Goal: Information Seeking & Learning: Learn about a topic

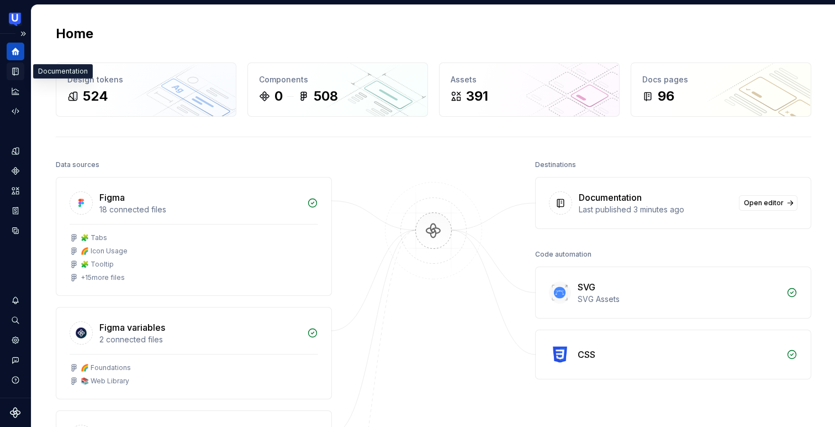
click at [18, 70] on icon "Documentation" at bounding box center [16, 72] width 4 height 6
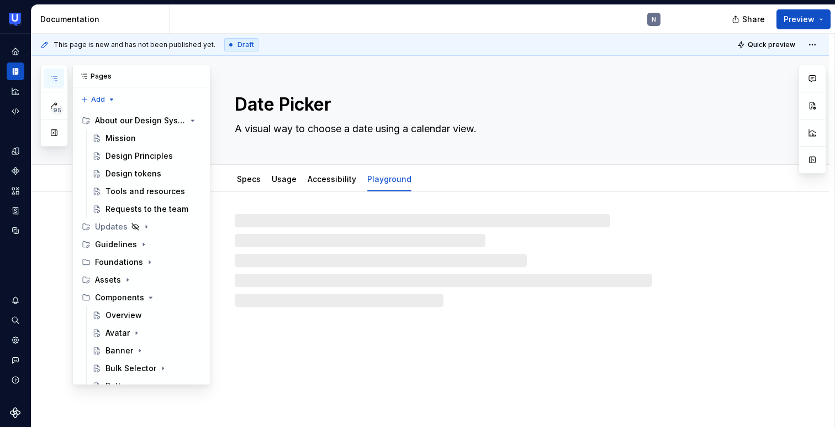
click at [49, 75] on button "button" at bounding box center [54, 79] width 20 height 20
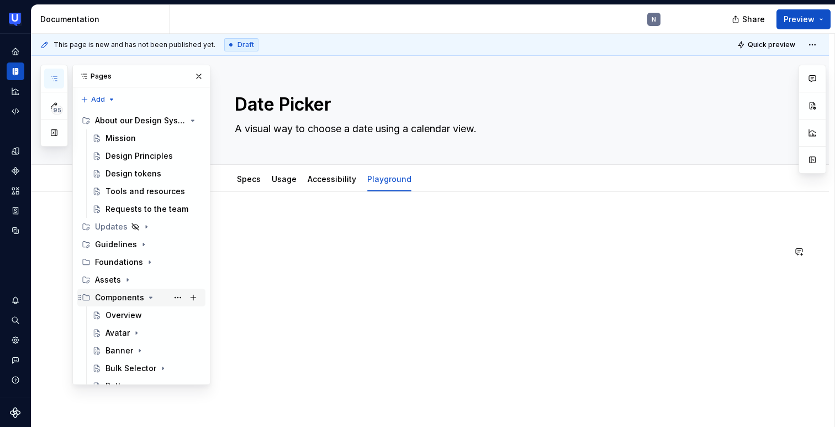
click at [119, 301] on div "Components" at bounding box center [119, 297] width 49 height 11
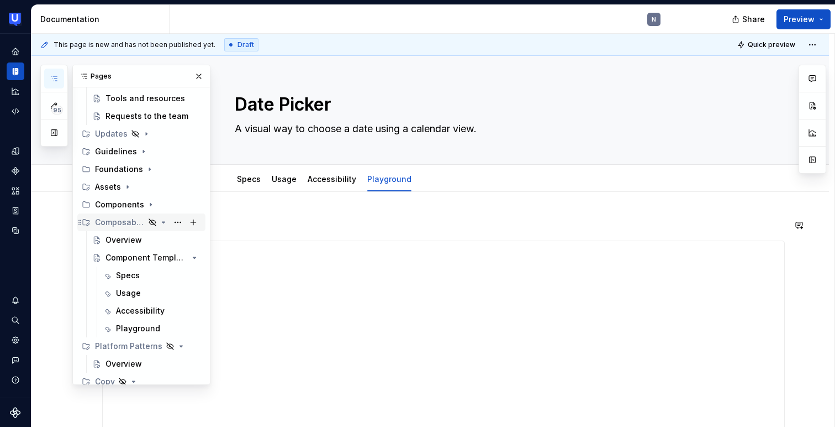
scroll to position [81, 0]
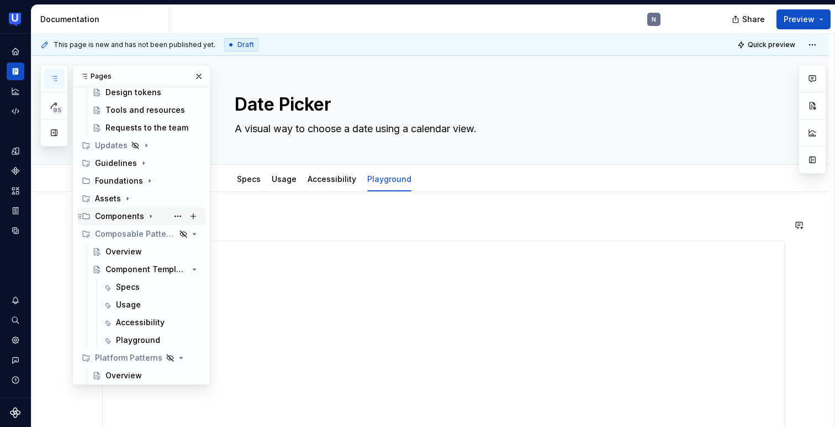
click at [127, 210] on div "Components" at bounding box center [119, 215] width 49 height 11
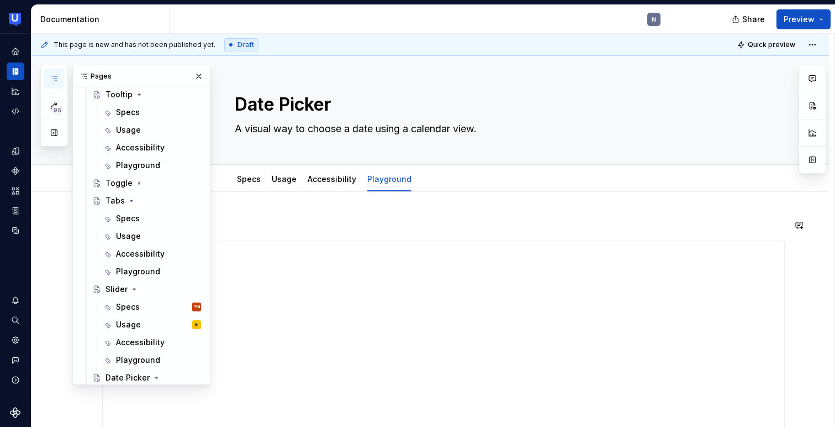
scroll to position [391, 0]
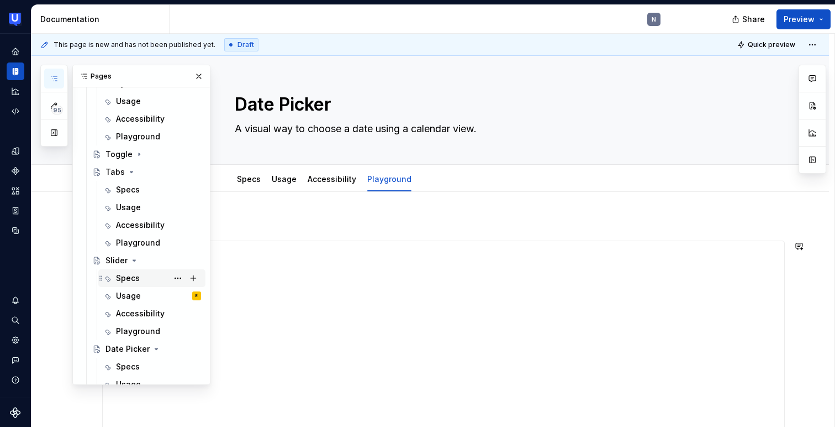
click at [128, 275] on div "Specs" at bounding box center [128, 277] width 24 height 11
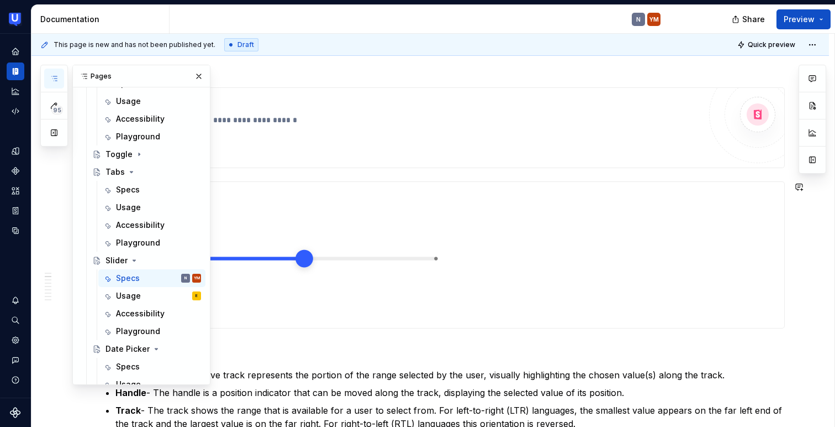
scroll to position [246, 0]
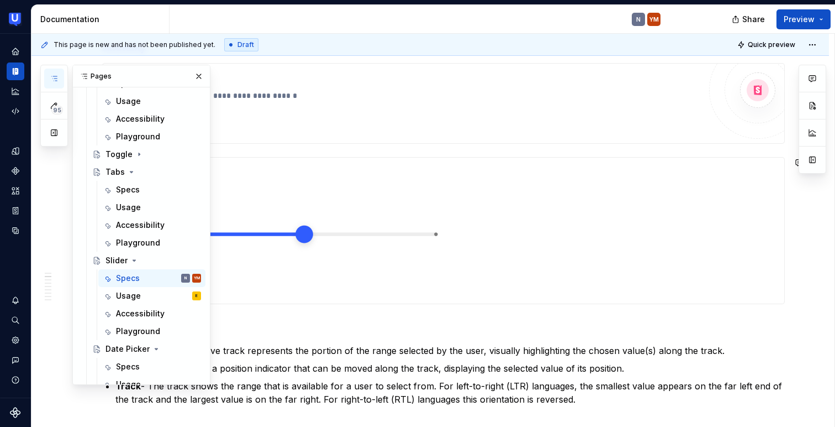
click at [361, 238] on img at bounding box center [299, 230] width 393 height 146
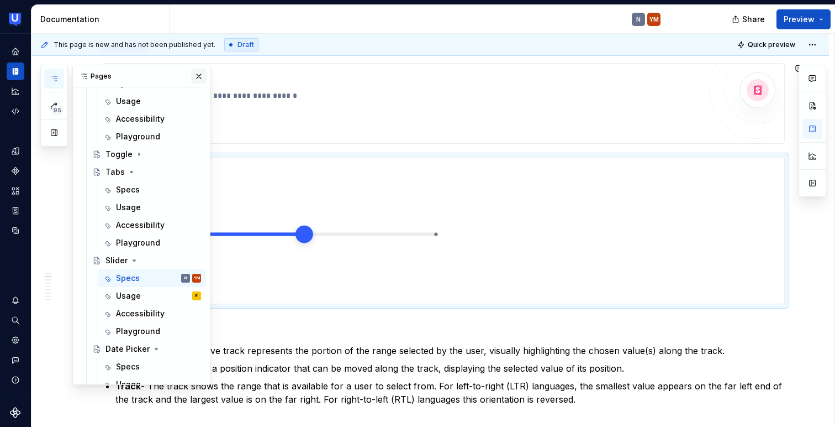
click at [201, 72] on button "button" at bounding box center [198, 76] width 15 height 15
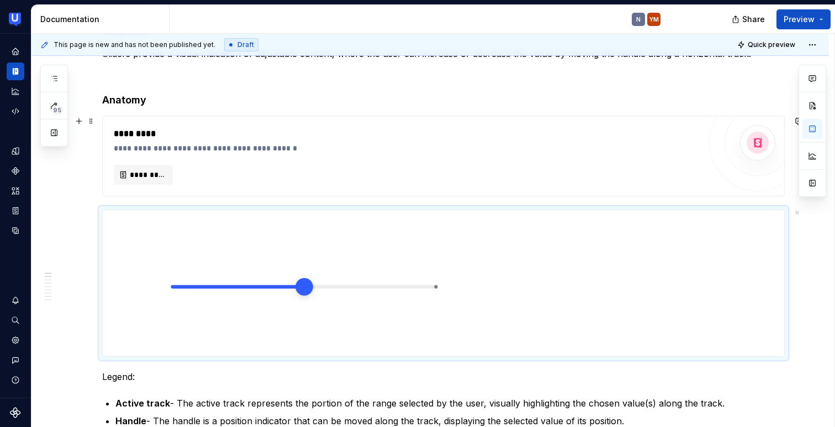
scroll to position [178, 0]
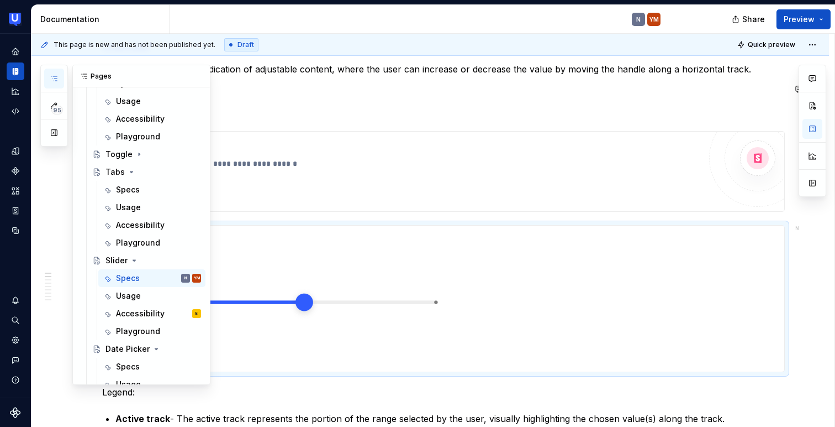
click at [55, 81] on icon "button" at bounding box center [54, 78] width 9 height 9
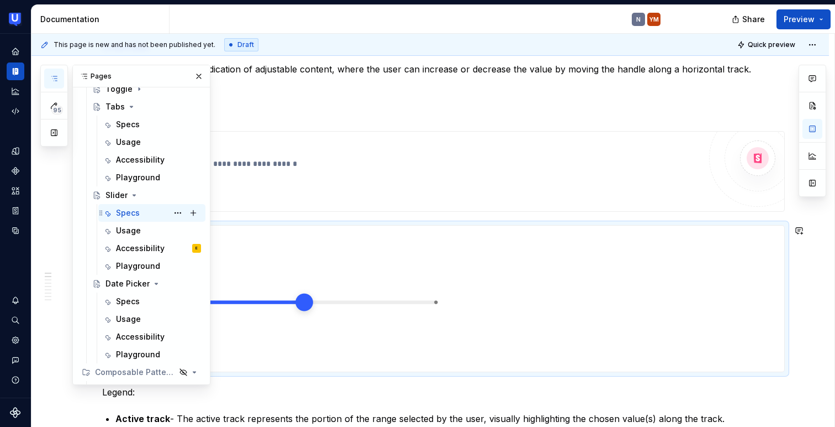
scroll to position [466, 0]
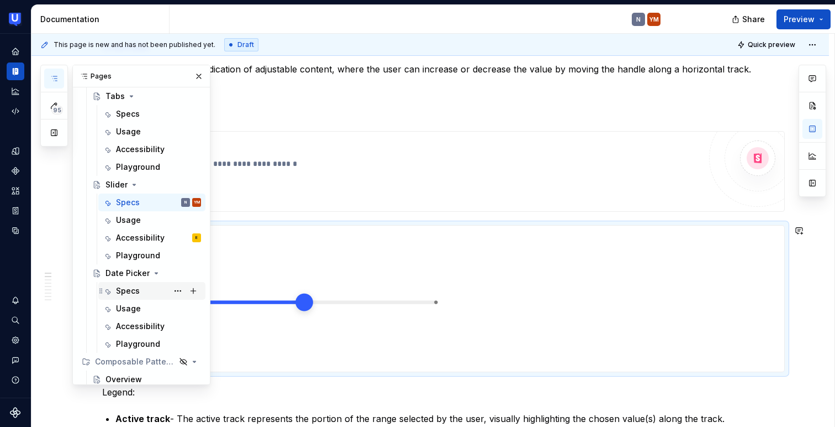
click at [139, 286] on div "Specs" at bounding box center [158, 290] width 85 height 15
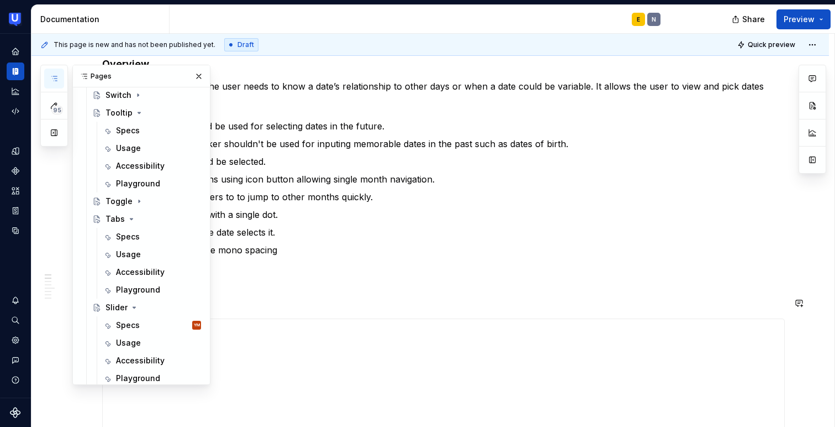
scroll to position [323, 0]
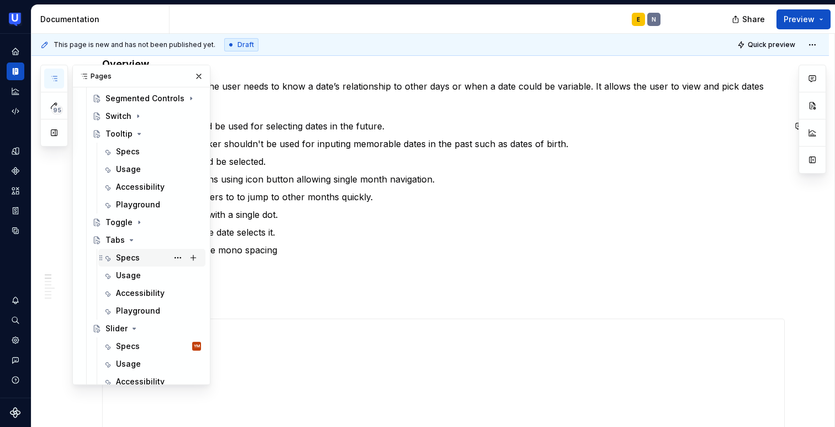
click at [133, 255] on div "Specs" at bounding box center [128, 257] width 24 height 11
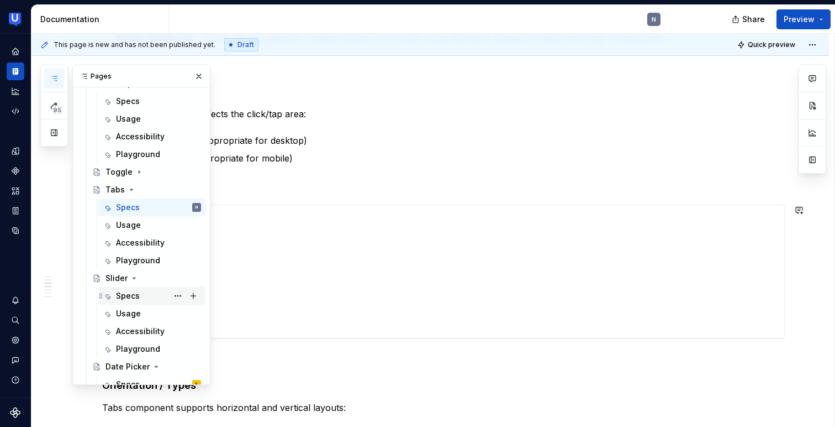
scroll to position [395, 0]
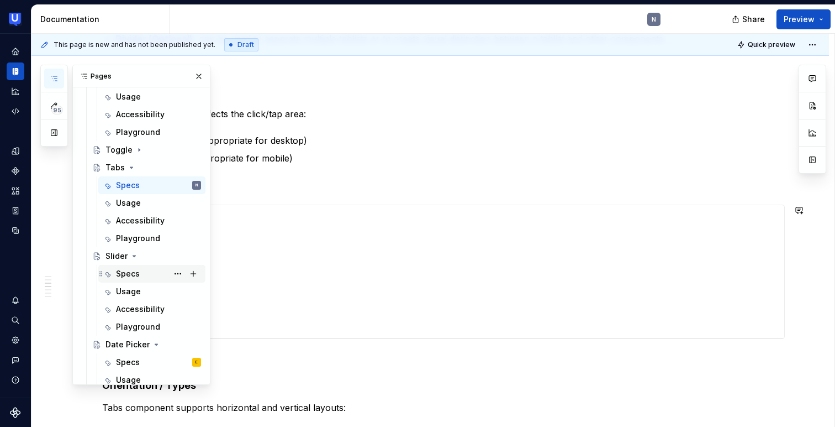
click at [135, 278] on div "Specs" at bounding box center [128, 273] width 24 height 11
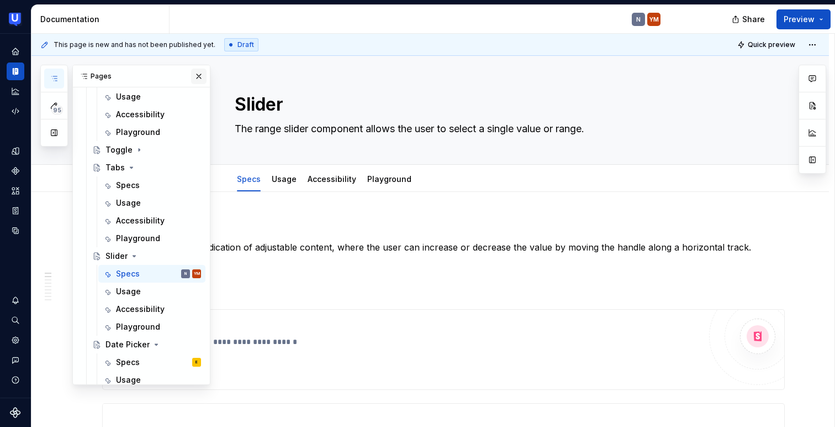
click at [201, 75] on button "button" at bounding box center [198, 76] width 15 height 15
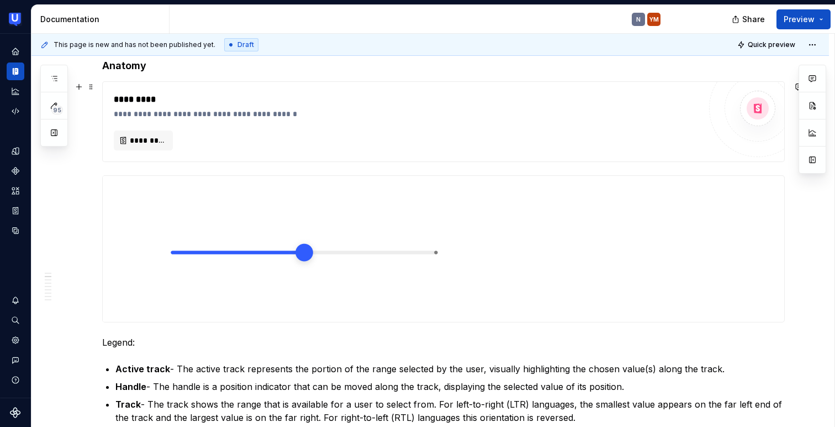
scroll to position [201, 0]
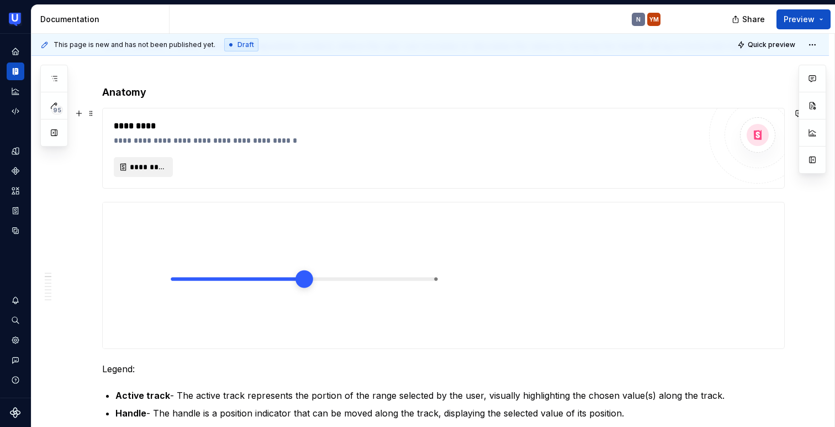
click at [144, 159] on button "*********" at bounding box center [143, 167] width 59 height 20
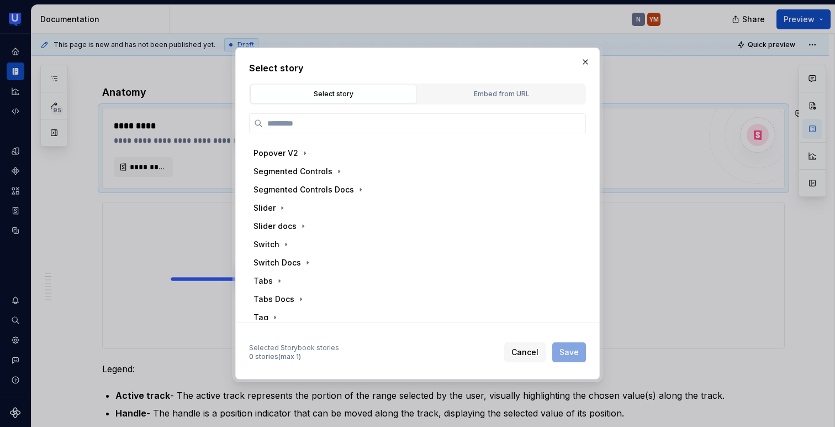
scroll to position [420, 0]
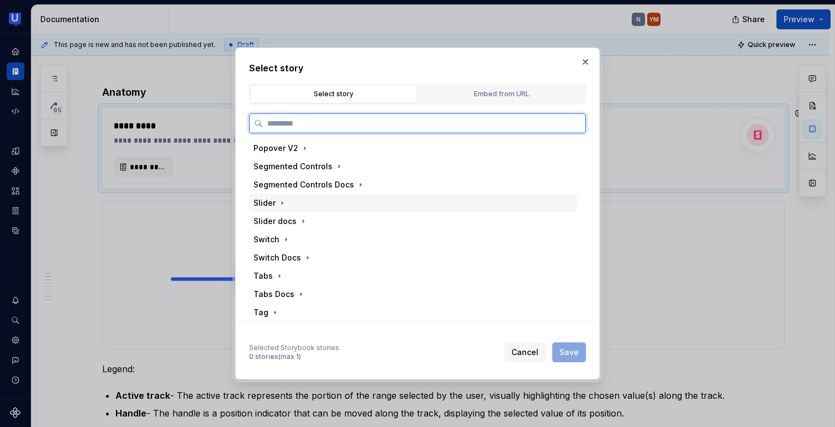
click at [297, 202] on div "Slider" at bounding box center [413, 203] width 328 height 18
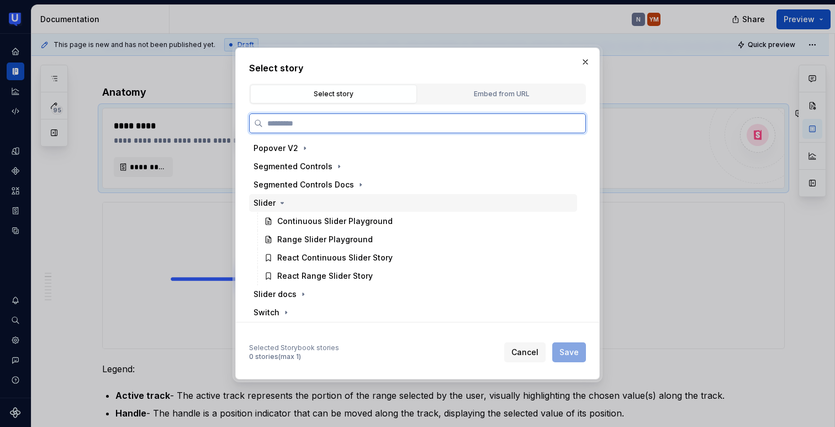
click at [297, 202] on div "Slider" at bounding box center [413, 203] width 328 height 18
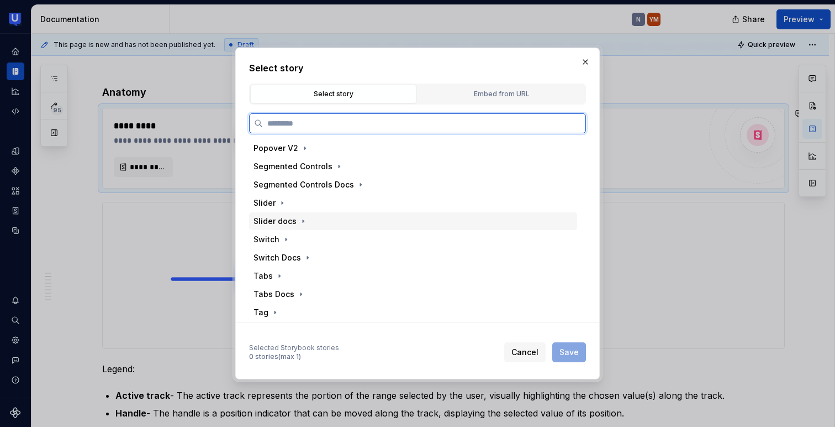
click at [286, 222] on div "Slider docs" at bounding box center [275, 220] width 43 height 11
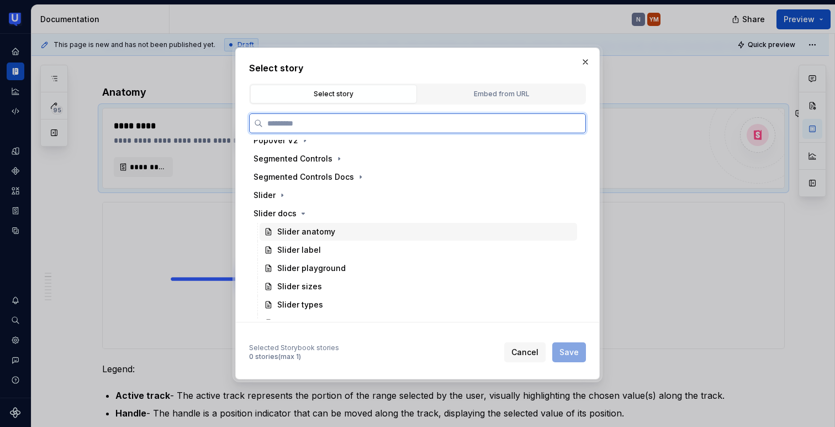
click at [313, 233] on div "Slider anatomy" at bounding box center [306, 231] width 58 height 11
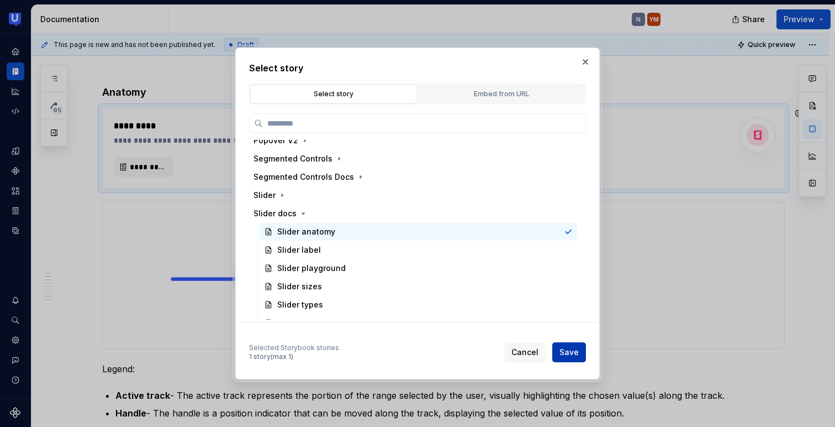
click at [570, 351] on span "Save" at bounding box center [569, 351] width 19 height 11
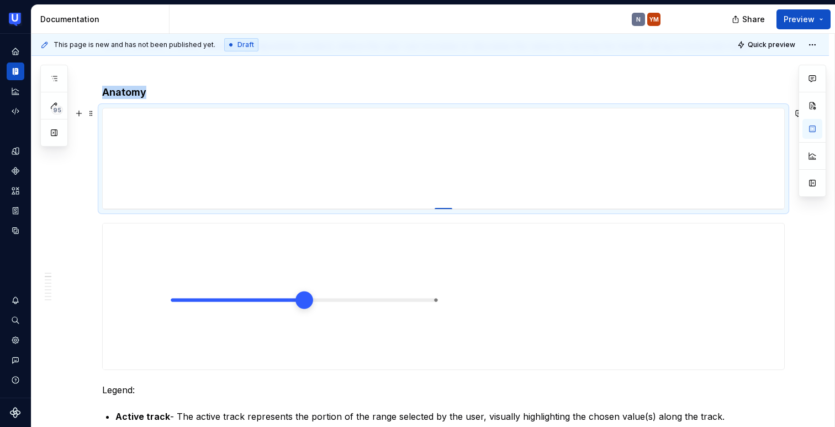
drag, startPoint x: 445, startPoint y: 329, endPoint x: 447, endPoint y: 208, distance: 120.5
click at [447, 208] on div at bounding box center [444, 209] width 18 height 2
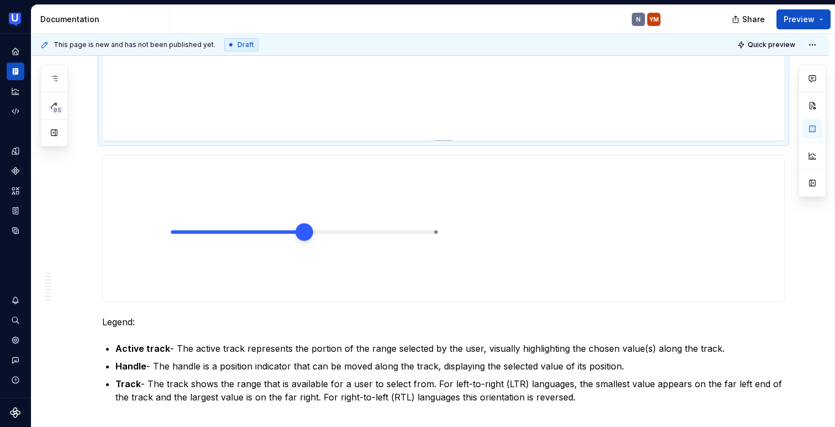
scroll to position [270, 0]
click at [87, 157] on span at bounding box center [91, 159] width 9 height 15
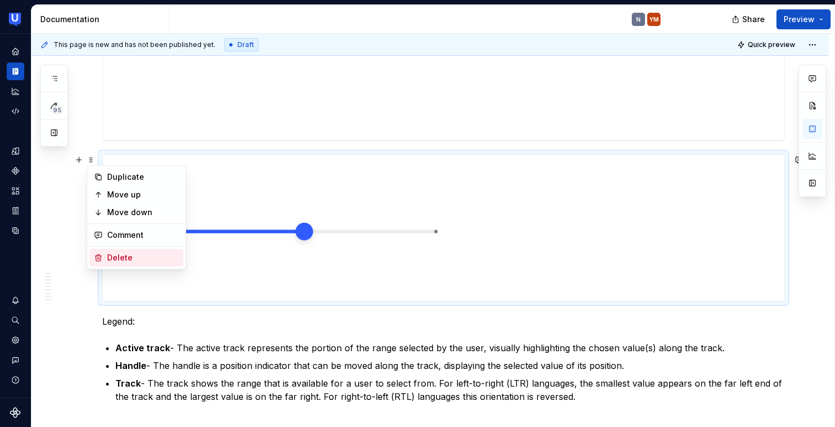
click at [110, 257] on div "Delete" at bounding box center [143, 257] width 72 height 11
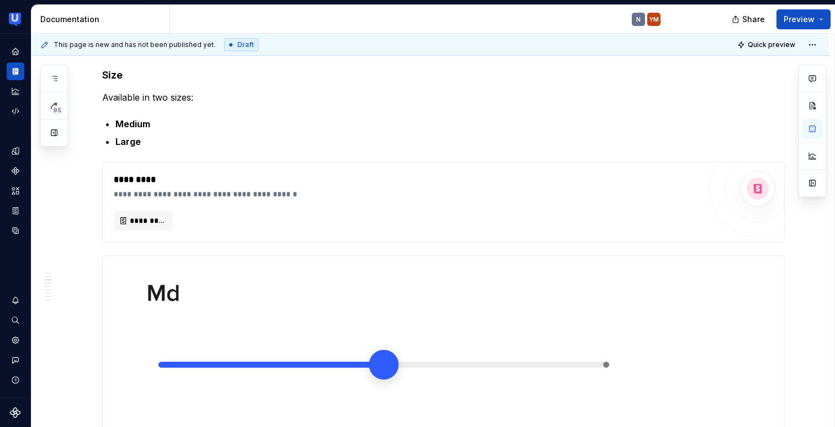
scroll to position [493, 0]
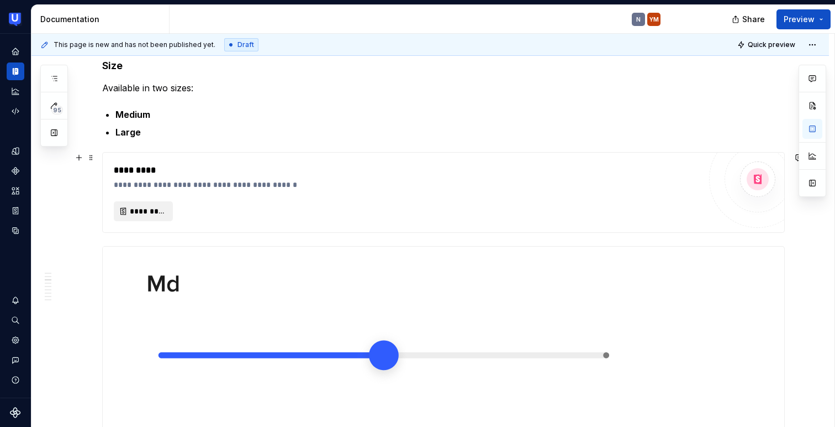
click at [129, 210] on button "*********" at bounding box center [143, 211] width 59 height 20
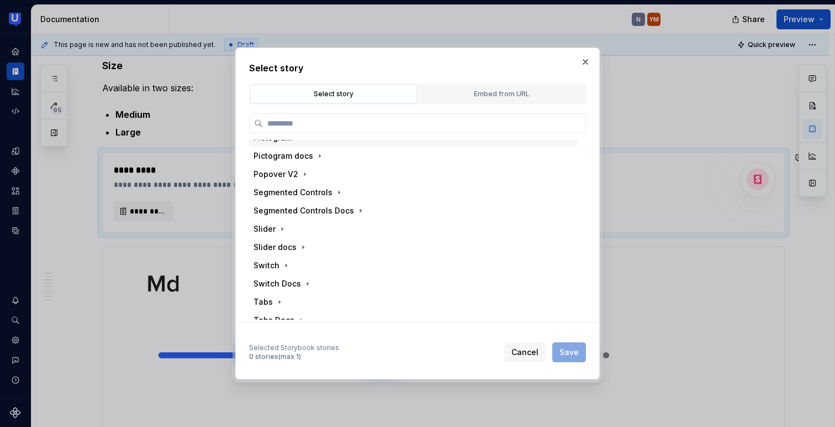
scroll to position [395, 0]
click at [299, 244] on icon "button" at bounding box center [303, 245] width 9 height 9
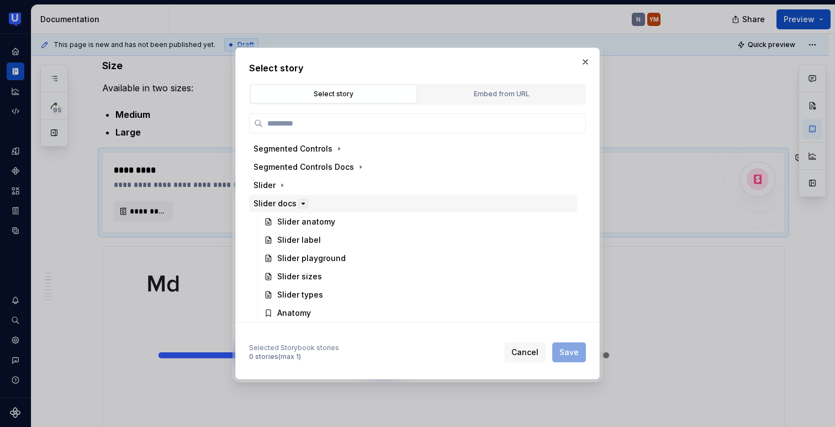
scroll to position [438, 0]
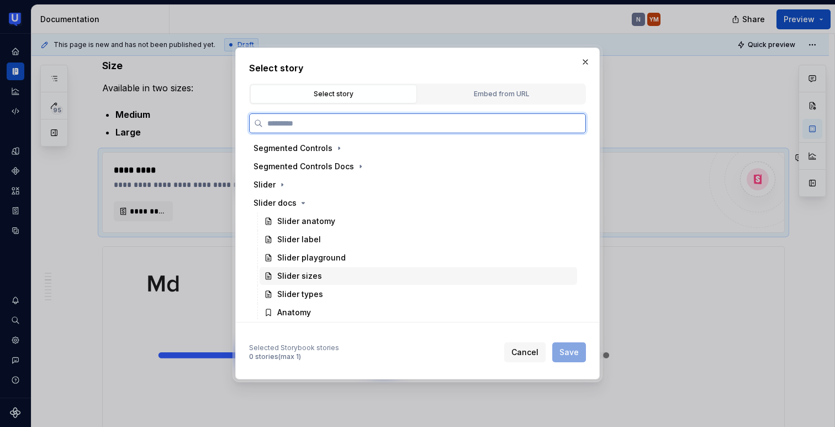
click at [298, 276] on div "Slider sizes" at bounding box center [299, 275] width 45 height 11
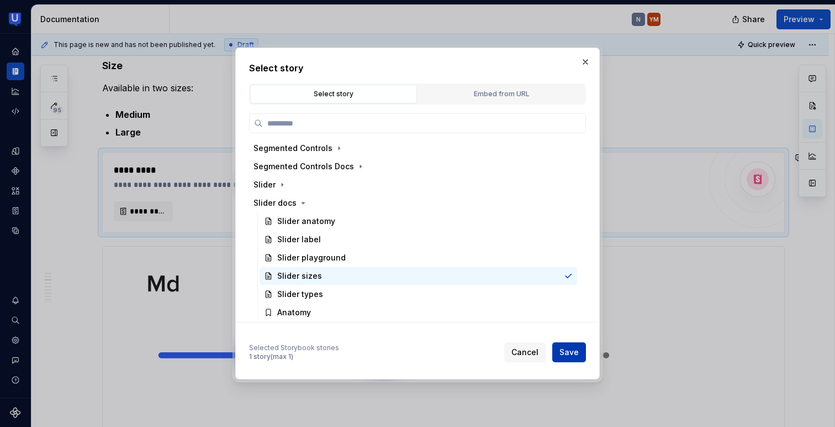
click at [577, 354] on span "Save" at bounding box center [569, 351] width 19 height 11
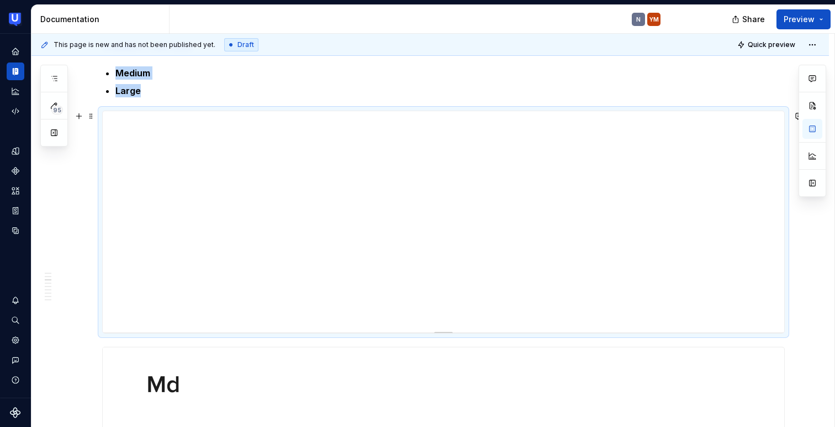
scroll to position [535, 0]
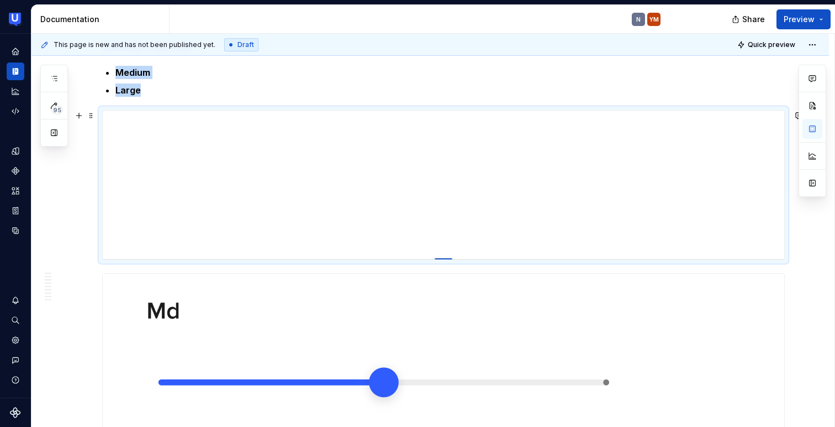
drag, startPoint x: 446, startPoint y: 331, endPoint x: 444, endPoint y: 259, distance: 73.0
click at [444, 259] on div at bounding box center [444, 259] width 18 height 2
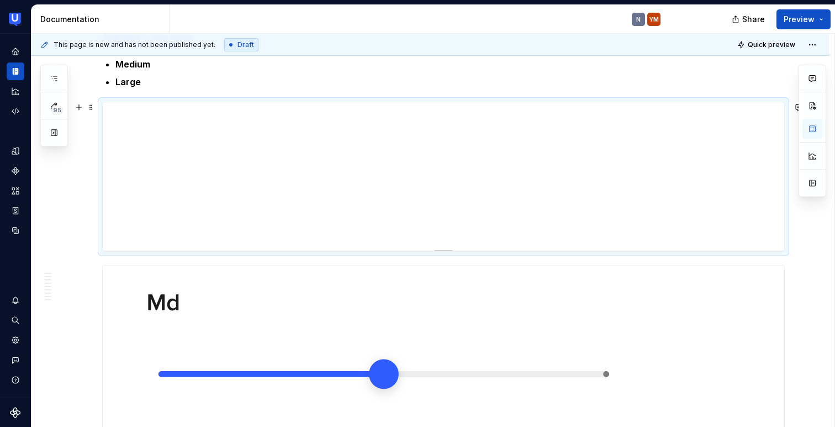
scroll to position [548, 0]
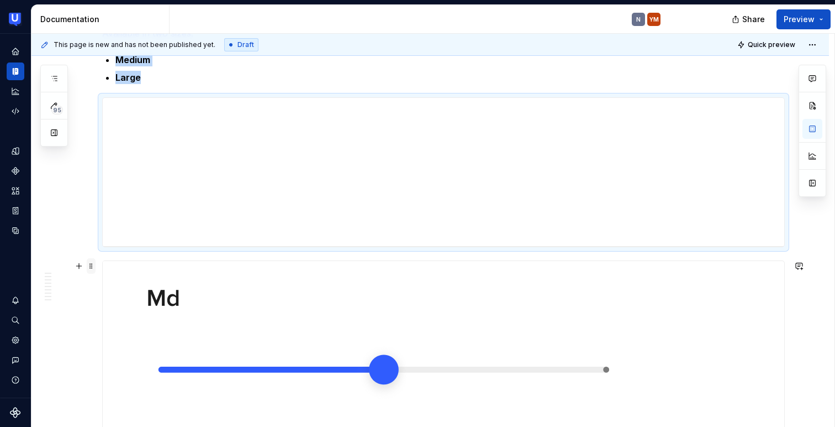
click at [91, 267] on span at bounding box center [91, 265] width 9 height 15
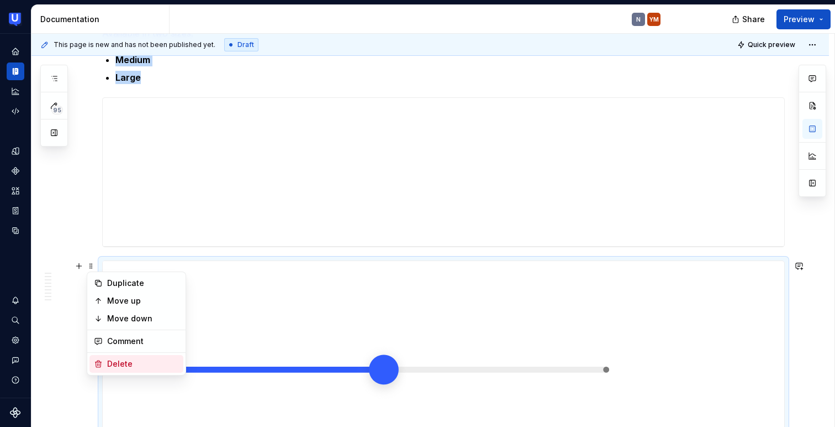
click at [105, 360] on div "Delete" at bounding box center [137, 364] width 94 height 18
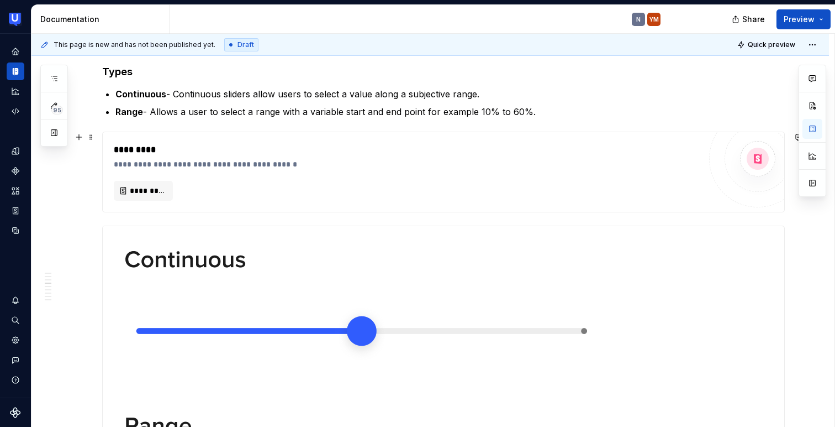
scroll to position [771, 0]
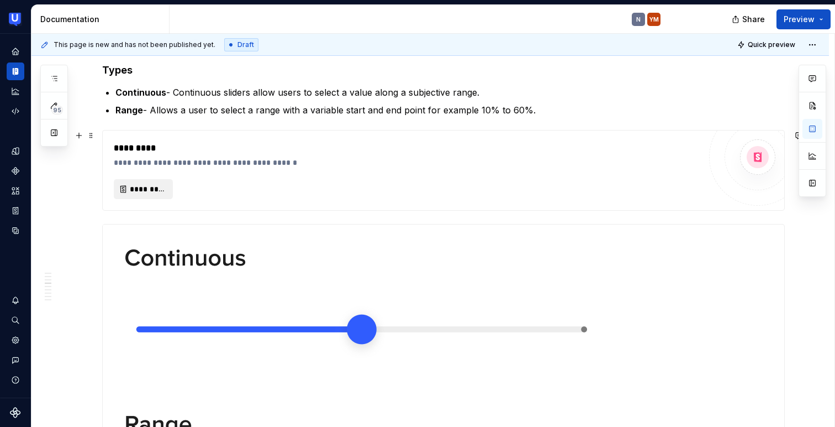
click at [150, 191] on span "*********" at bounding box center [148, 188] width 36 height 11
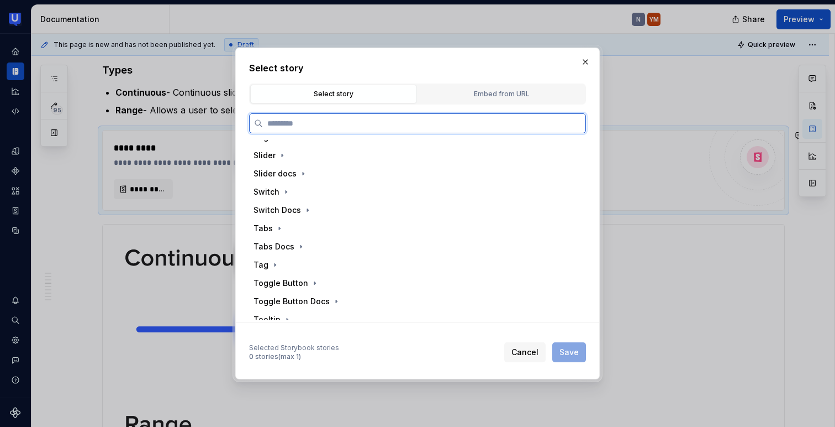
scroll to position [453, 0]
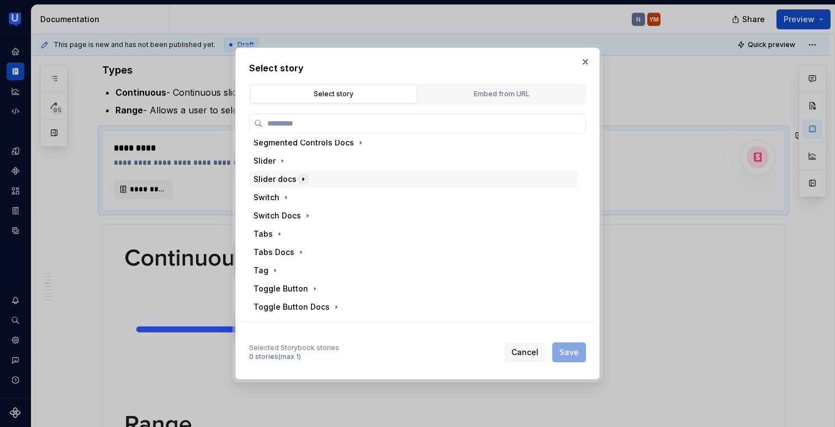
click at [298, 182] on button "button" at bounding box center [303, 178] width 11 height 11
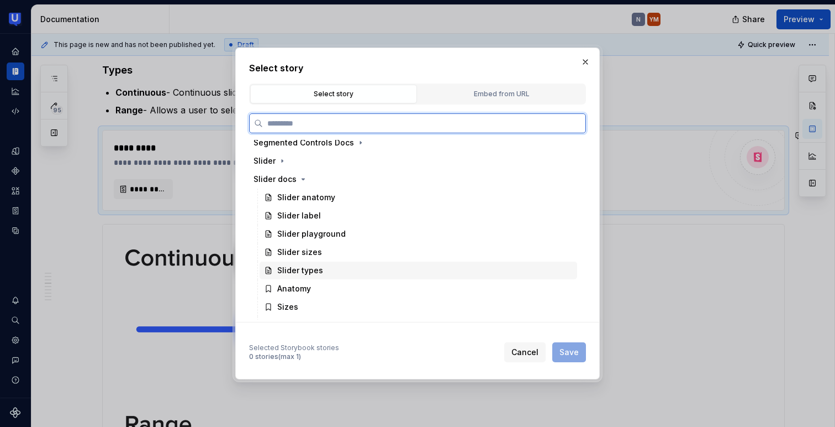
click at [295, 269] on div "Slider types" at bounding box center [300, 270] width 46 height 11
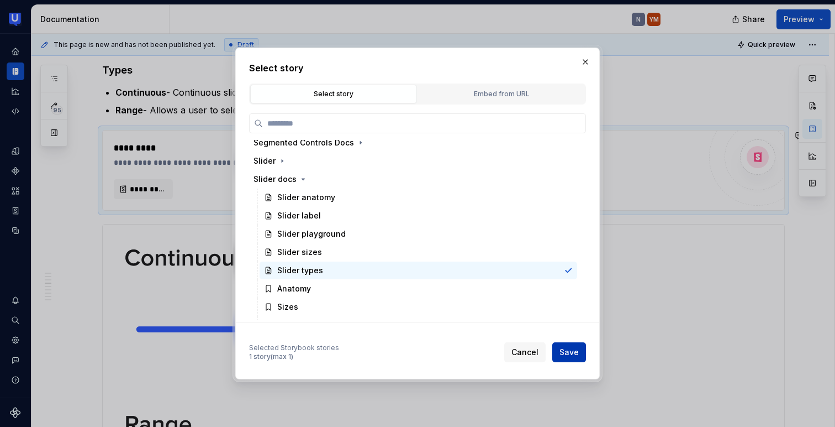
click at [568, 354] on span "Save" at bounding box center [569, 351] width 19 height 11
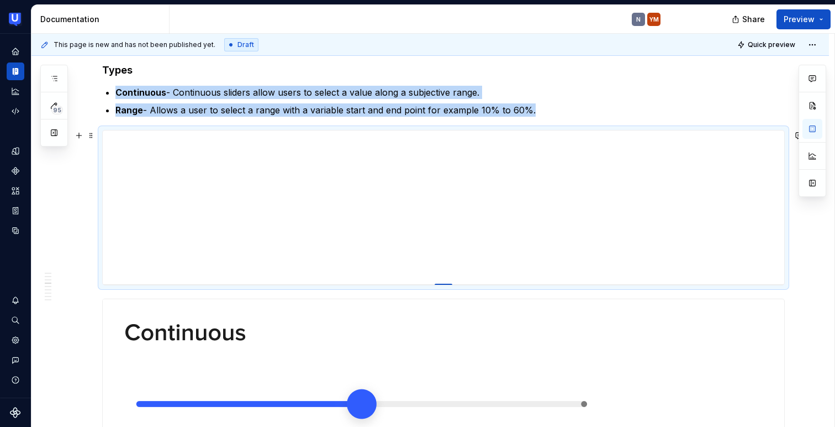
drag, startPoint x: 449, startPoint y: 351, endPoint x: 446, endPoint y: 284, distance: 66.9
click at [446, 284] on div at bounding box center [444, 284] width 18 height 2
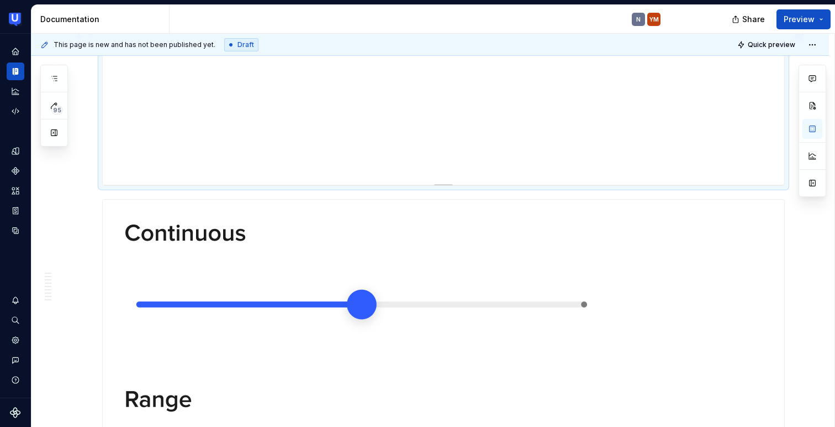
scroll to position [873, 0]
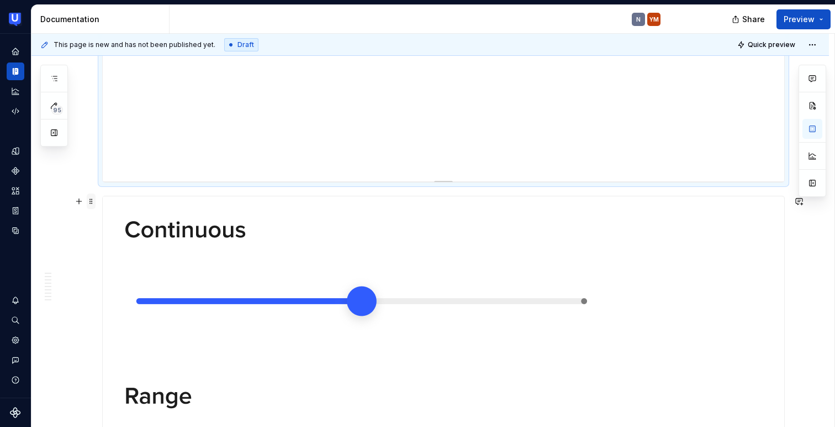
click at [93, 200] on span at bounding box center [91, 200] width 9 height 15
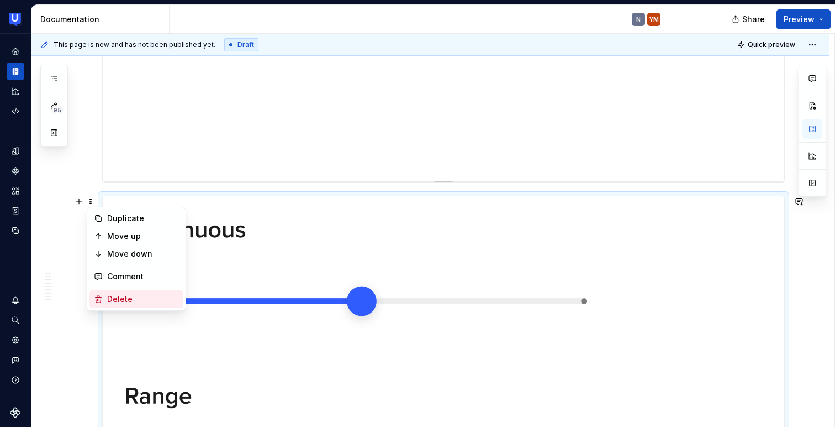
click at [107, 296] on div "Delete" at bounding box center [143, 298] width 72 height 11
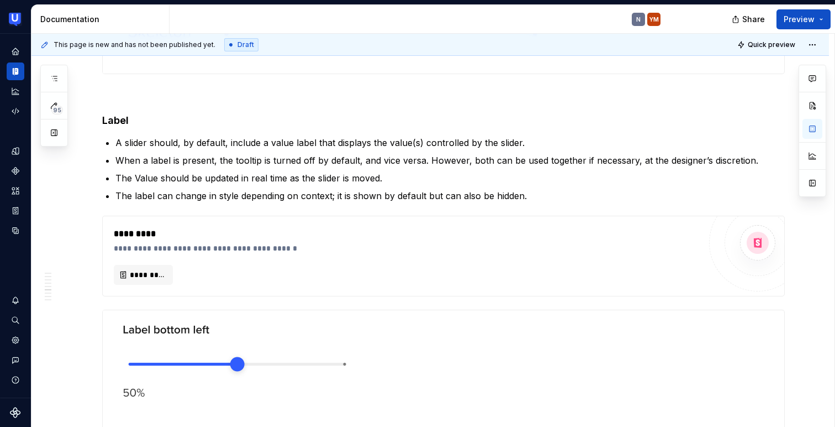
scroll to position [1618, 0]
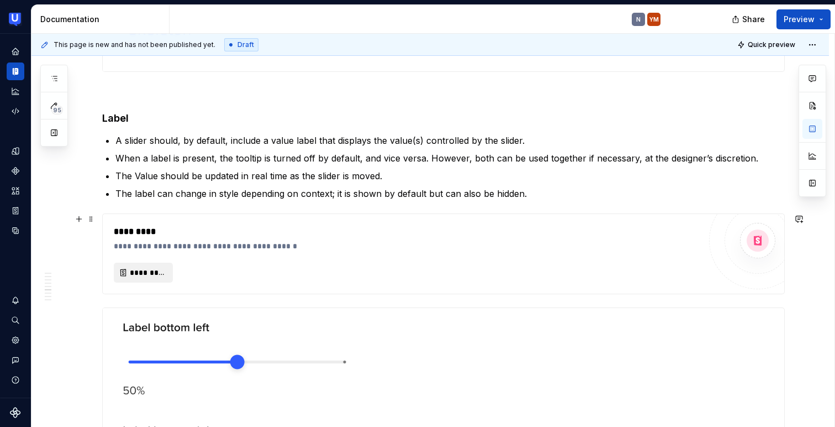
click at [148, 272] on span "*********" at bounding box center [148, 272] width 36 height 11
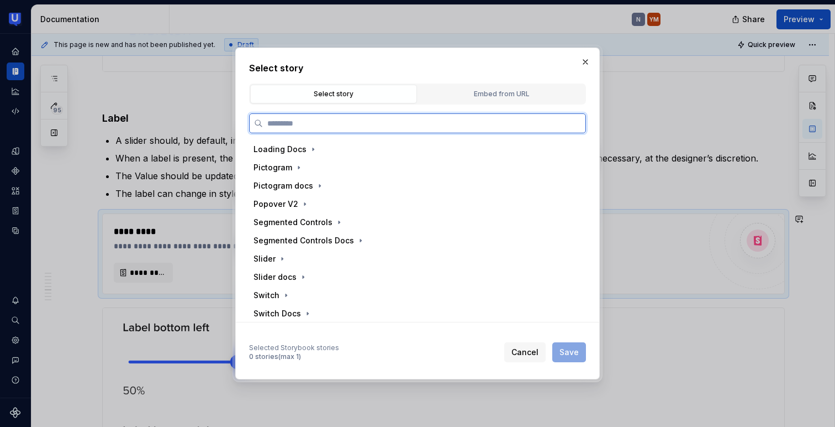
scroll to position [366, 0]
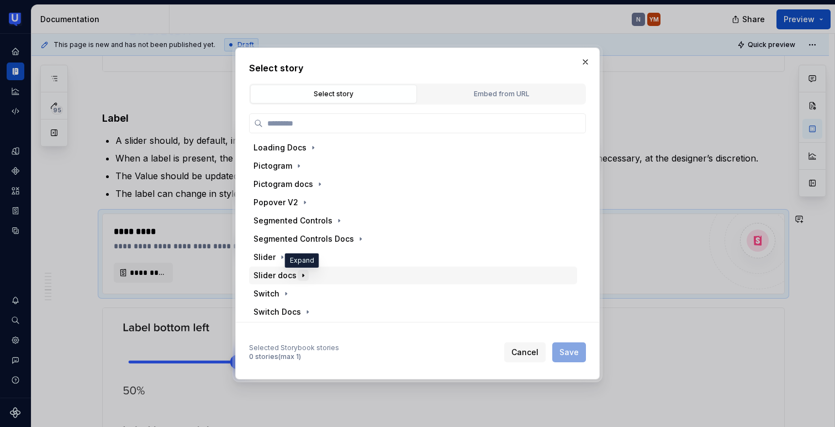
click at [303, 272] on icon "button" at bounding box center [303, 275] width 9 height 9
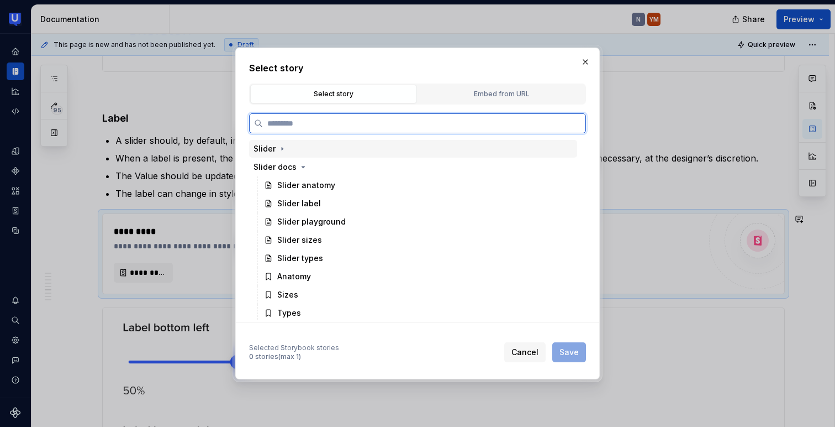
scroll to position [483, 0]
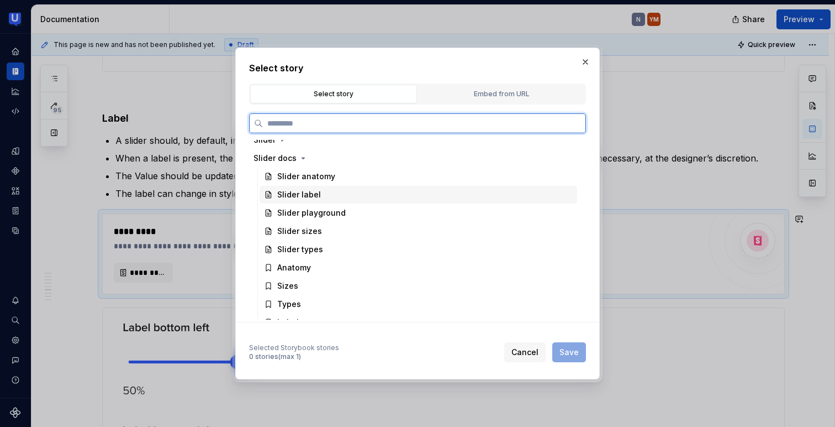
click at [311, 197] on div "Slider label" at bounding box center [299, 194] width 44 height 11
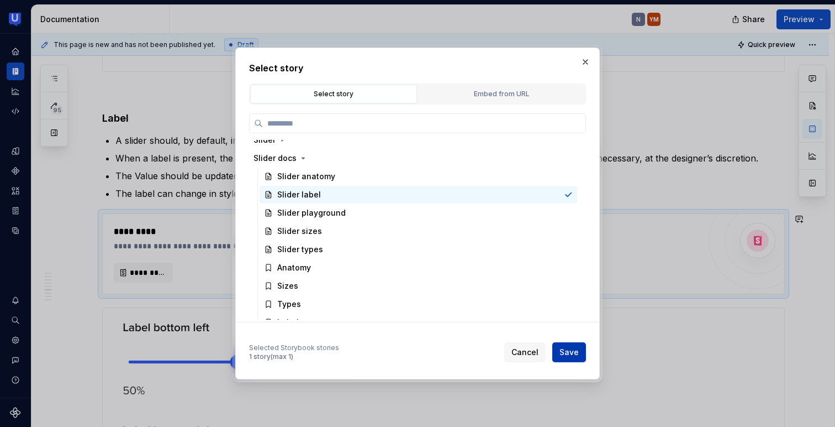
click at [573, 351] on span "Save" at bounding box center [569, 351] width 19 height 11
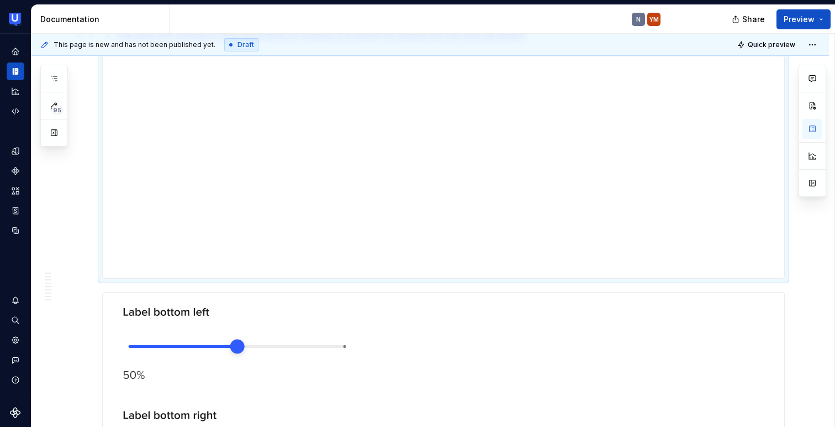
scroll to position [1785, 0]
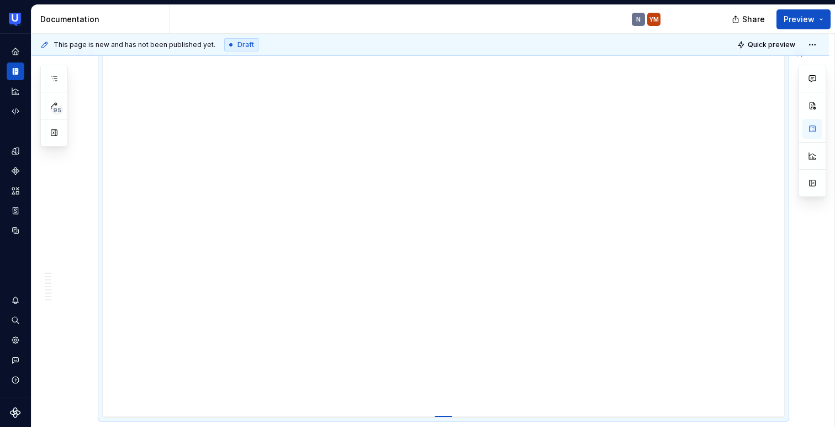
drag, startPoint x: 448, startPoint y: 267, endPoint x: 480, endPoint y: 416, distance: 152.2
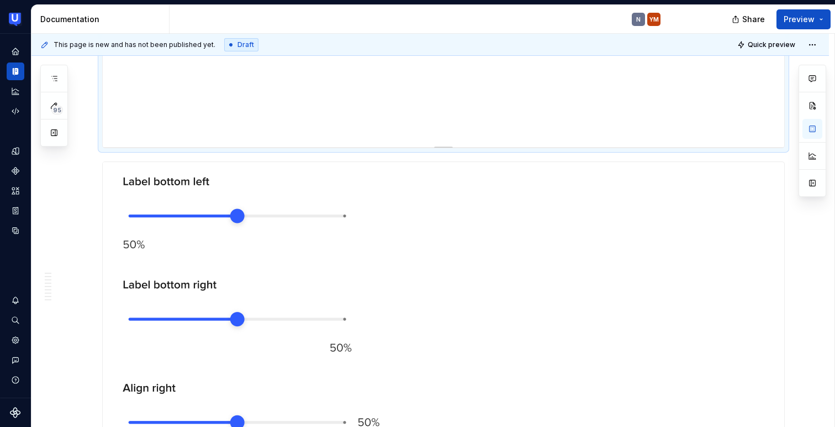
scroll to position [2028, 0]
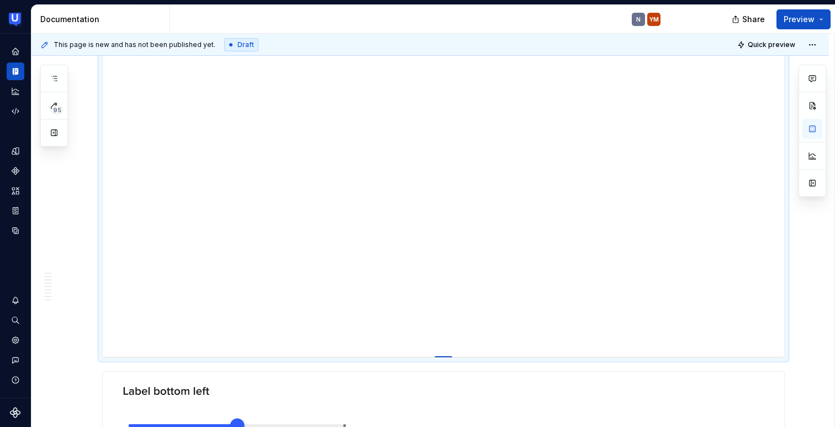
drag, startPoint x: 449, startPoint y: 173, endPoint x: 455, endPoint y: 356, distance: 183.5
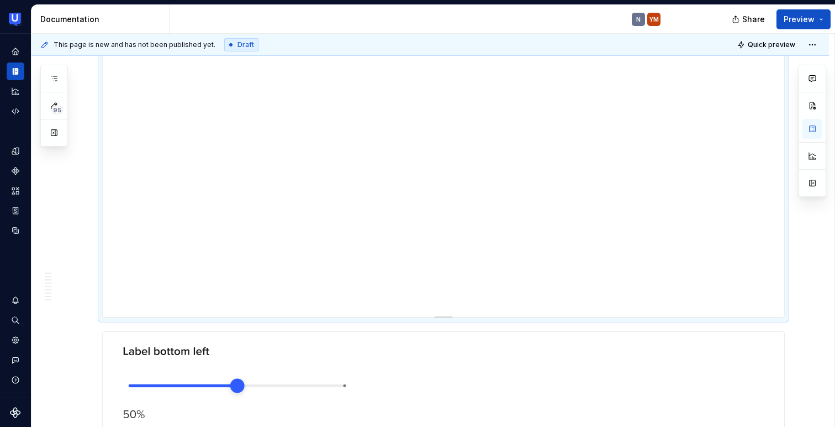
scroll to position [2092, 0]
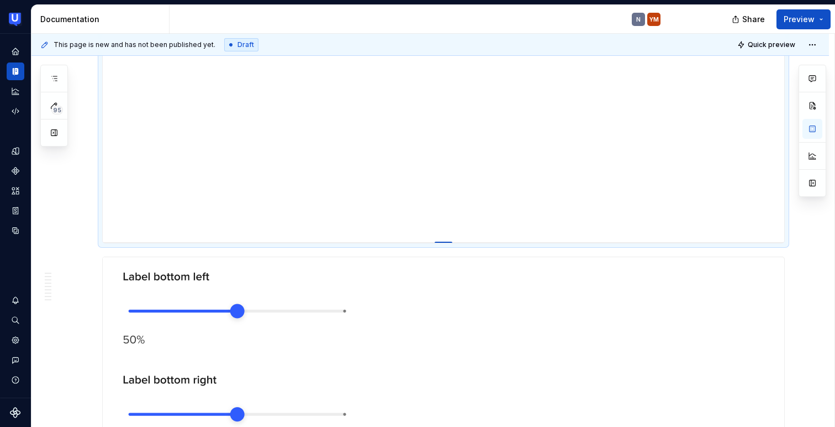
drag, startPoint x: 448, startPoint y: 292, endPoint x: 455, endPoint y: 242, distance: 50.7
click at [452, 242] on div at bounding box center [444, 242] width 18 height 2
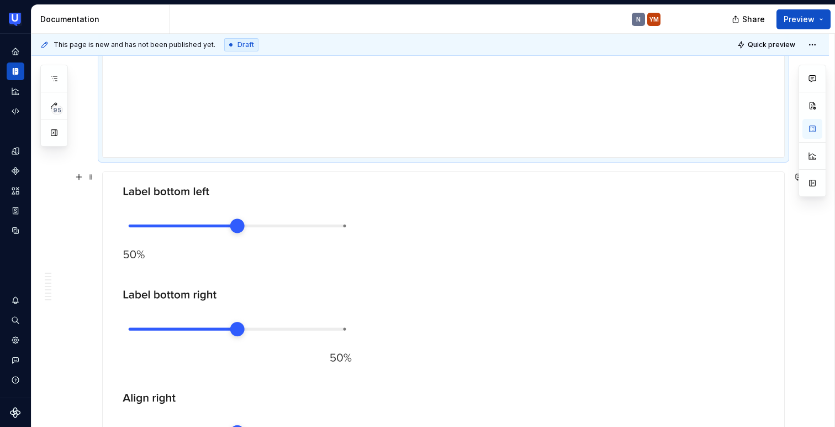
scroll to position [2193, 0]
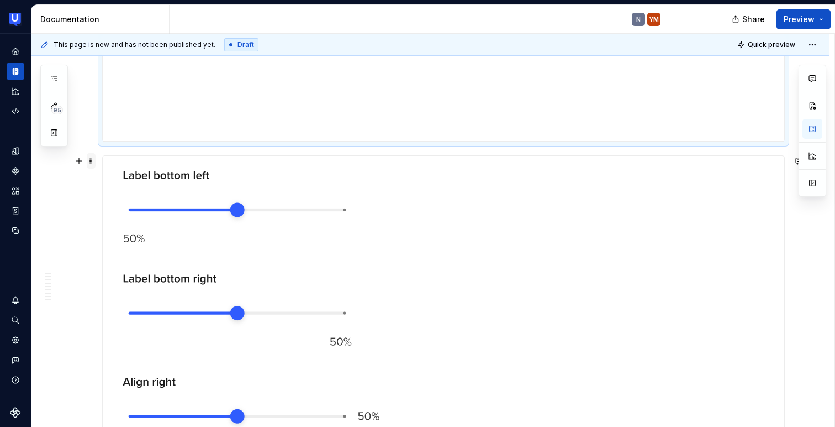
click at [93, 160] on span at bounding box center [91, 160] width 9 height 15
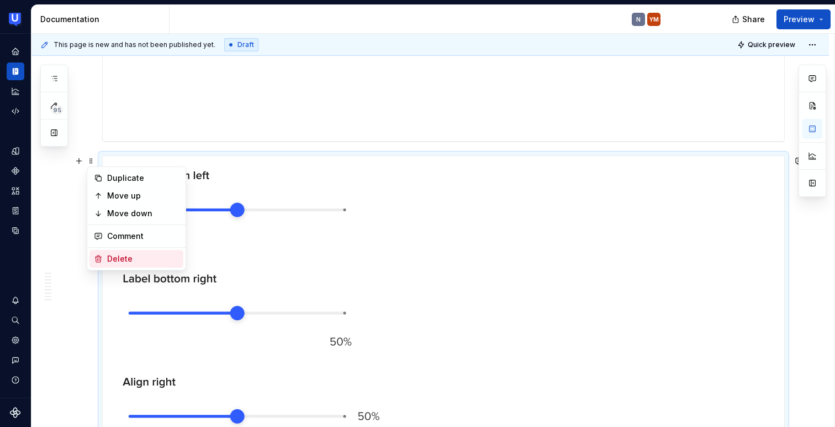
click at [123, 257] on div "Delete" at bounding box center [143, 258] width 72 height 11
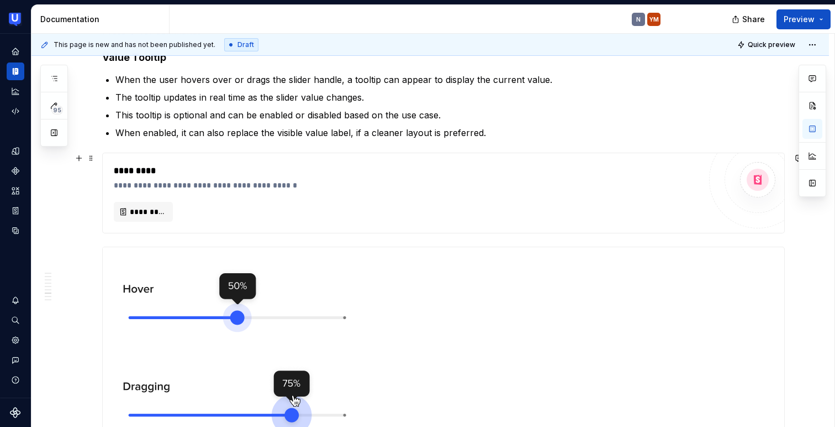
scroll to position [2353, 0]
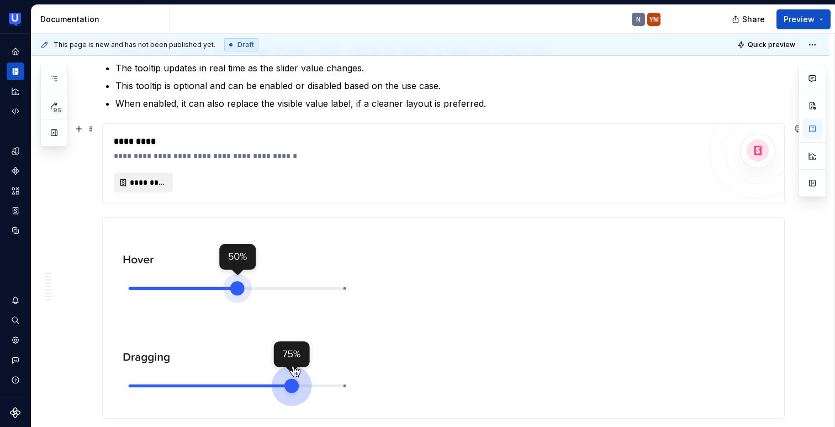
click at [141, 182] on span "*********" at bounding box center [148, 182] width 36 height 11
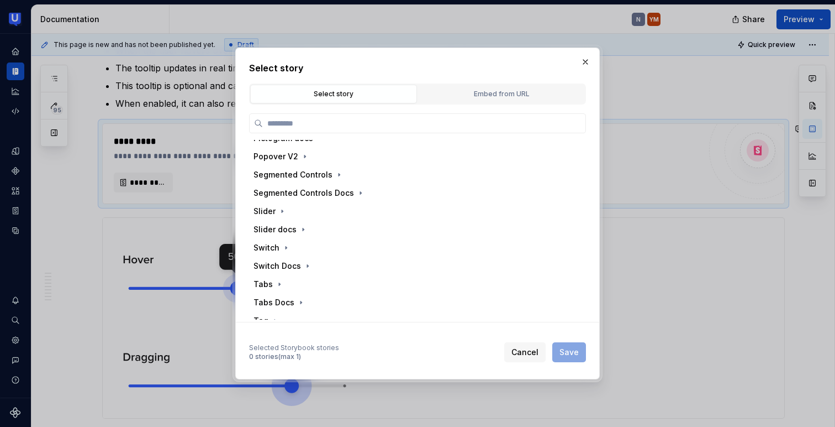
scroll to position [417, 0]
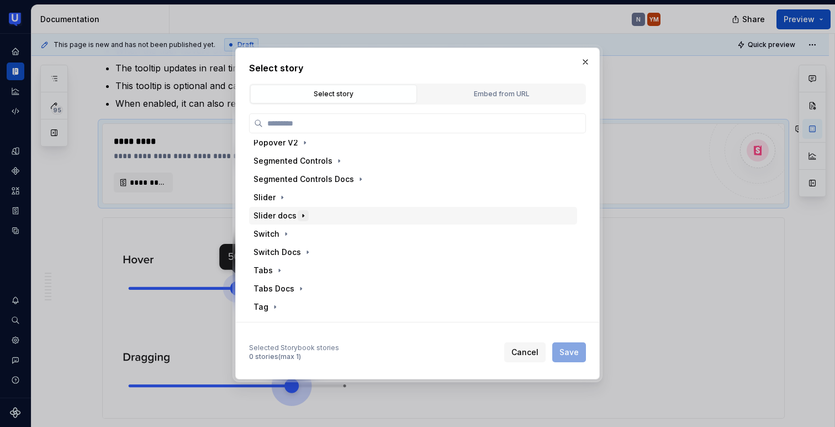
click at [299, 219] on icon "button" at bounding box center [303, 215] width 9 height 9
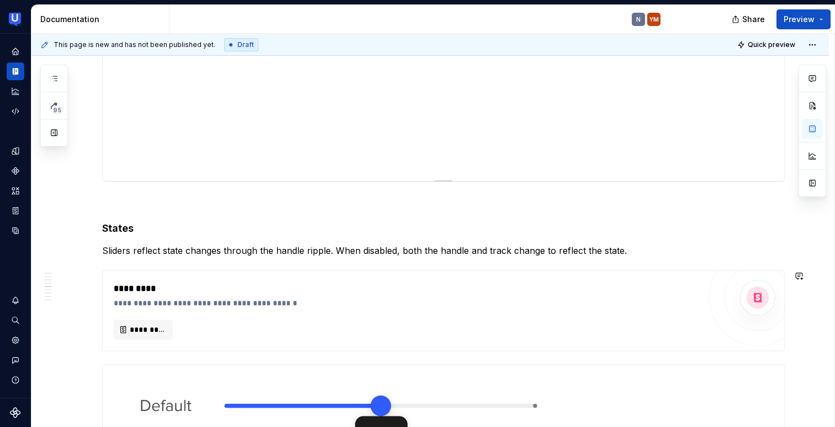
scroll to position [866, 0]
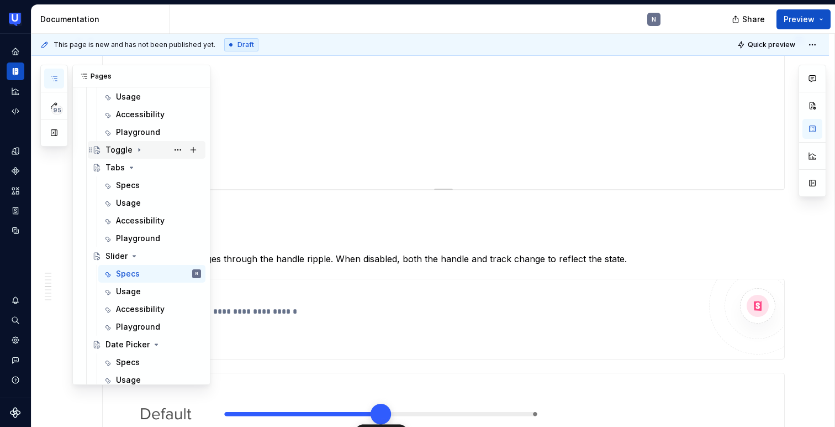
click at [127, 151] on div "Toggle" at bounding box center [119, 149] width 27 height 11
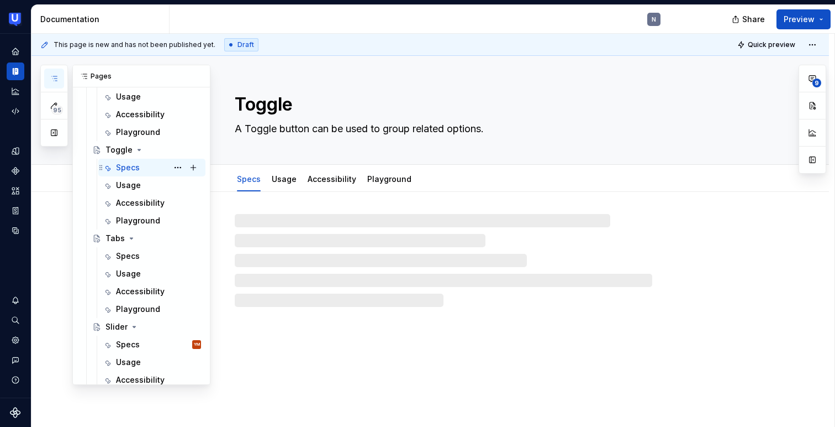
click at [129, 166] on div "Specs" at bounding box center [128, 167] width 24 height 11
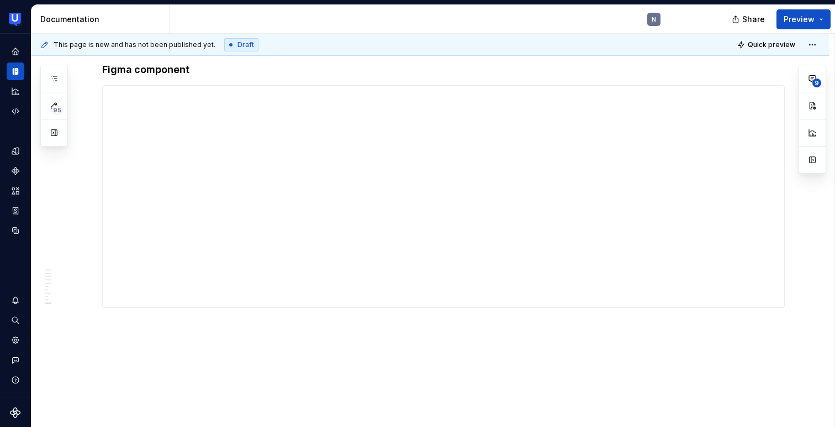
scroll to position [1858, 0]
click at [56, 132] on button "button" at bounding box center [54, 133] width 20 height 20
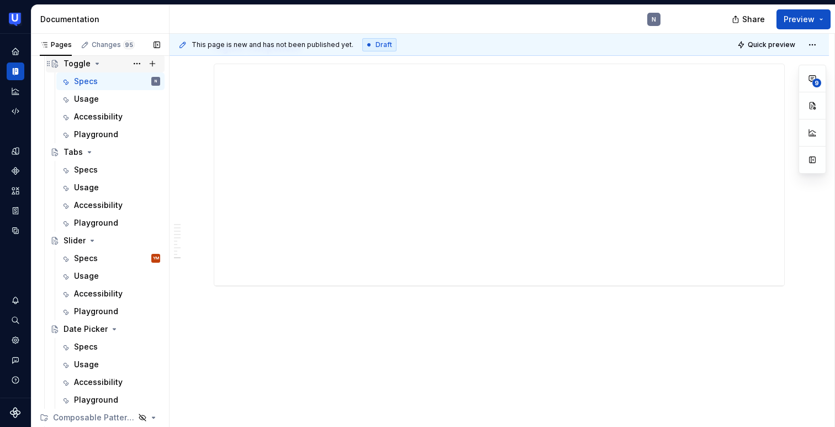
scroll to position [475, 0]
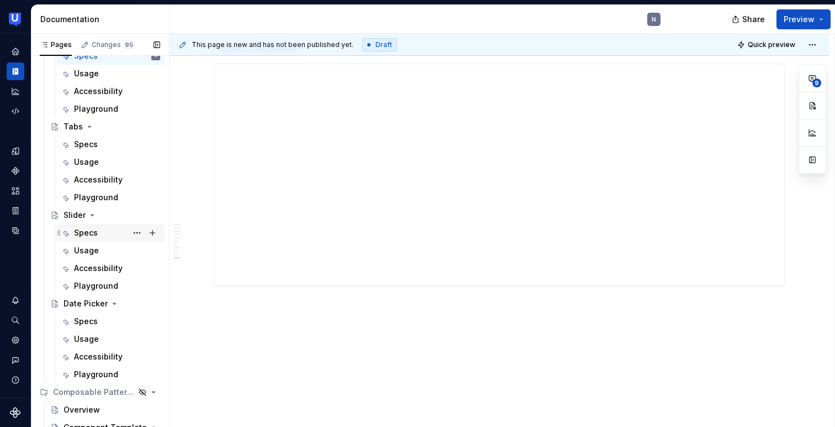
click at [97, 231] on div "Specs YM" at bounding box center [117, 232] width 86 height 15
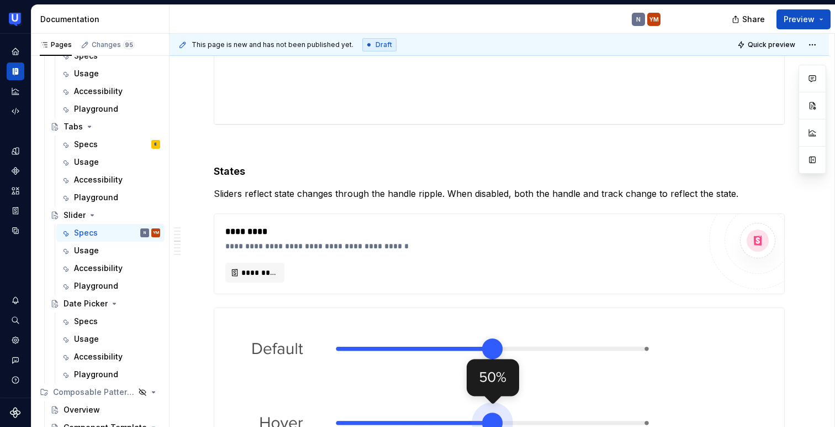
scroll to position [976, 0]
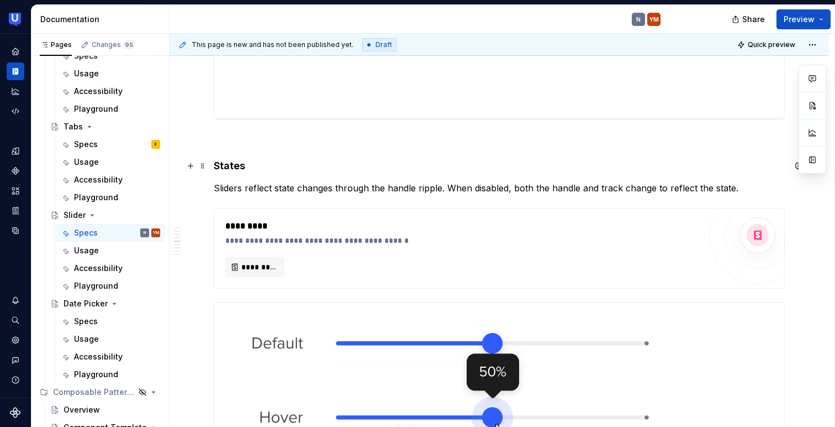
click at [230, 166] on h4 "States" at bounding box center [499, 165] width 571 height 13
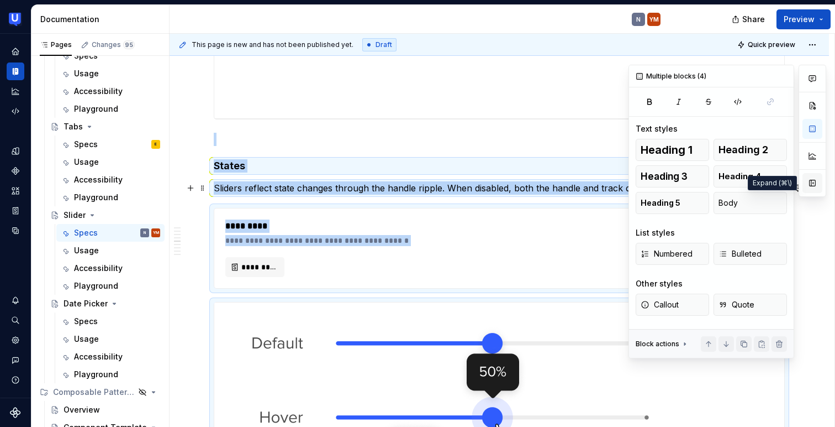
click at [814, 181] on button "button" at bounding box center [813, 183] width 20 height 20
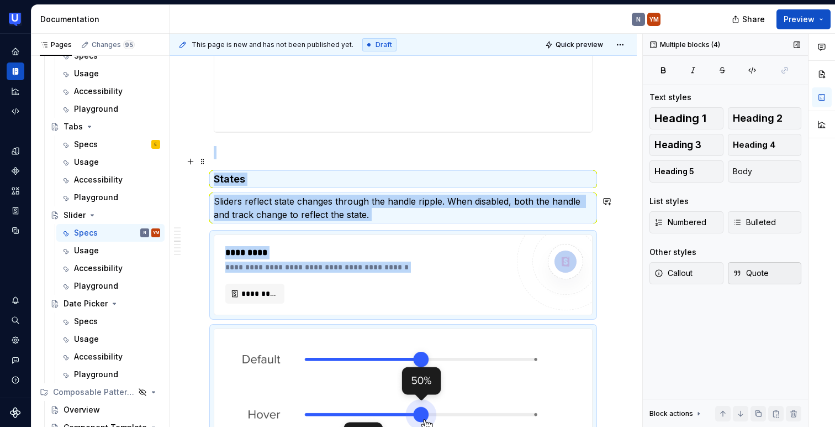
scroll to position [1016, 0]
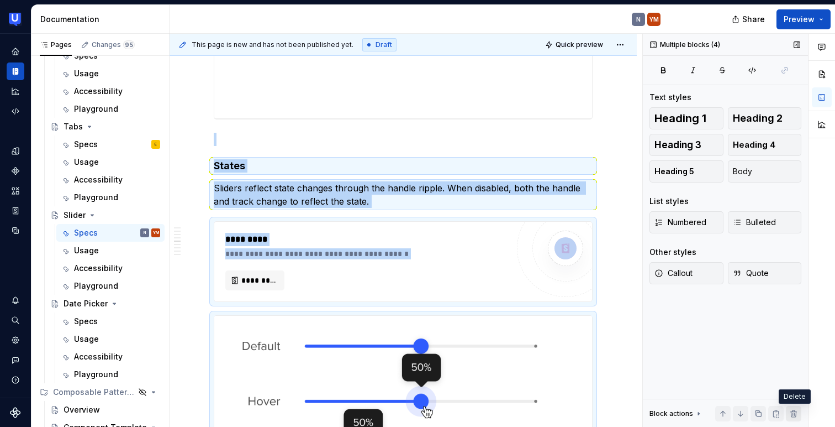
click at [794, 412] on button "button" at bounding box center [793, 413] width 15 height 15
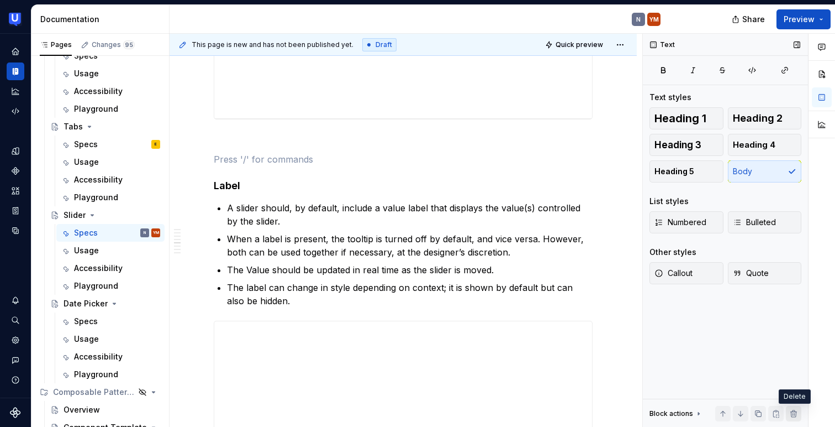
click at [799, 413] on button "button" at bounding box center [793, 413] width 15 height 15
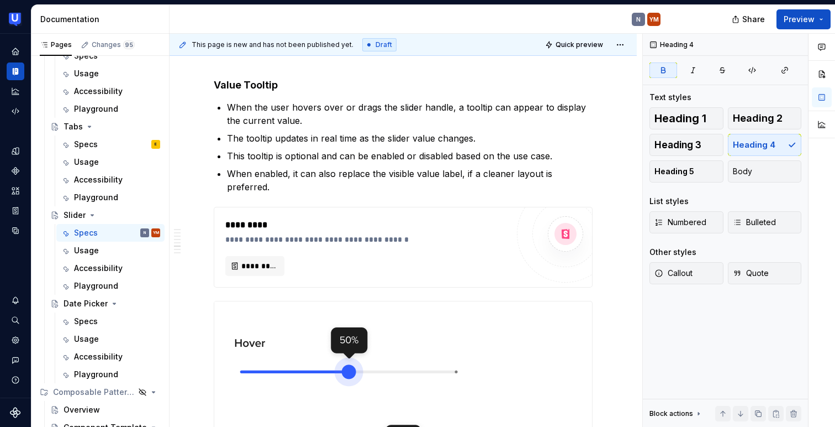
scroll to position [1783, 0]
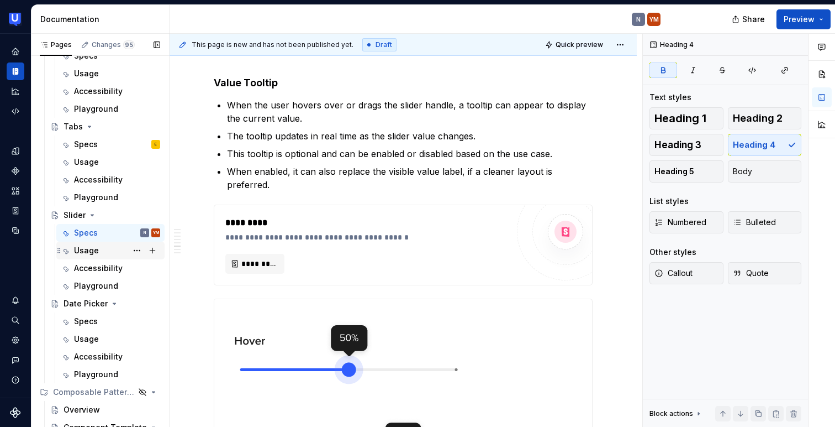
click at [107, 252] on div "Usage" at bounding box center [117, 250] width 86 height 15
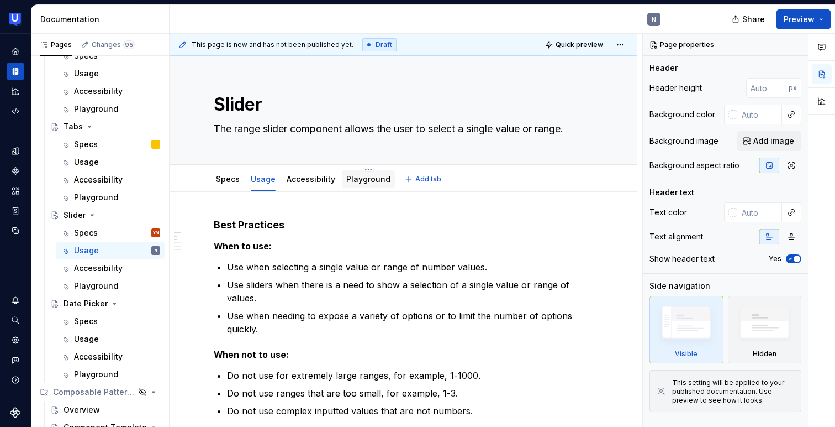
click at [352, 188] on div "Playground" at bounding box center [368, 179] width 53 height 20
click at [364, 177] on link "Playground" at bounding box center [368, 178] width 44 height 9
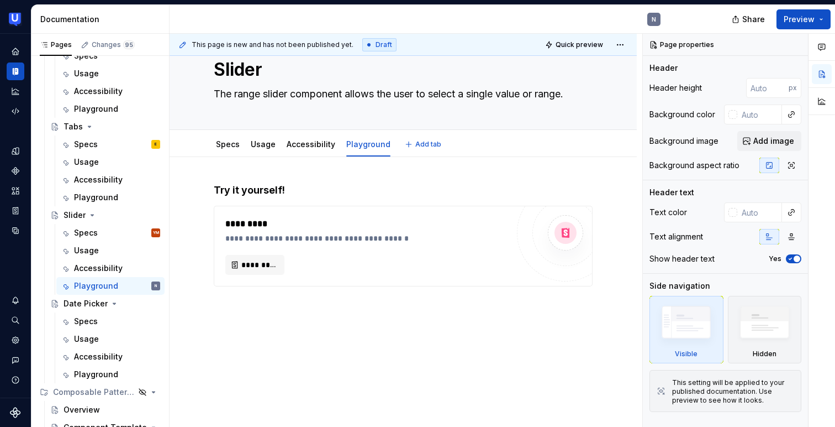
scroll to position [41, 0]
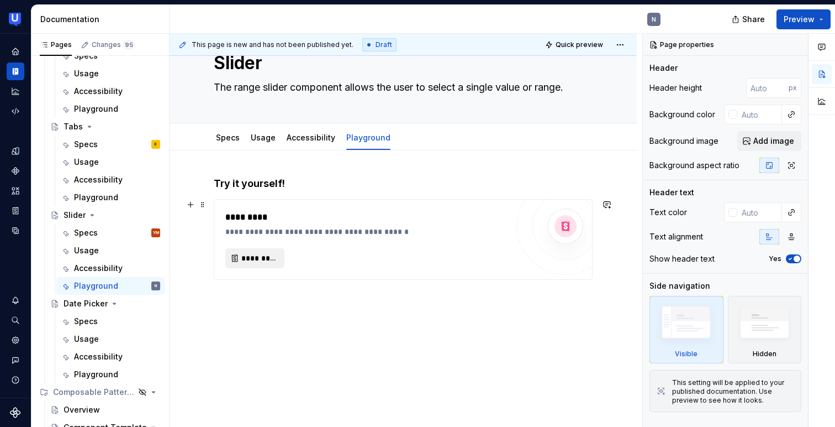
click at [266, 257] on span "*********" at bounding box center [259, 257] width 36 height 11
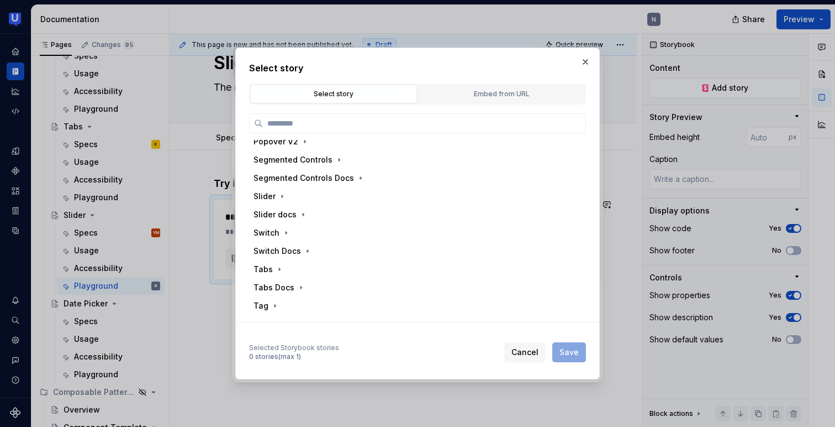
scroll to position [410, 0]
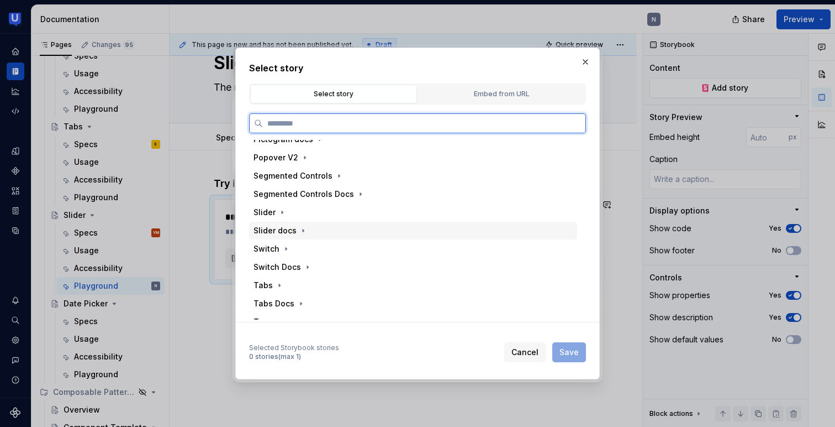
click at [293, 231] on div "Slider docs" at bounding box center [275, 230] width 43 height 11
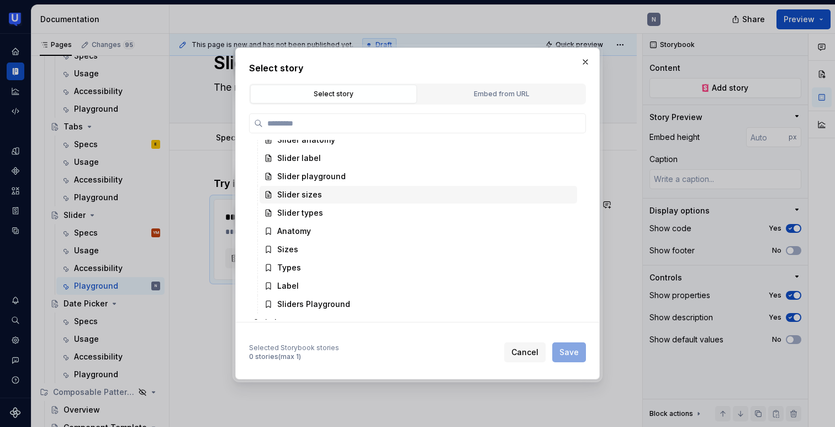
scroll to position [507, 0]
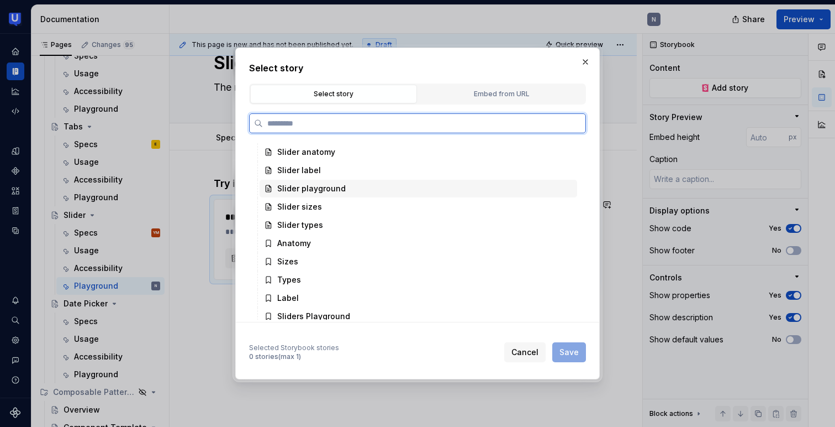
click at [314, 187] on div "Slider playground" at bounding box center [311, 188] width 69 height 11
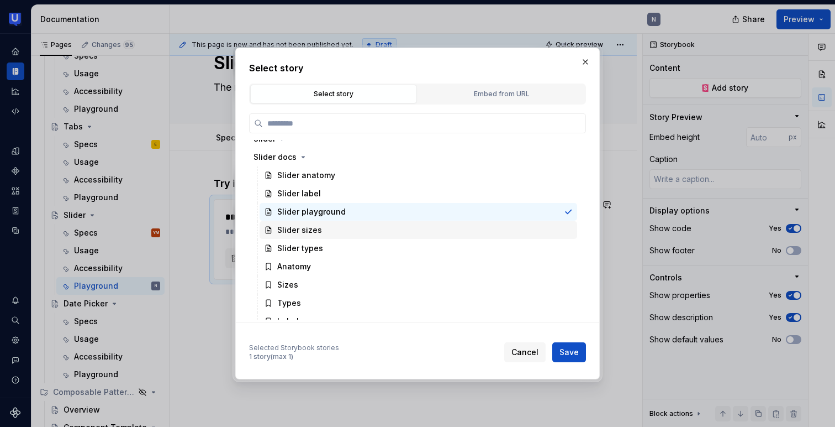
scroll to position [473, 0]
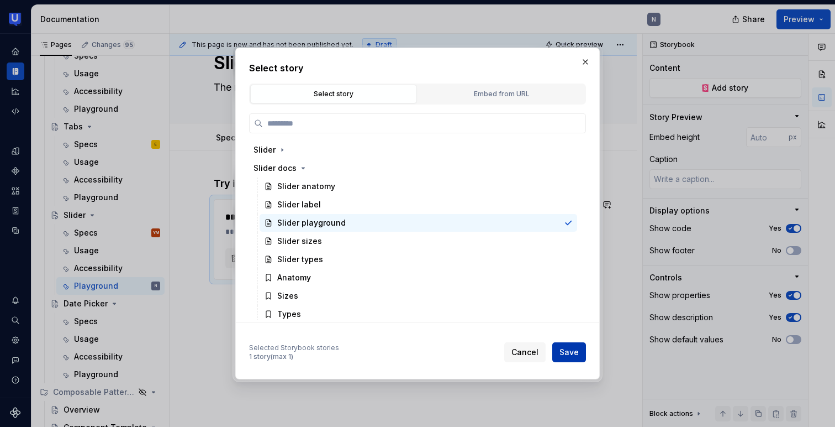
click at [573, 352] on span "Save" at bounding box center [569, 351] width 19 height 11
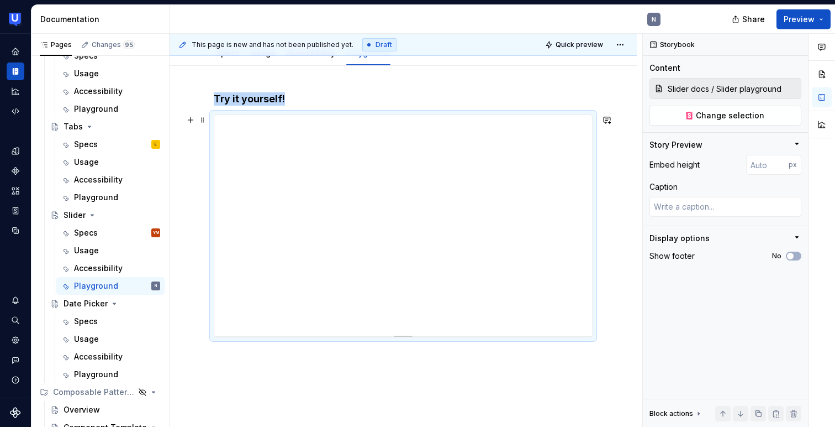
scroll to position [203, 0]
type textarea "*"
type input "413"
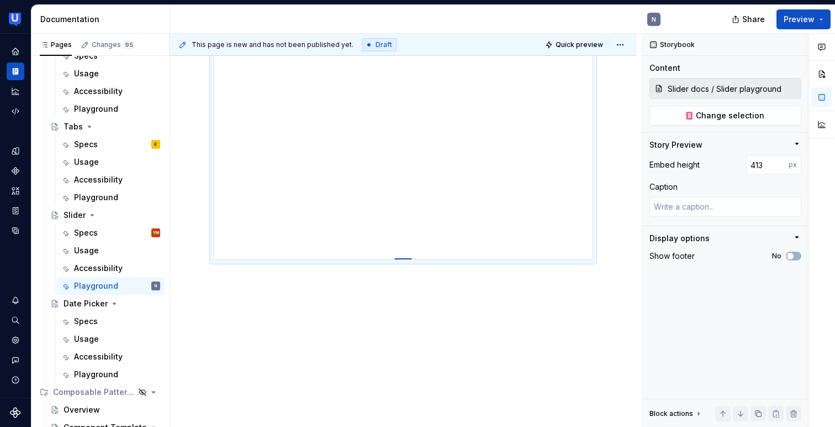
type textarea "*"
type input "495"
type textarea "*"
type input "502"
type textarea "*"
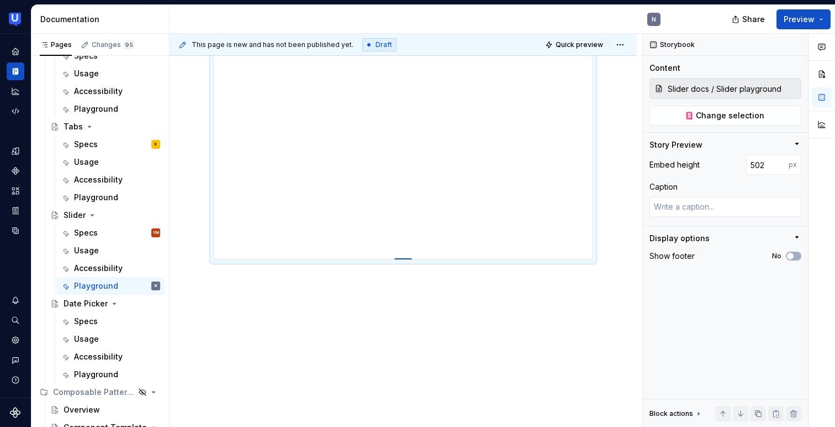
type input "510"
type textarea "*"
type input "518"
type textarea "*"
type input "524"
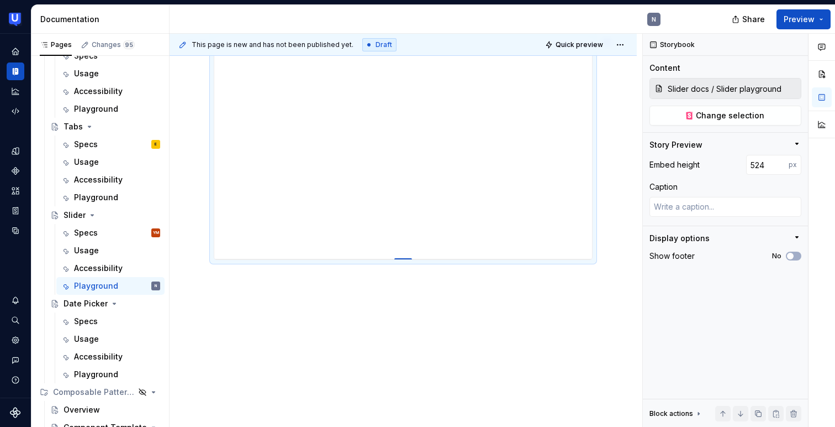
type textarea "*"
type input "533"
type textarea "*"
type input "536"
type textarea "*"
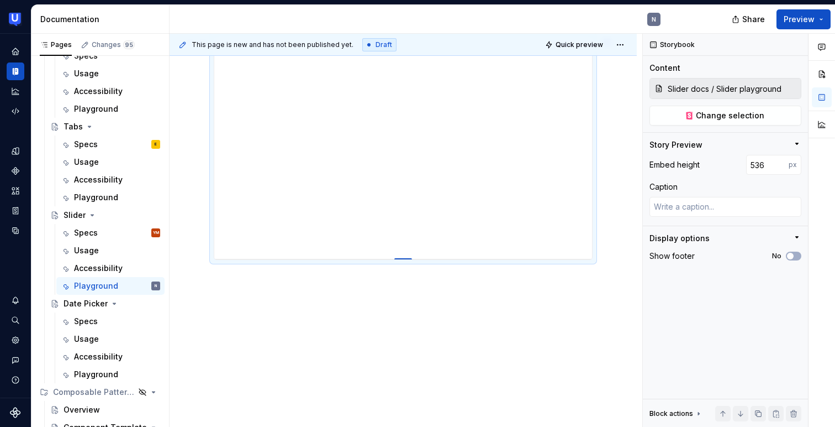
type input "540"
type textarea "*"
type input "543"
type textarea "*"
type input "545"
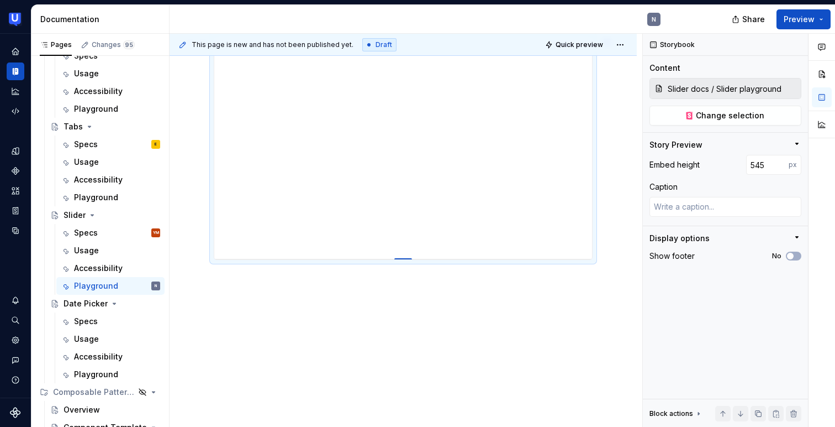
type textarea "*"
type input "546"
type textarea "*"
type input "549"
type textarea "*"
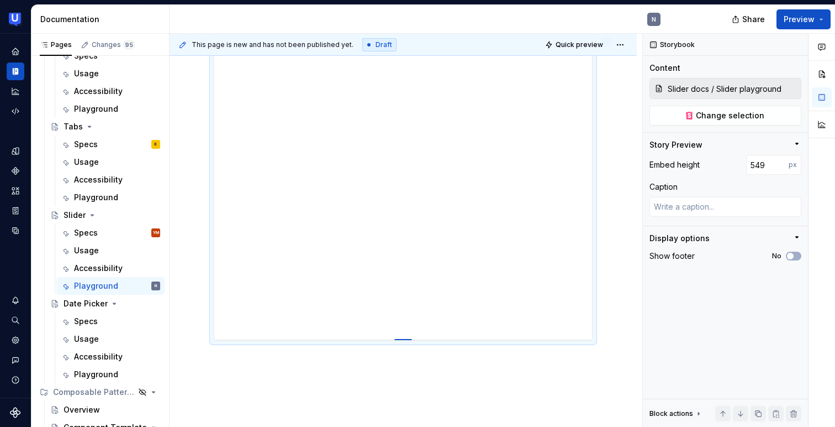
type input "555"
type textarea "*"
type input "567"
type textarea "*"
type input "579"
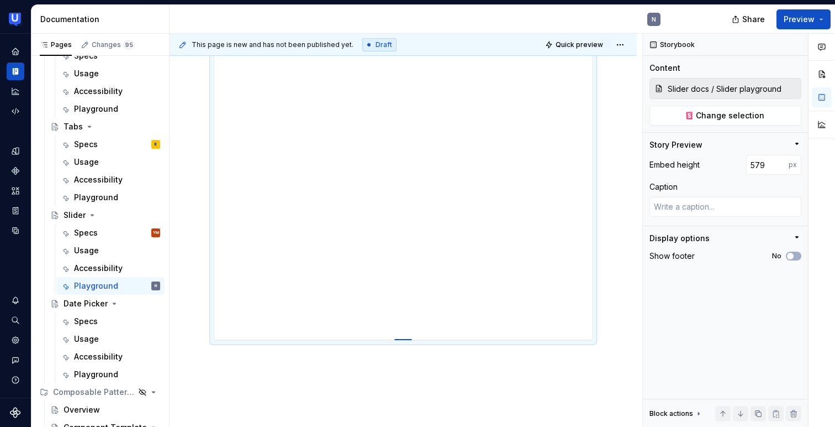
type textarea "*"
type input "690"
type textarea "*"
type input "705"
type textarea "*"
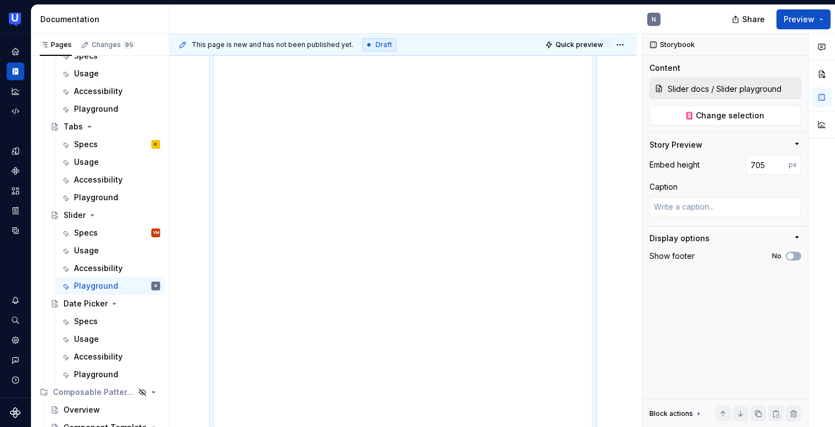
type input "717"
type textarea "*"
type input "729"
type textarea "*"
type input "732"
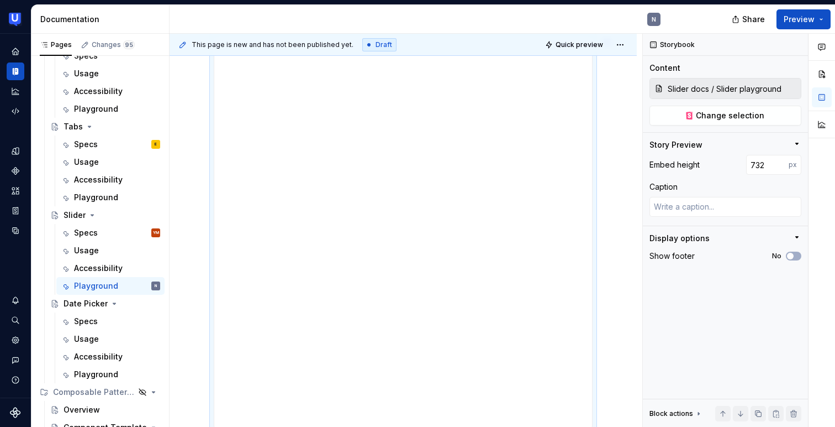
type textarea "*"
type input "734"
type textarea "*"
type input "735"
type textarea "*"
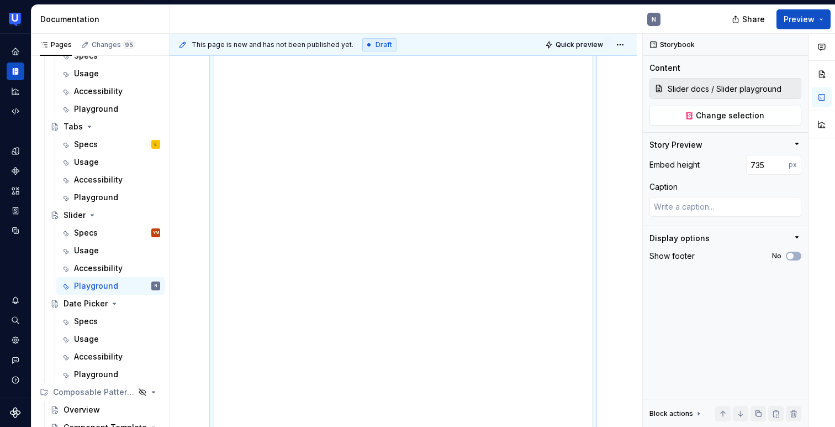
type input "760"
type textarea "*"
type input "782"
type textarea "*"
type input "788"
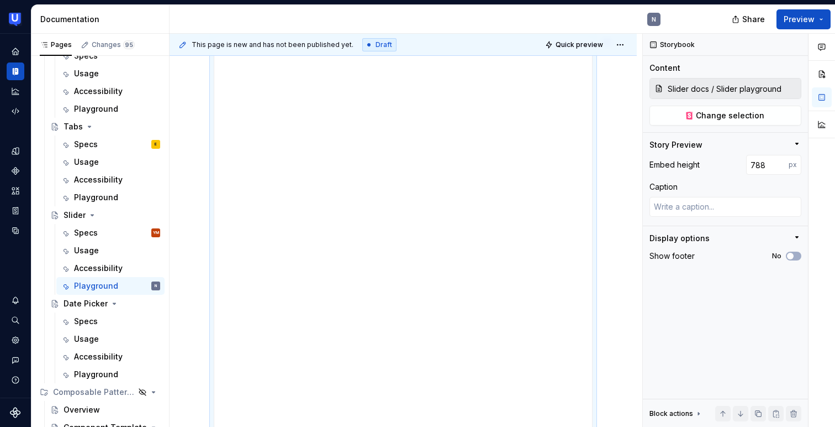
drag, startPoint x: 404, startPoint y: 259, endPoint x: 393, endPoint y: 473, distance: 214.7
click at [393, 426] on html "UserTesting Design System N Design system data Documentation N Share Preview Pa…" at bounding box center [417, 213] width 835 height 427
type textarea "*"
type input "812"
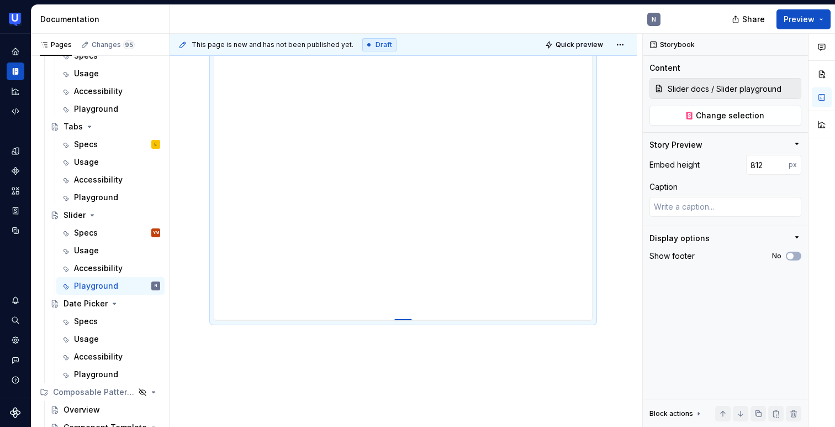
type textarea "*"
type input "833"
type textarea "*"
type input "841"
type textarea "*"
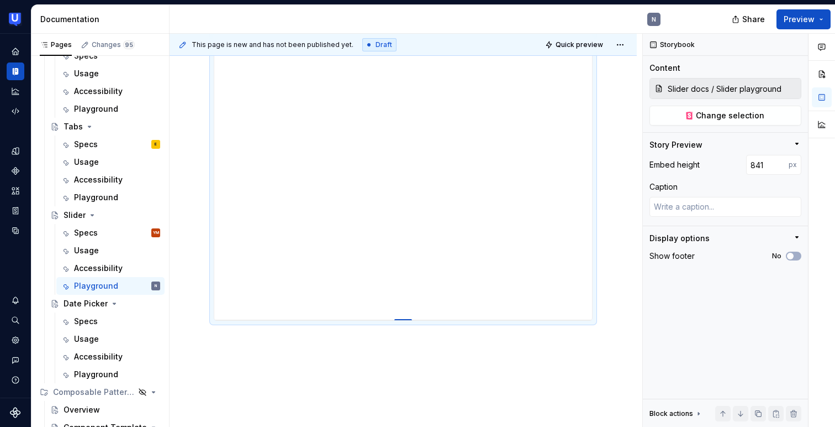
type input "850"
type textarea "*"
type input "854"
type textarea "*"
type input "857"
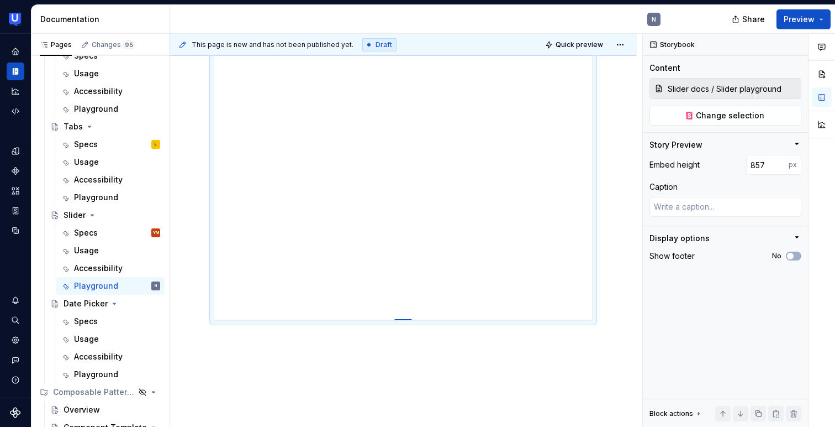
type textarea "*"
type input "859"
type textarea "*"
type input "862"
type textarea "*"
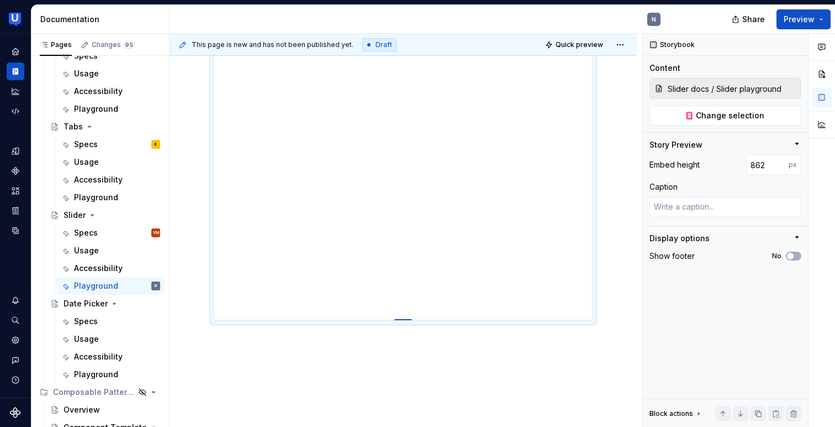
type input "863"
type textarea "*"
type input "864"
type textarea "*"
type input "866"
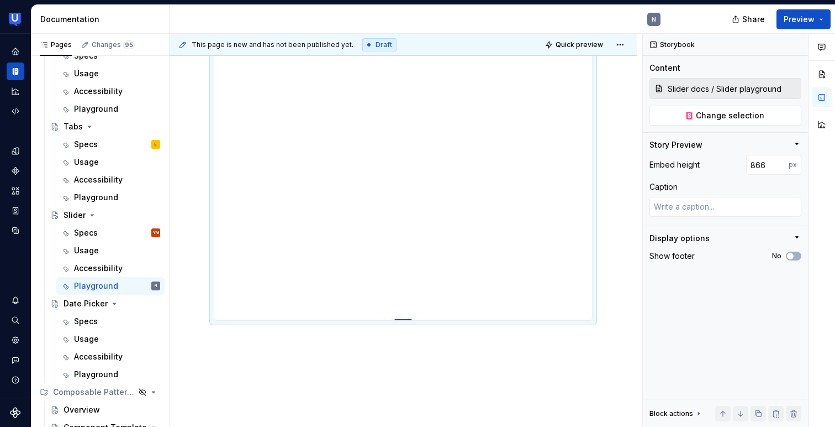
type textarea "*"
type input "868"
type textarea "*"
type input "869"
type textarea "*"
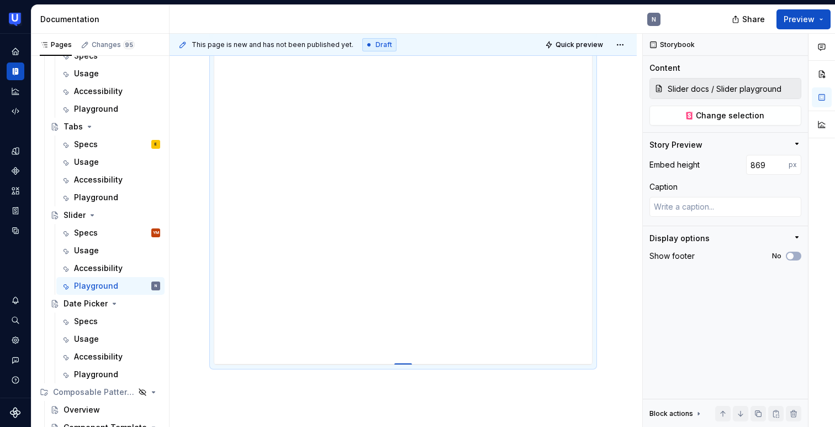
type input "870"
type textarea "*"
type input "871"
type textarea "*"
type input "872"
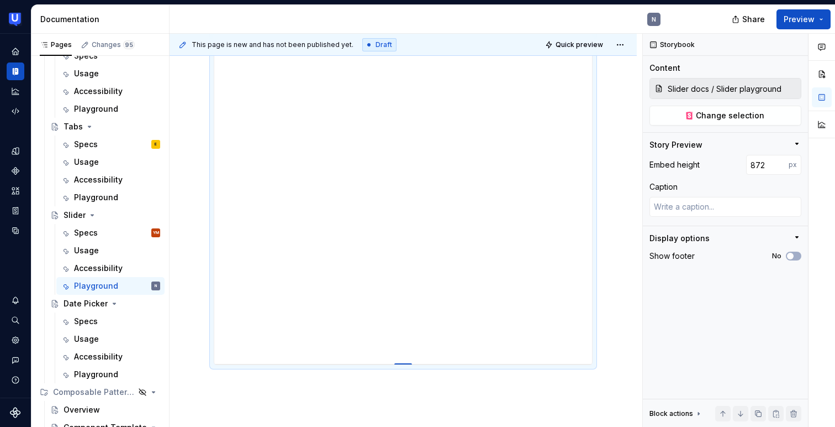
type textarea "*"
type input "873"
type textarea "*"
type input "874"
type textarea "*"
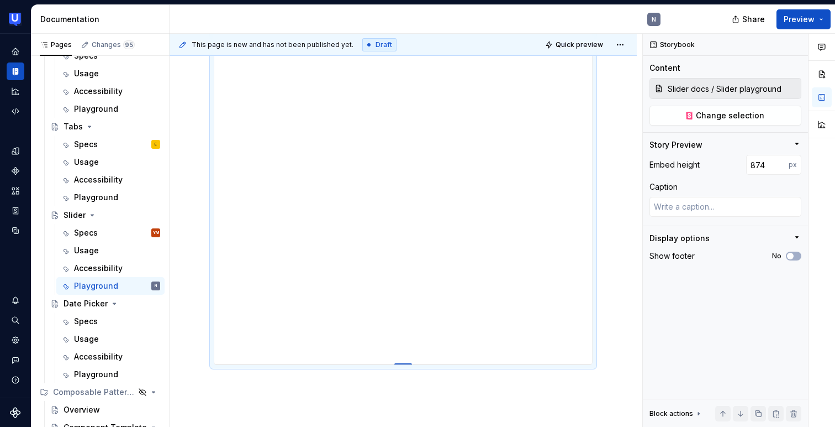
type input "875"
type textarea "*"
type input "876"
type textarea "*"
type input "877"
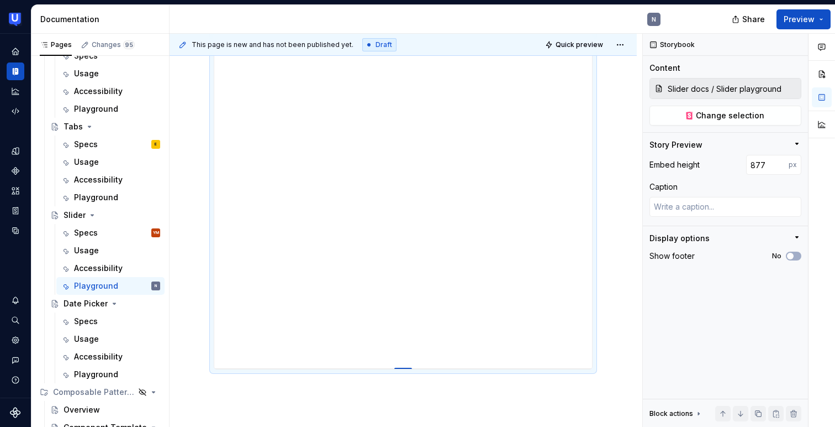
type textarea "*"
type input "879"
type textarea "*"
type input "880"
type textarea "*"
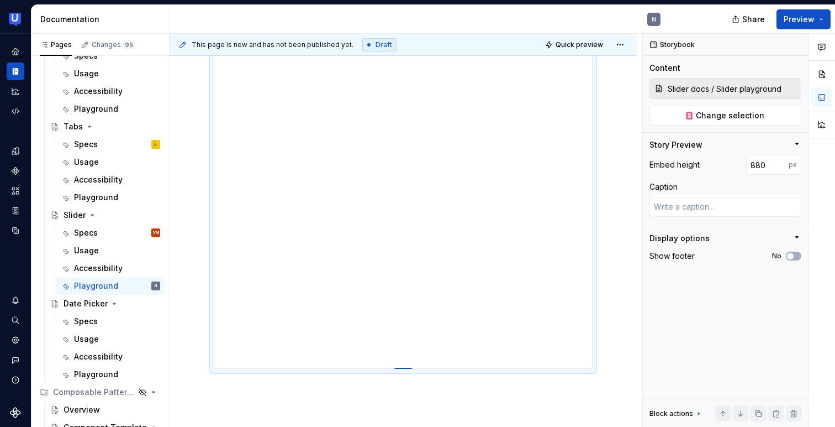
type input "881"
type textarea "*"
type input "885"
type textarea "*"
type input "887"
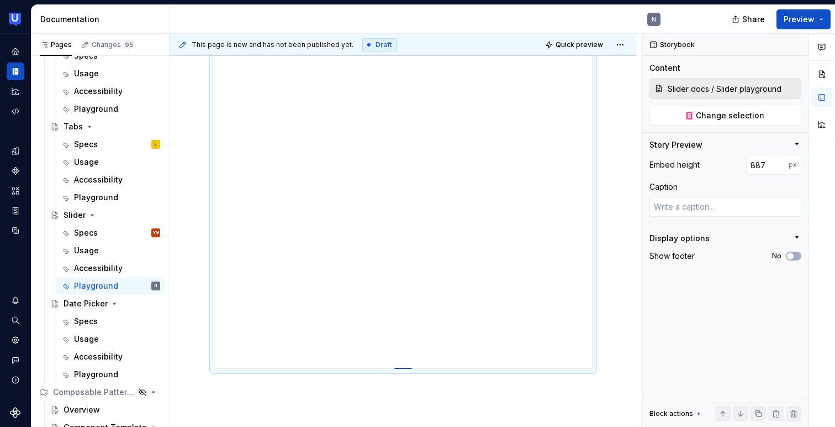
type textarea "*"
type input "890"
type textarea "*"
type input "895"
type textarea "*"
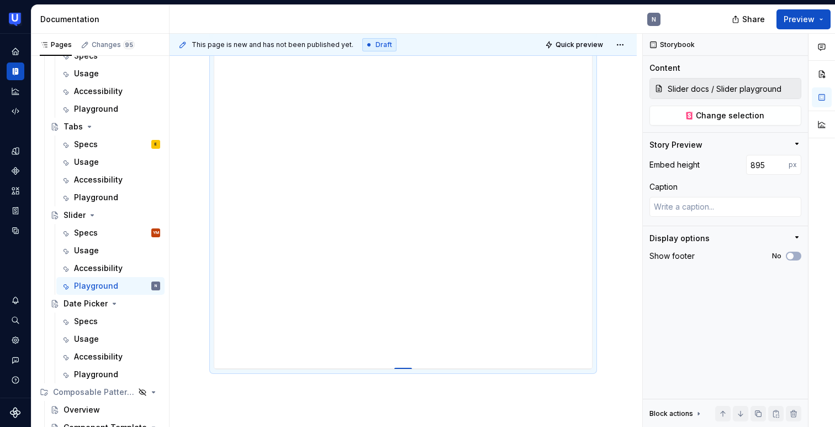
type input "898"
type textarea "*"
type input "901"
type textarea "*"
type input "904"
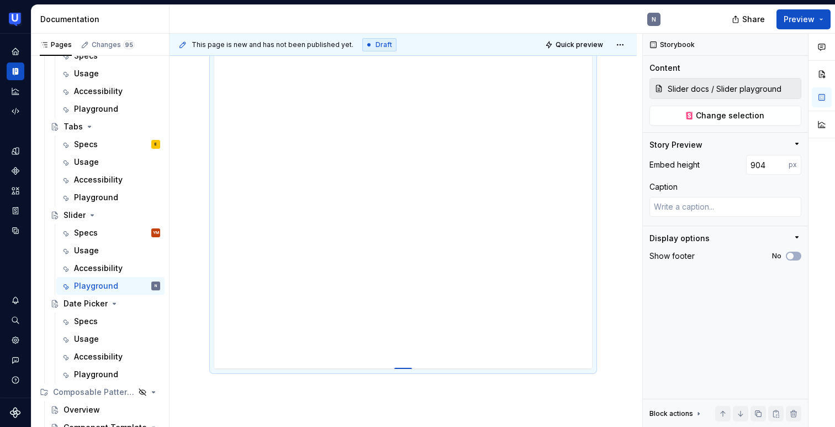
type textarea "*"
type input "905"
type textarea "*"
type input "907"
type textarea "*"
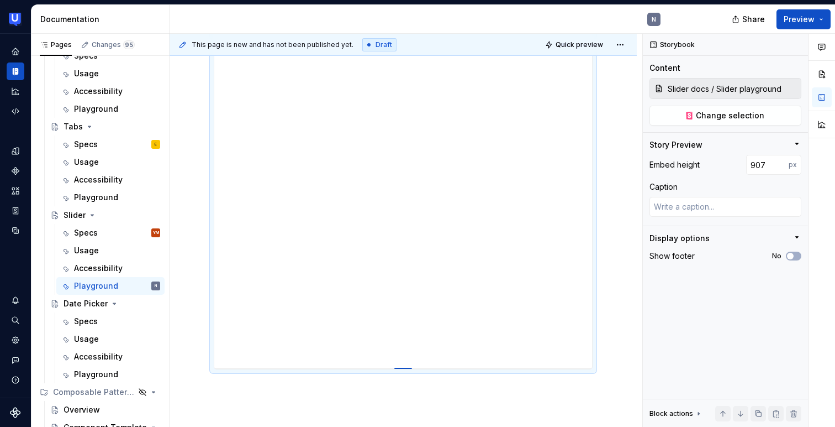
type input "908"
type textarea "*"
type input "909"
type textarea "*"
type input "910"
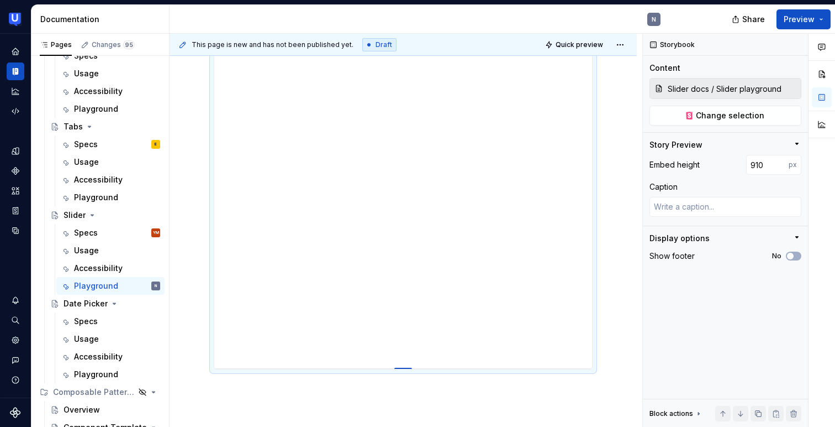
type textarea "*"
type input "911"
type textarea "*"
type input "912"
type textarea "*"
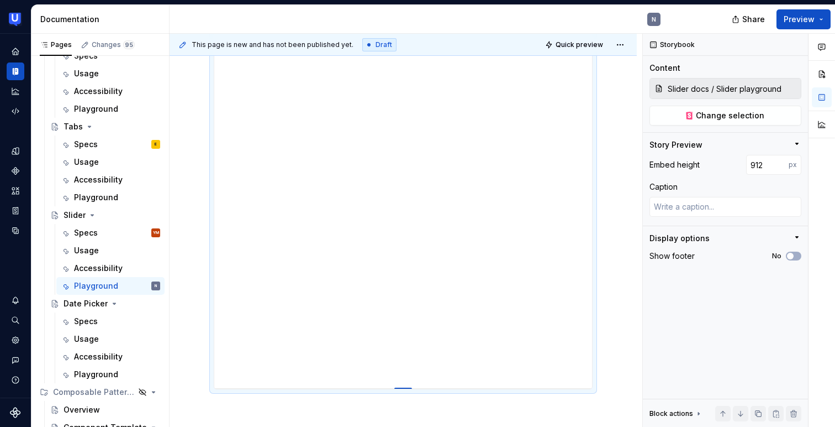
type input "917"
type textarea "*"
type input "927"
type textarea "*"
type input "932"
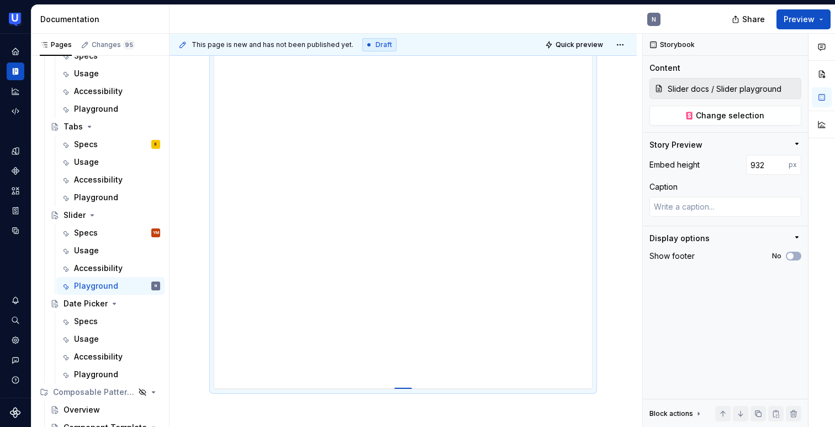
type textarea "*"
type input "947"
type textarea "*"
type input "954"
type textarea "*"
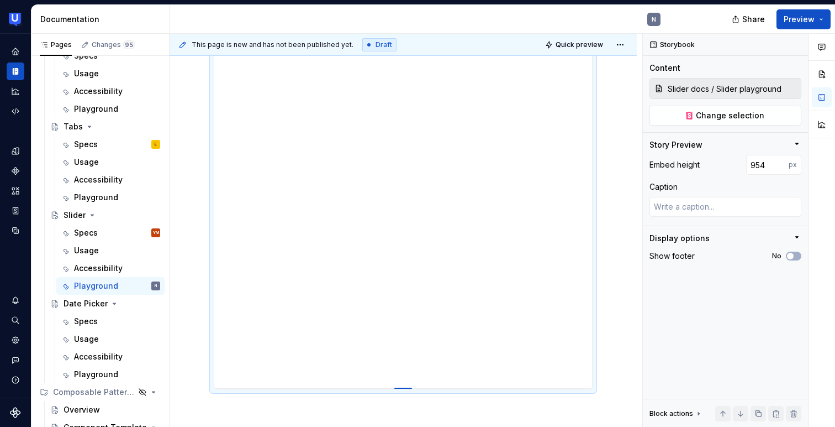
type input "960"
type textarea "*"
type input "965"
type textarea "*"
type input "973"
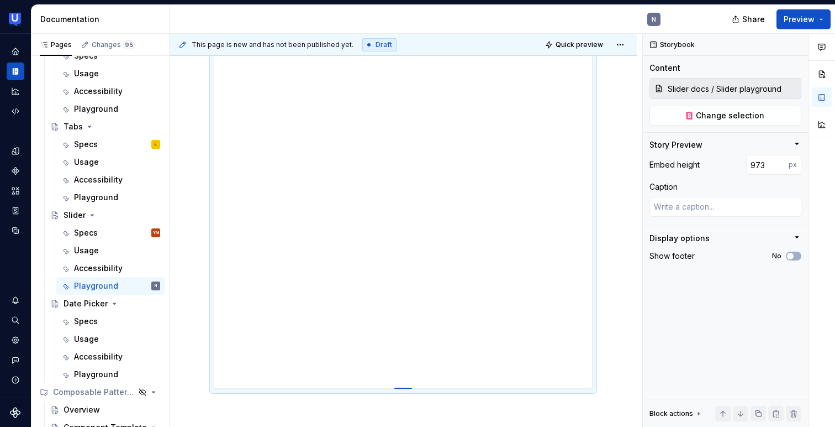
type textarea "*"
type input "975"
type textarea "*"
type input "977"
type textarea "*"
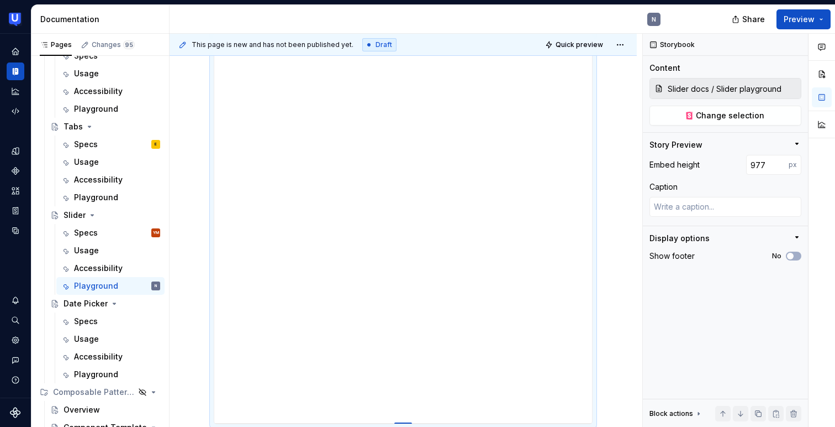
type input "978"
type textarea "*"
type input "979"
type textarea "*"
type input "980"
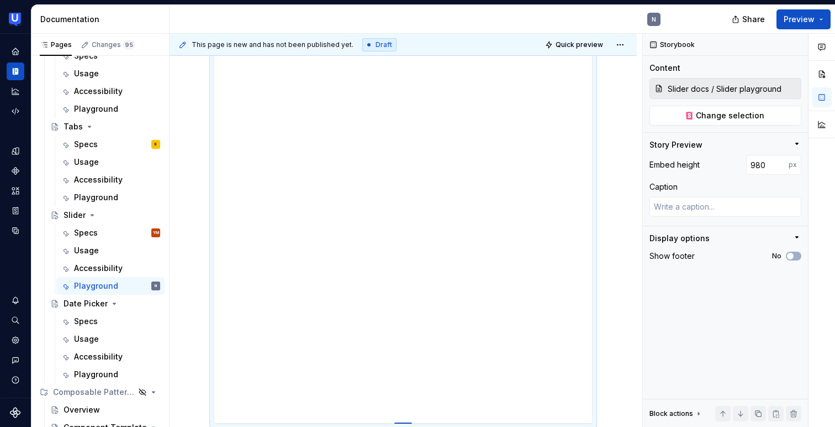
type textarea "*"
type input "981"
type textarea "*"
type input "982"
type textarea "*"
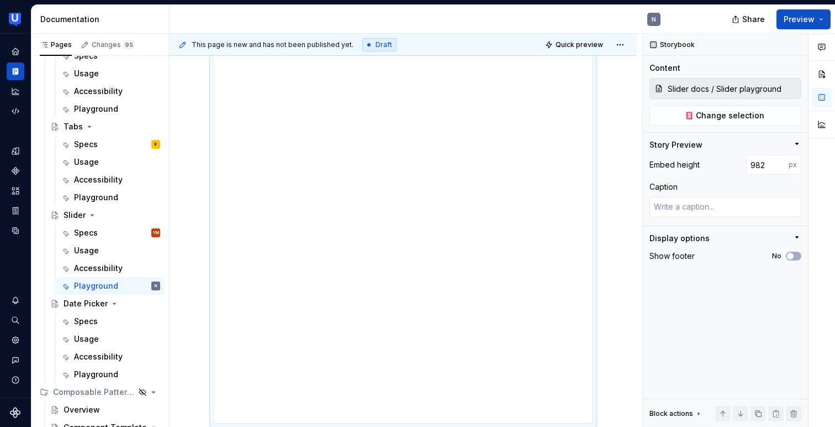
type input "983"
type textarea "*"
type input "984"
type textarea "*"
type input "985"
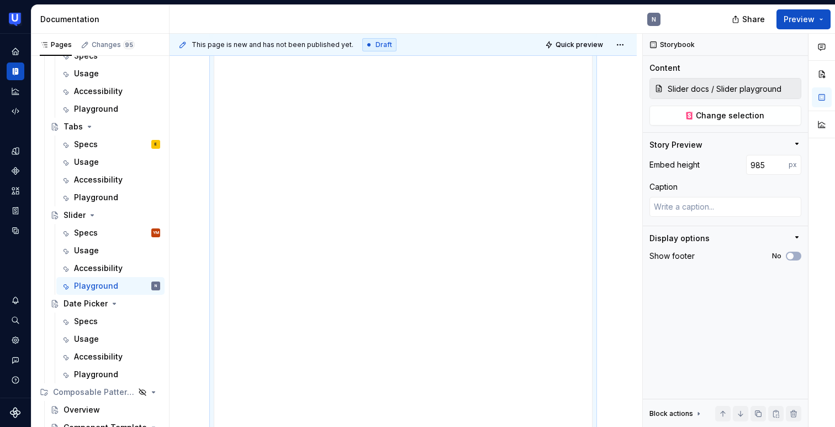
drag, startPoint x: 405, startPoint y: 319, endPoint x: 394, endPoint y: 428, distance: 109.9
click at [394, 426] on html "UserTesting Design System N Design system data Documentation N Share Preview Pa…" at bounding box center [417, 213] width 835 height 427
type textarea "*"
type input "1005"
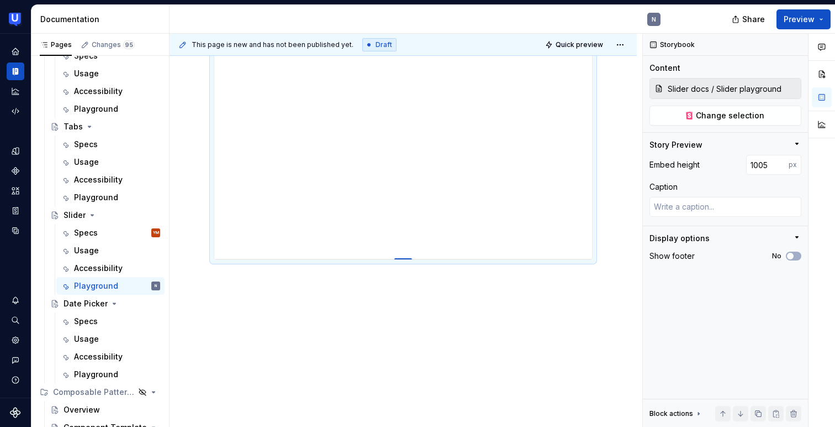
type textarea "*"
type input "1021"
type textarea "*"
type input "1026"
type textarea "*"
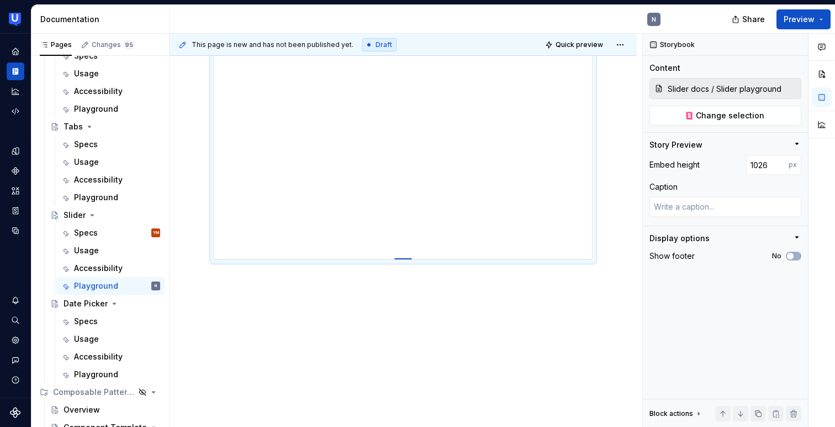
type input "1033"
type textarea "*"
type input "1037"
type textarea "*"
type input "1048"
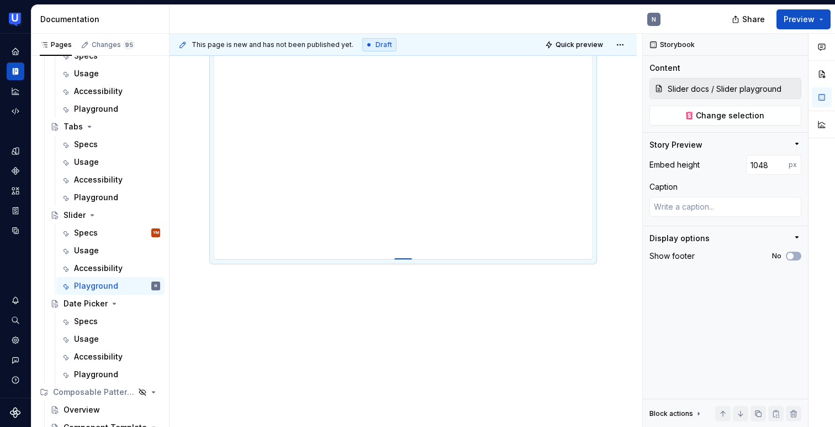
type textarea "*"
type input "1052"
type textarea "*"
type input "1057"
type textarea "*"
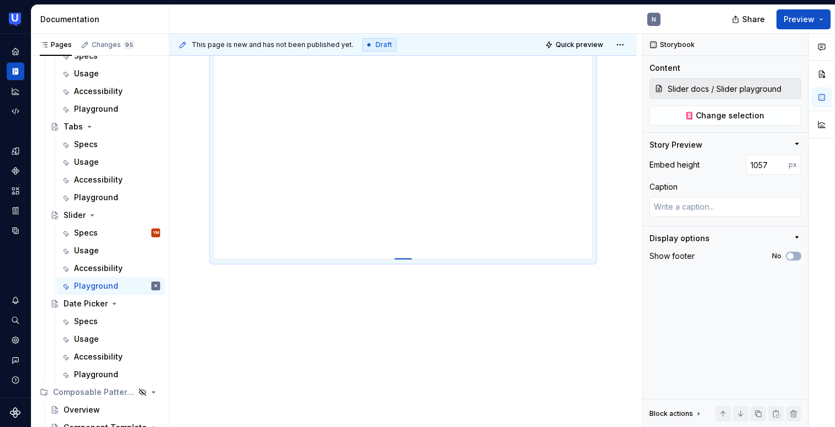
type input "1062"
type textarea "*"
type input "1067"
type textarea "*"
type input "1070"
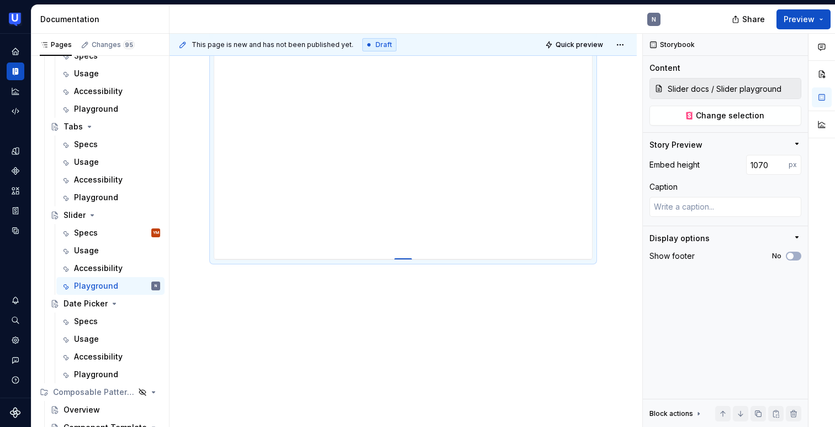
type textarea "*"
type input "1075"
type textarea "*"
type input "1076"
type textarea "*"
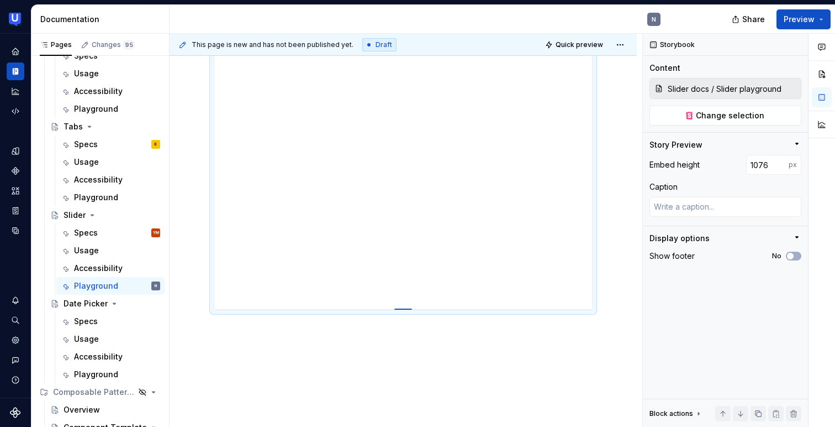
type input "1092"
type textarea "*"
type input "1100"
type textarea "*"
type input "1112"
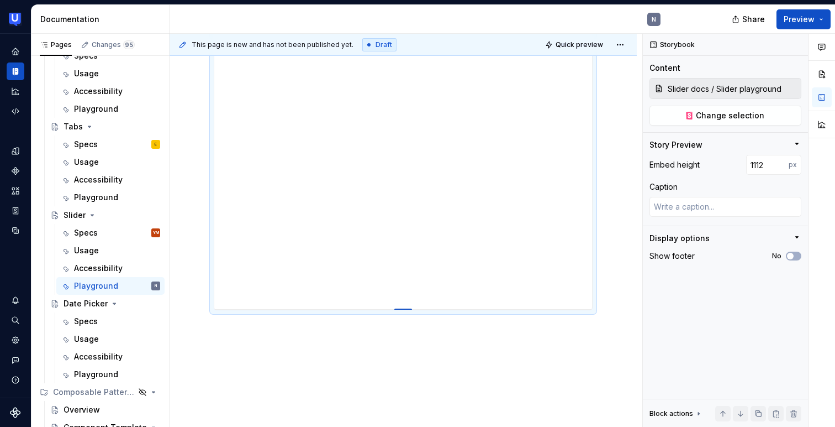
type textarea "*"
type input "1128"
type textarea "*"
type input "1142"
drag, startPoint x: 403, startPoint y: 257, endPoint x: 402, endPoint y: 370, distance: 112.2
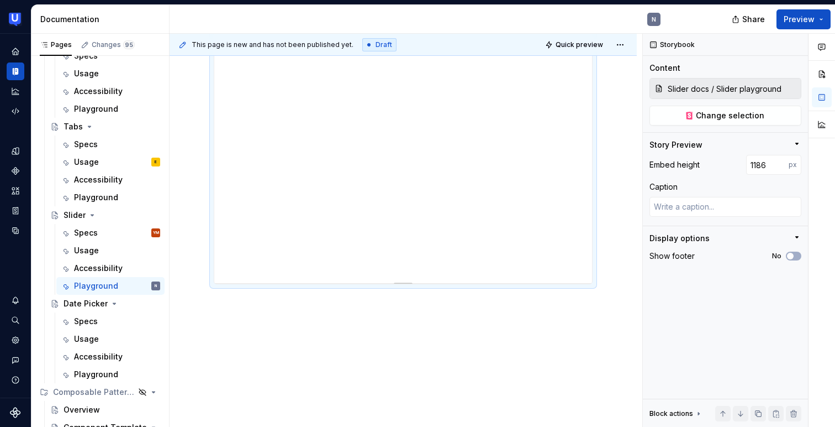
scroll to position [638, 0]
click at [407, 284] on p at bounding box center [403, 279] width 379 height 13
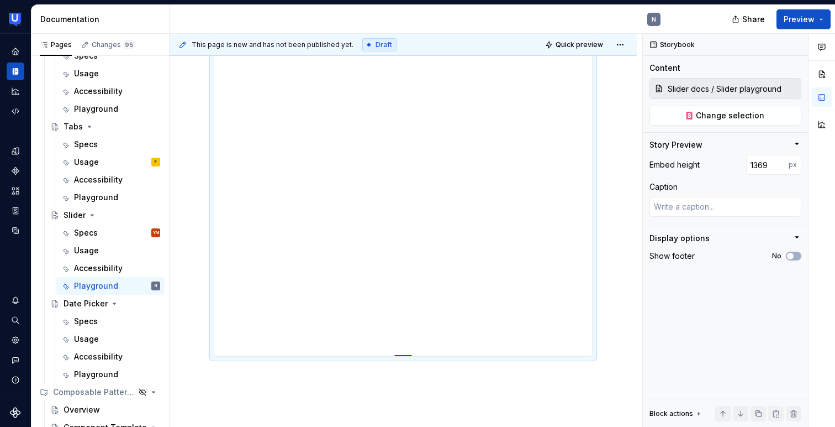
drag, startPoint x: 406, startPoint y: 259, endPoint x: 418, endPoint y: 360, distance: 101.8
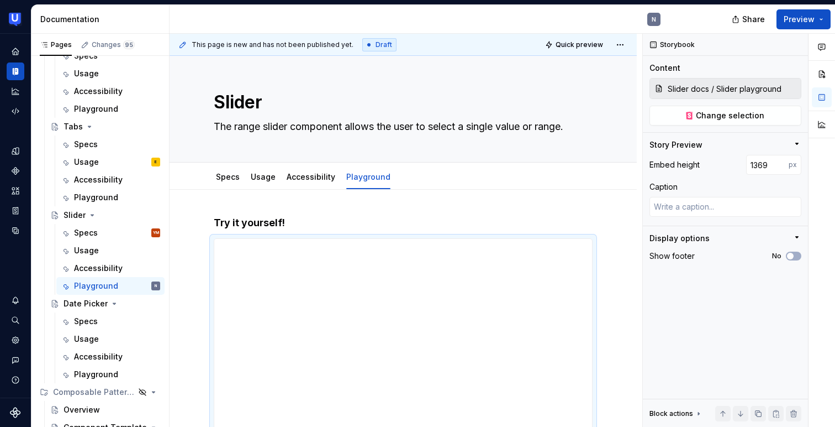
scroll to position [0, 0]
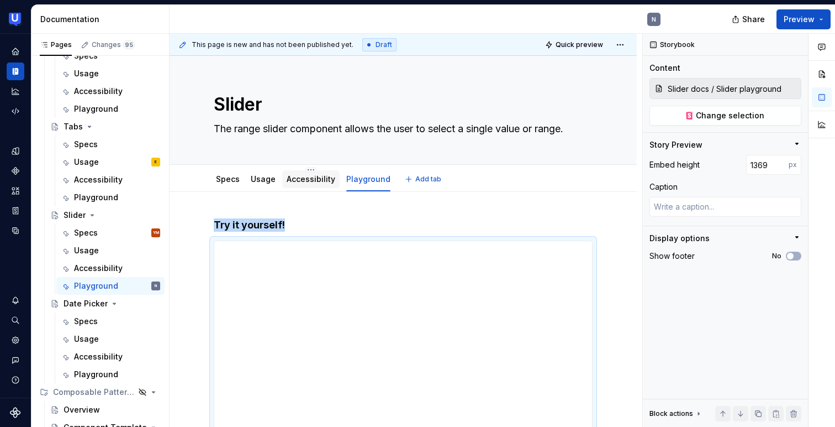
click at [303, 177] on link "Accessibility" at bounding box center [311, 178] width 49 height 9
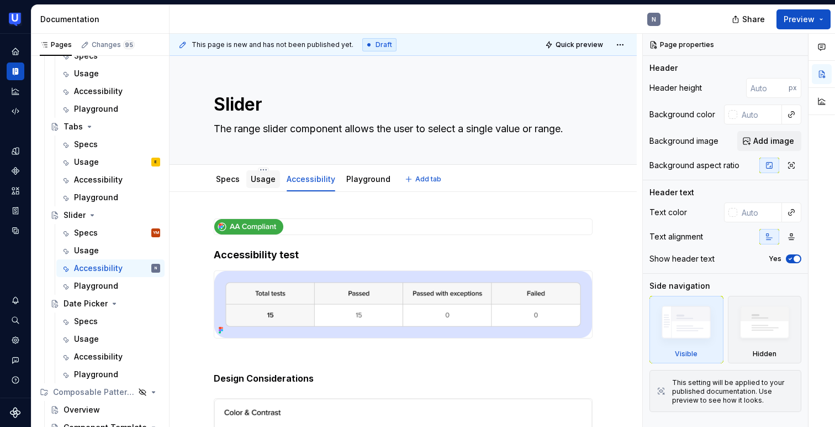
click at [264, 180] on link "Usage" at bounding box center [263, 178] width 25 height 9
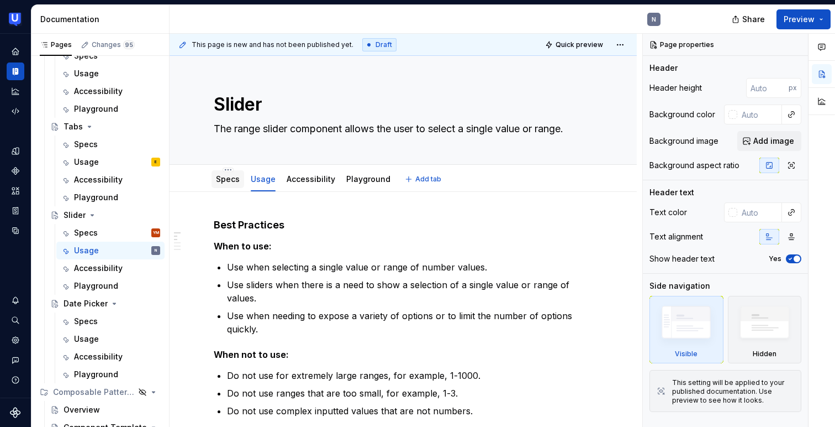
click at [224, 183] on link "Specs" at bounding box center [228, 178] width 24 height 9
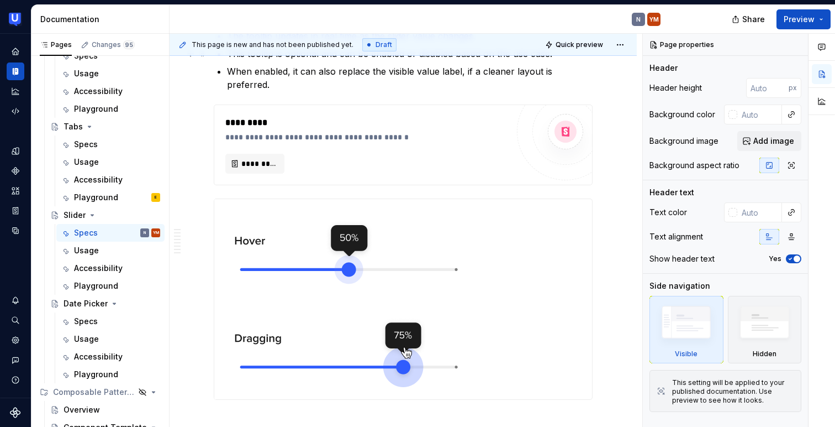
scroll to position [1893, 0]
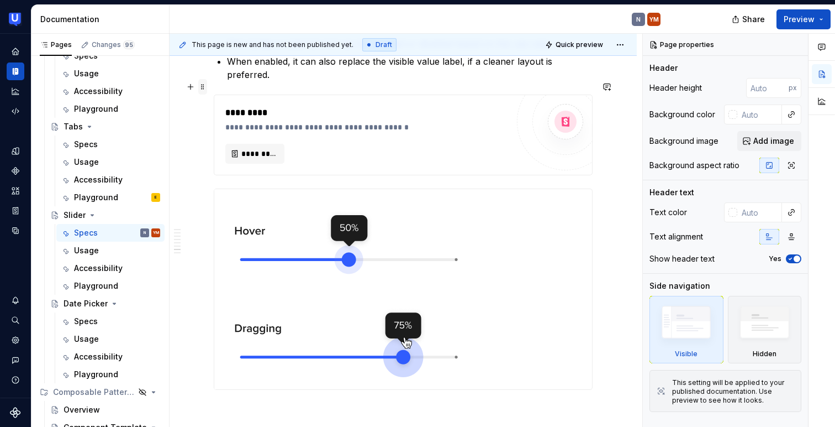
click at [203, 85] on span at bounding box center [202, 86] width 9 height 15
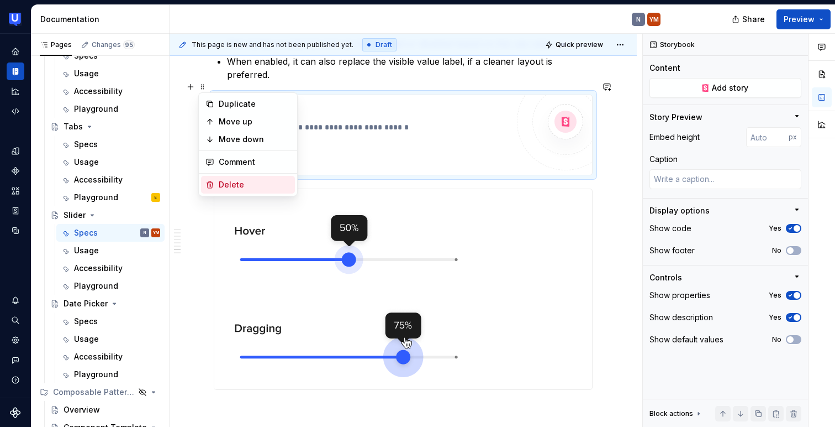
click at [223, 181] on div "Delete" at bounding box center [255, 184] width 72 height 11
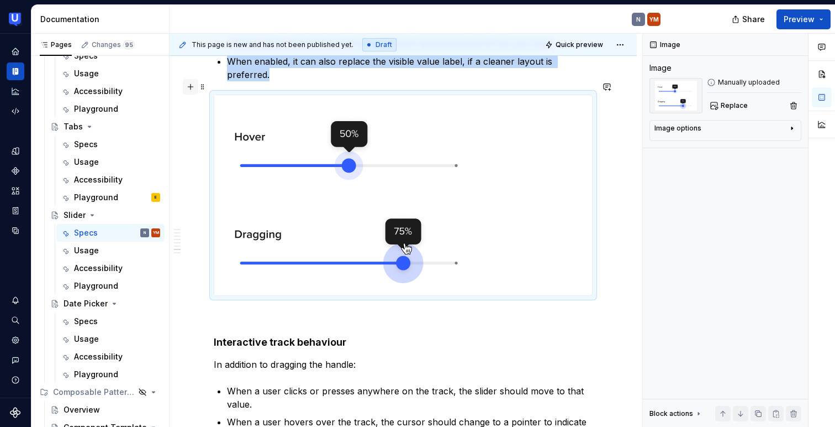
click at [194, 89] on button "button" at bounding box center [190, 86] width 15 height 15
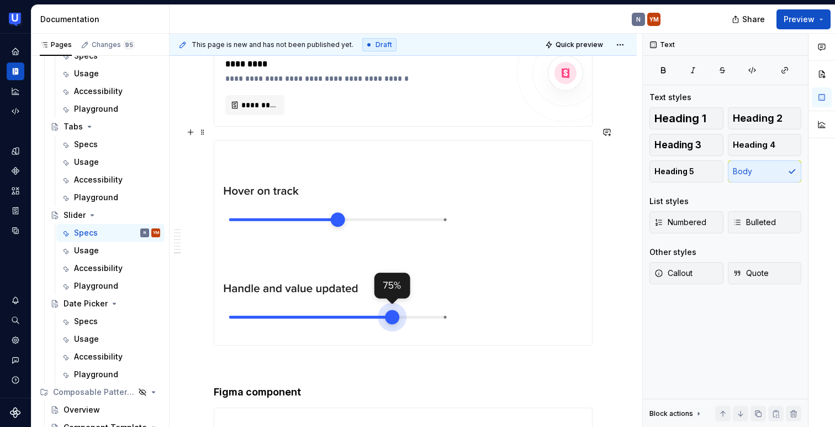
scroll to position [2243, 0]
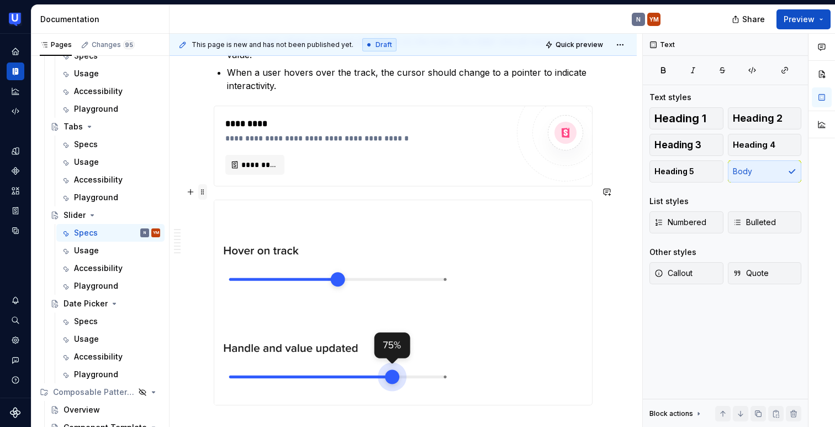
click at [203, 191] on span at bounding box center [202, 191] width 9 height 15
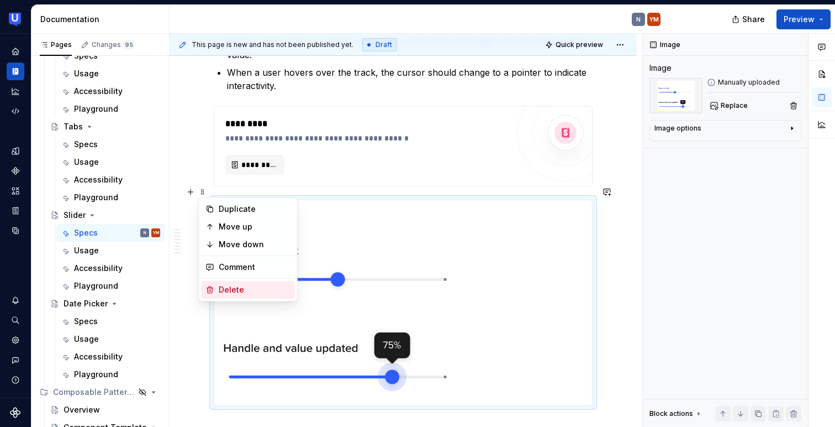
click at [233, 286] on div "Delete" at bounding box center [255, 289] width 72 height 11
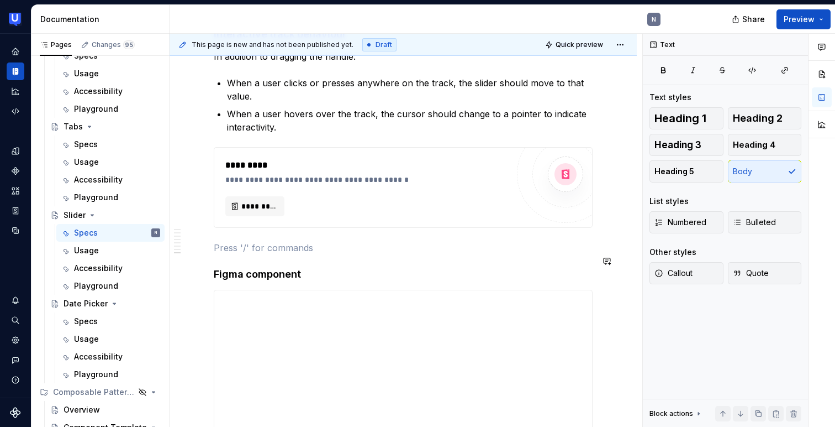
scroll to position [2177, 0]
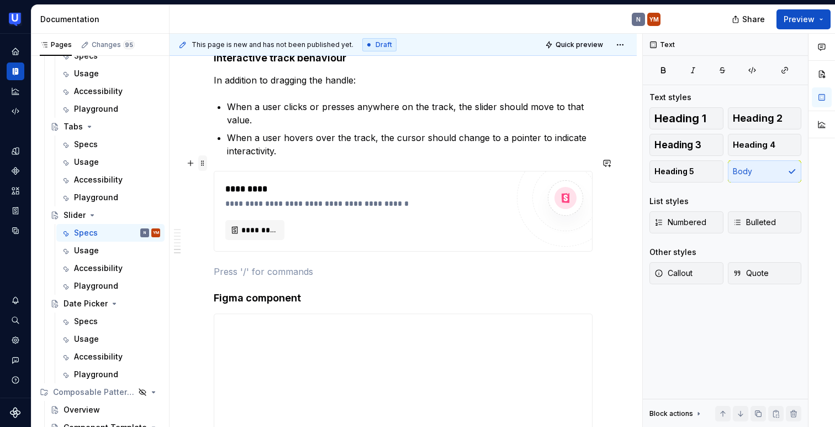
click at [206, 163] on span at bounding box center [202, 162] width 9 height 15
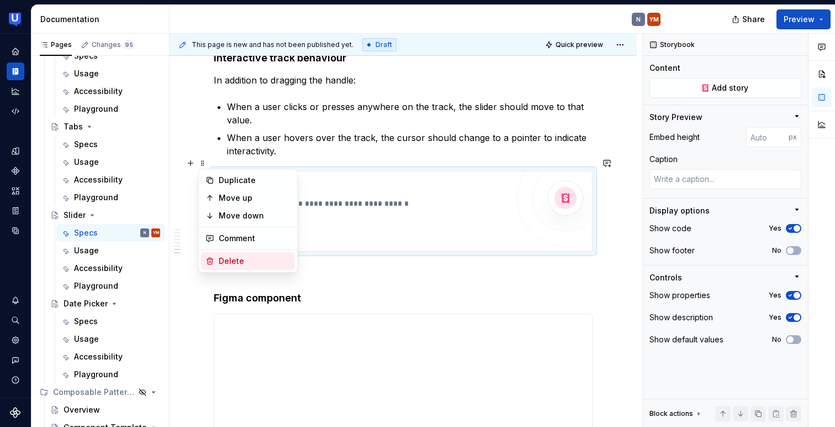
click at [221, 258] on div "Delete" at bounding box center [255, 260] width 72 height 11
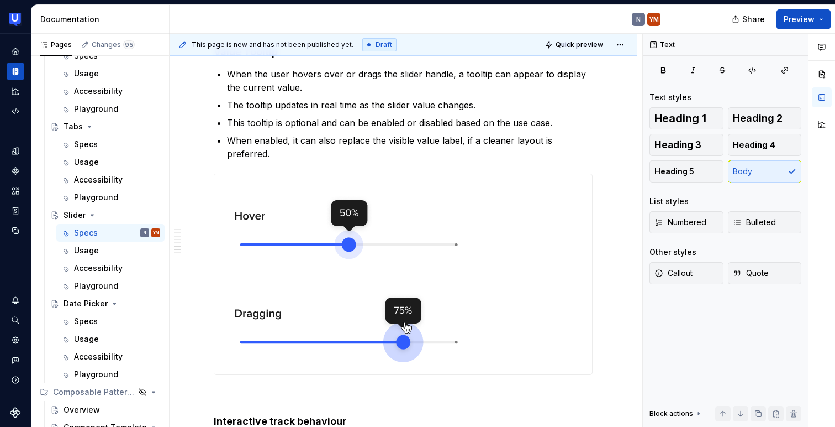
scroll to position [1812, 0]
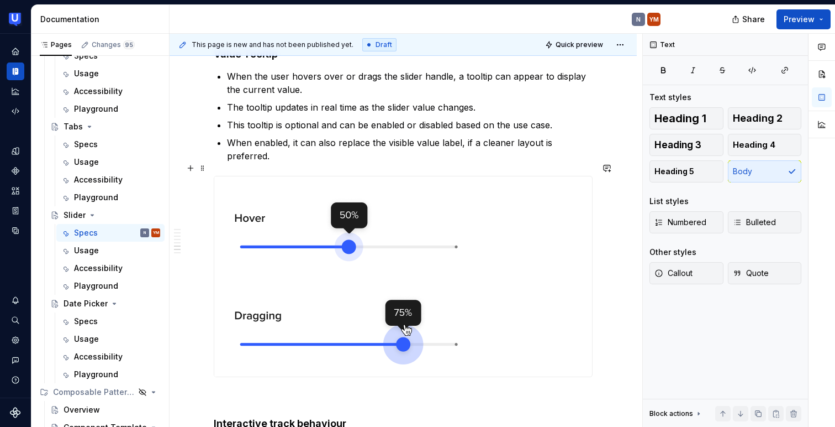
click at [379, 177] on img at bounding box center [355, 276] width 283 height 200
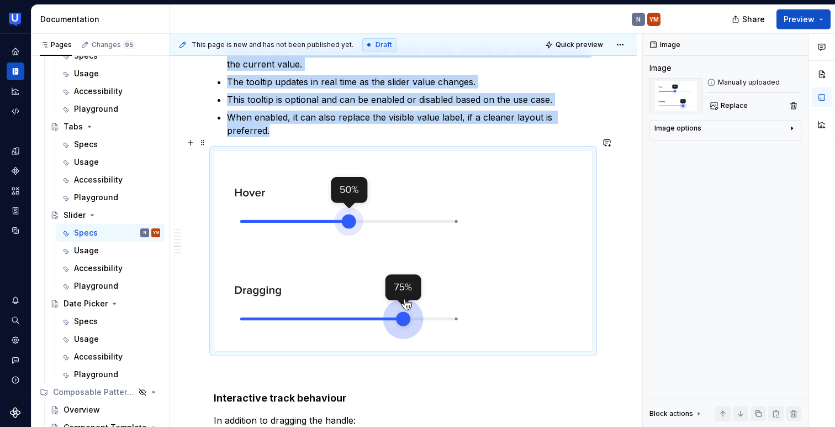
scroll to position [1845, 0]
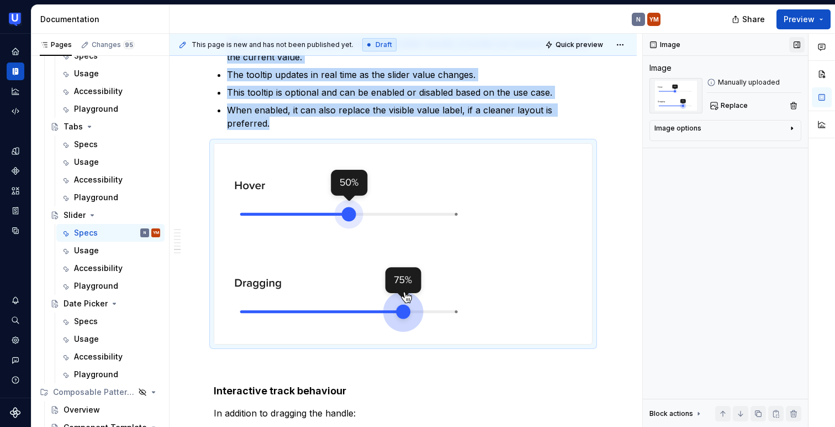
click at [796, 43] on button "button" at bounding box center [797, 44] width 15 height 15
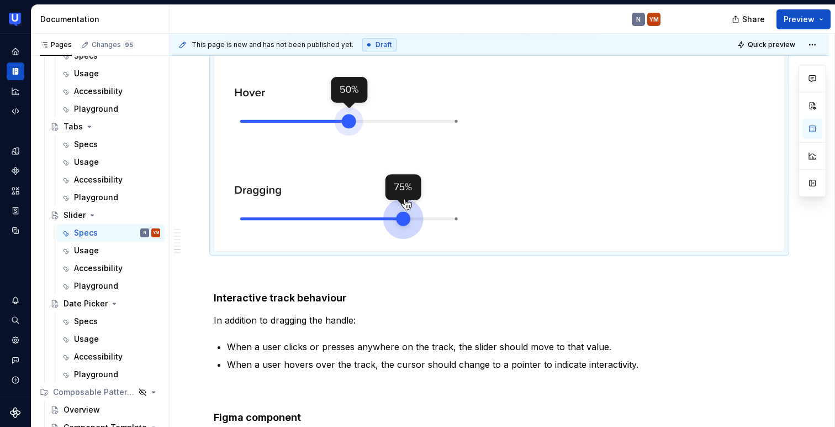
scroll to position [1765, 0]
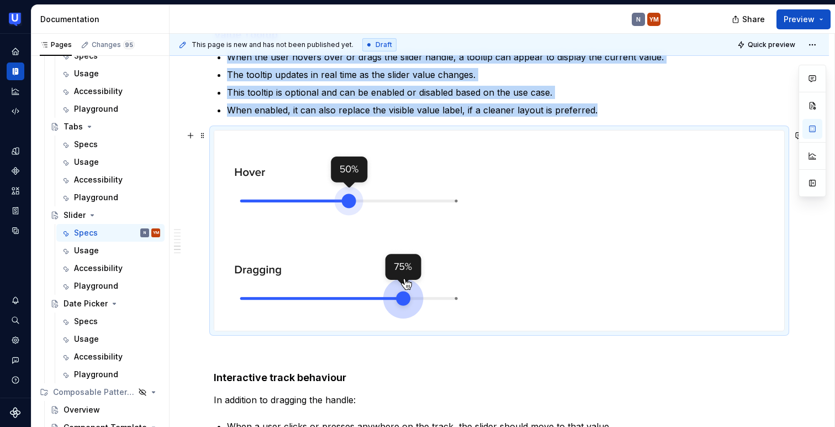
click at [372, 135] on img at bounding box center [355, 230] width 283 height 200
click at [410, 206] on img at bounding box center [355, 230] width 283 height 200
click at [809, 179] on button "button" at bounding box center [813, 183] width 20 height 20
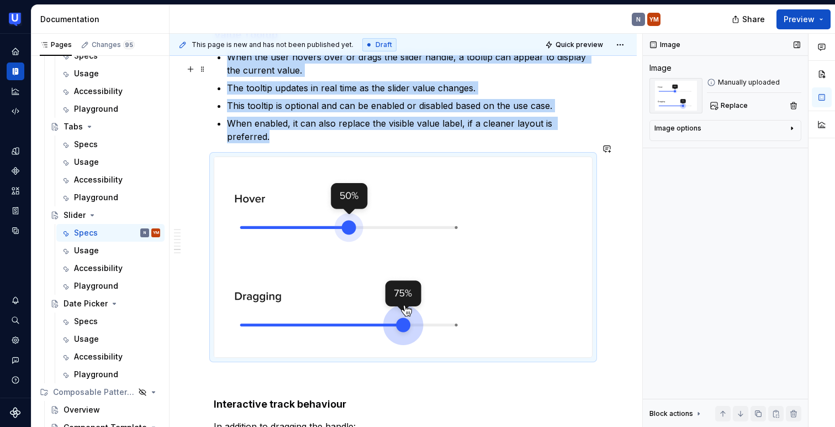
scroll to position [1845, 0]
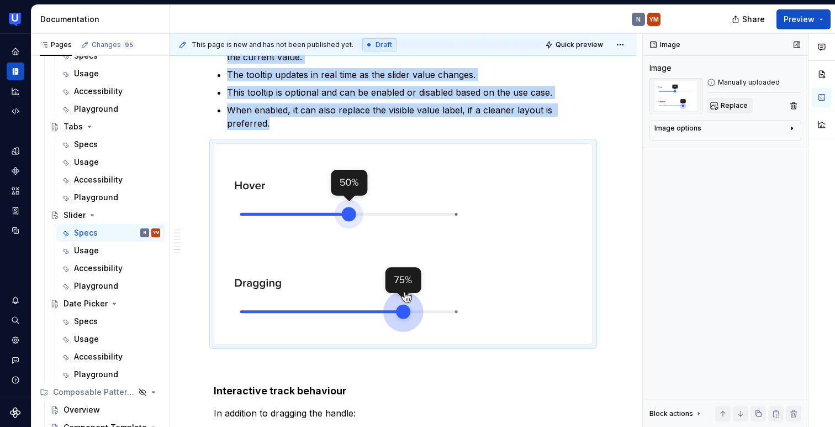
click at [723, 107] on span "Replace" at bounding box center [734, 105] width 27 height 9
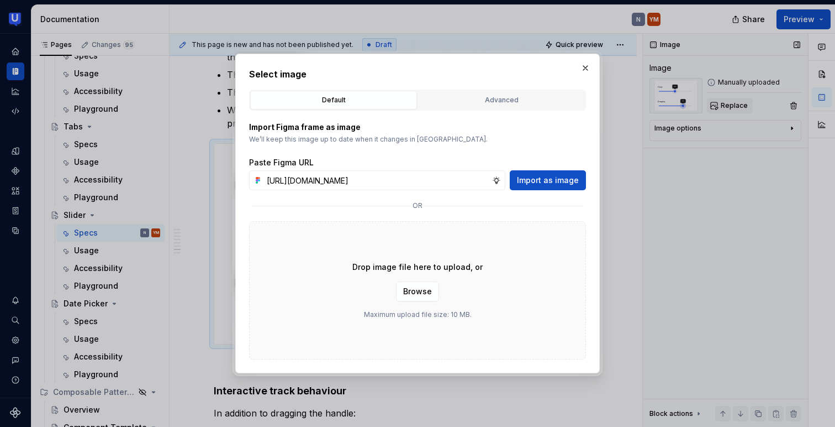
scroll to position [0, 266]
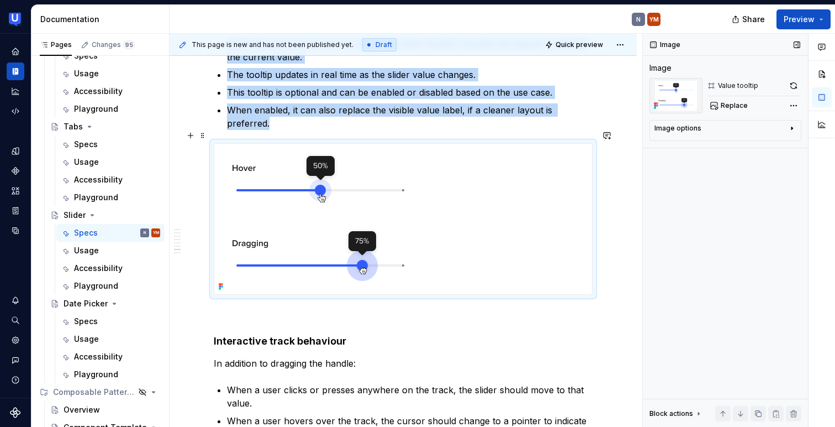
click at [490, 212] on div at bounding box center [403, 219] width 378 height 150
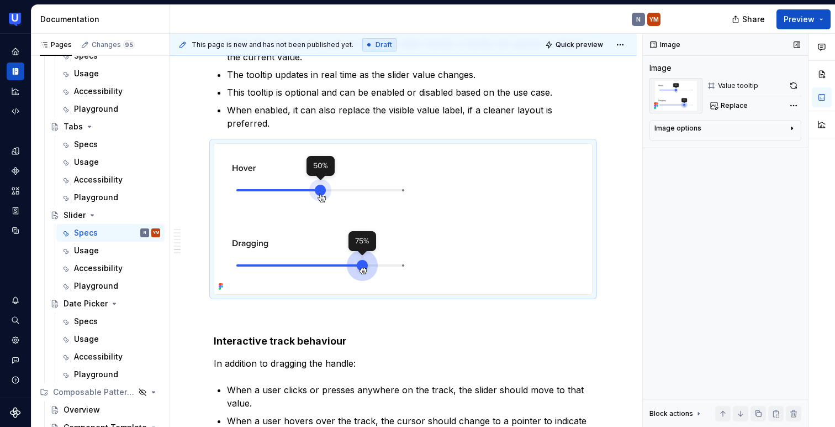
click at [790, 128] on icon "button" at bounding box center [792, 128] width 9 height 9
click at [764, 147] on icon "button" at bounding box center [764, 144] width 9 height 9
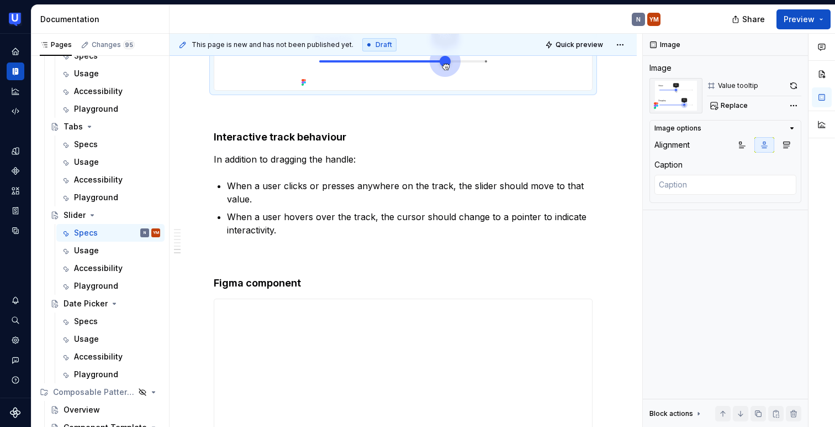
scroll to position [2060, 0]
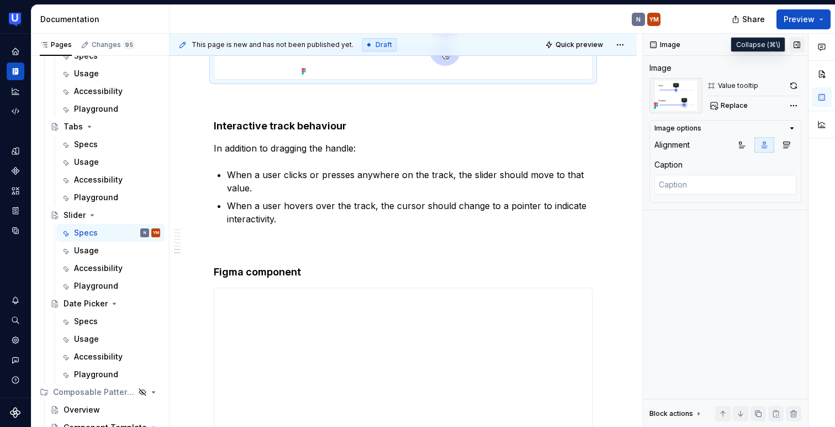
click at [794, 42] on button "button" at bounding box center [797, 44] width 15 height 15
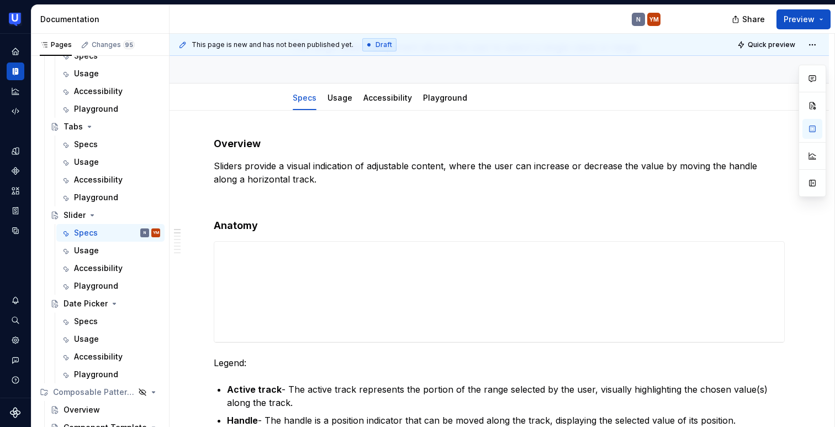
scroll to position [0, 0]
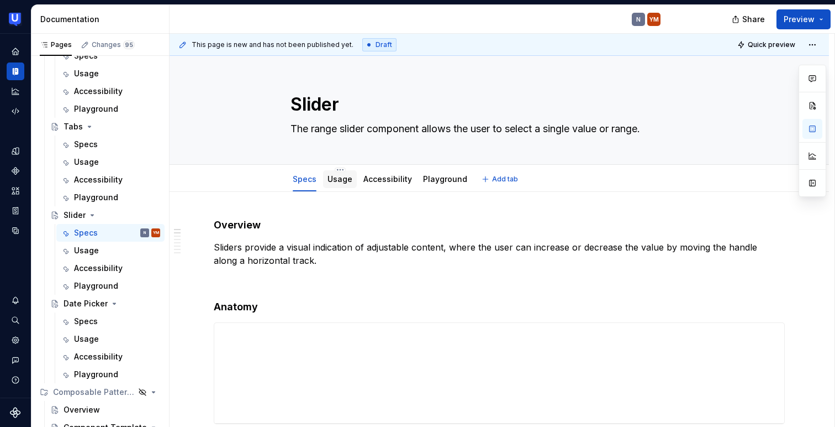
click at [341, 180] on link "Usage" at bounding box center [340, 178] width 25 height 9
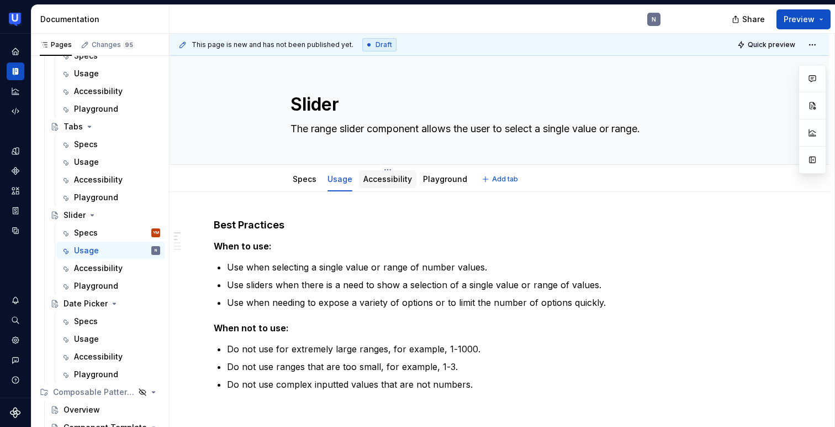
click at [377, 178] on link "Accessibility" at bounding box center [388, 178] width 49 height 9
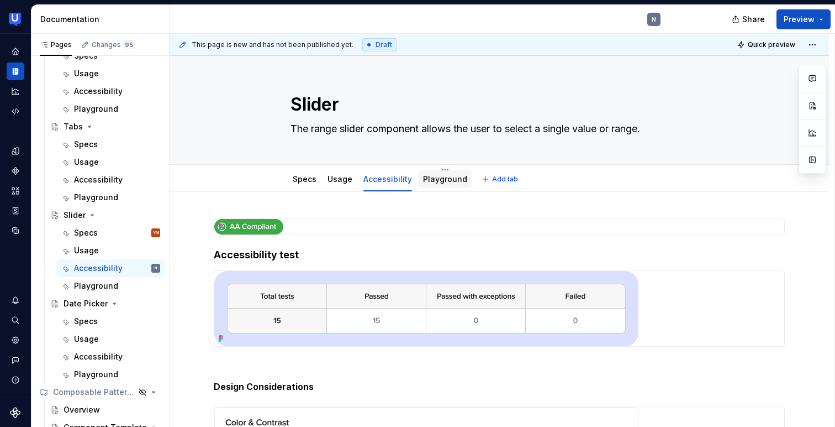
click at [430, 178] on link "Playground" at bounding box center [445, 178] width 44 height 9
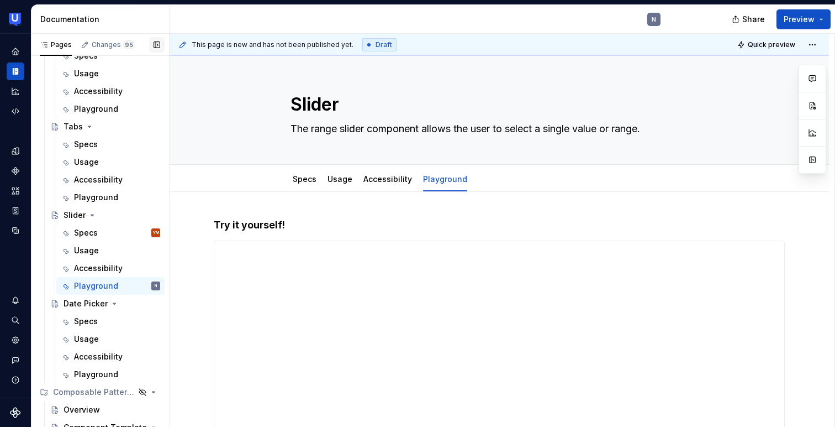
click at [157, 44] on button "button" at bounding box center [156, 44] width 15 height 15
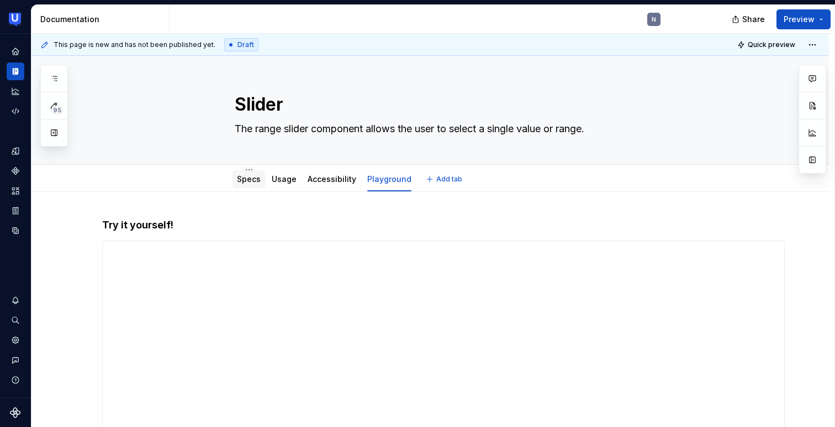
click at [246, 180] on link "Specs" at bounding box center [249, 178] width 24 height 9
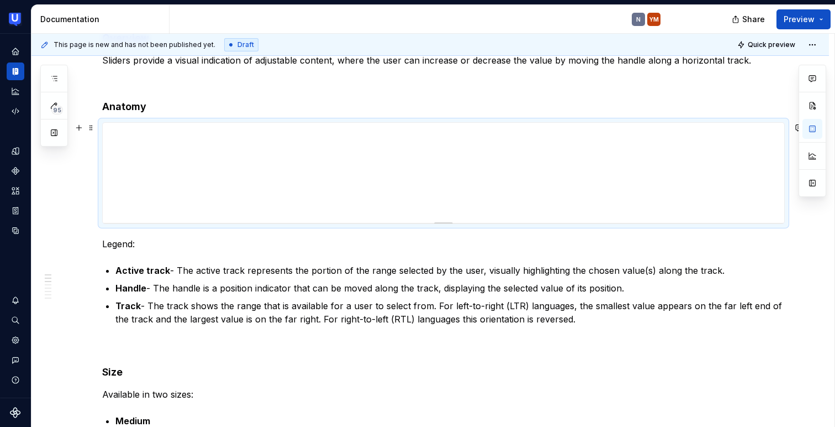
scroll to position [183, 0]
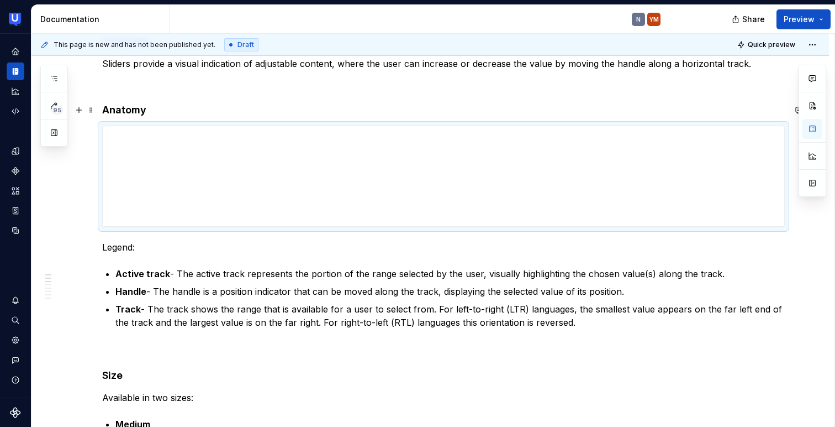
click at [243, 114] on h4 "Anatomy" at bounding box center [443, 109] width 683 height 13
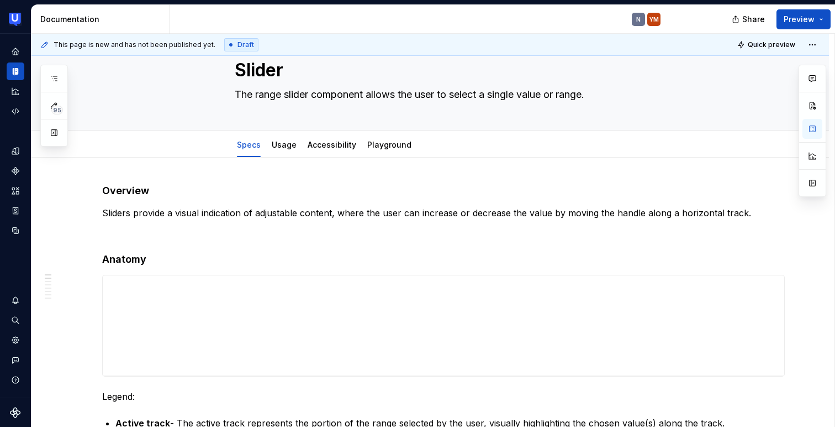
scroll to position [0, 0]
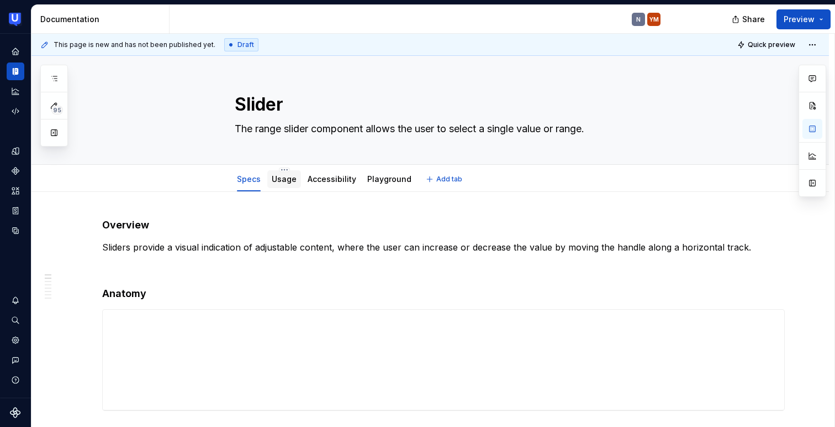
click at [285, 184] on div "Usage" at bounding box center [284, 178] width 25 height 11
click at [292, 177] on link "Usage" at bounding box center [284, 178] width 25 height 9
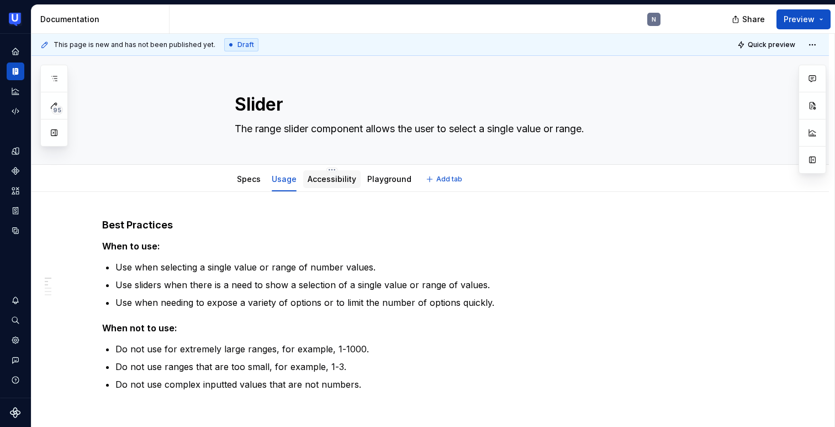
click at [329, 181] on link "Accessibility" at bounding box center [332, 178] width 49 height 9
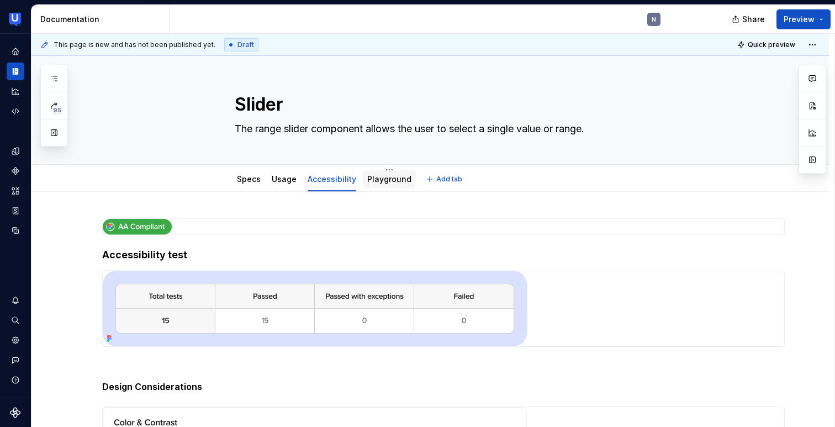
click at [397, 190] on div at bounding box center [389, 189] width 53 height 1
click at [393, 177] on link "Playground" at bounding box center [389, 178] width 44 height 9
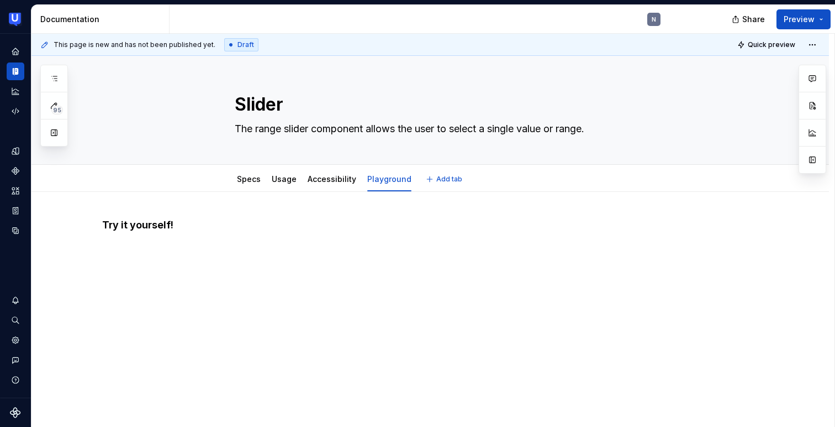
type textarea "*"
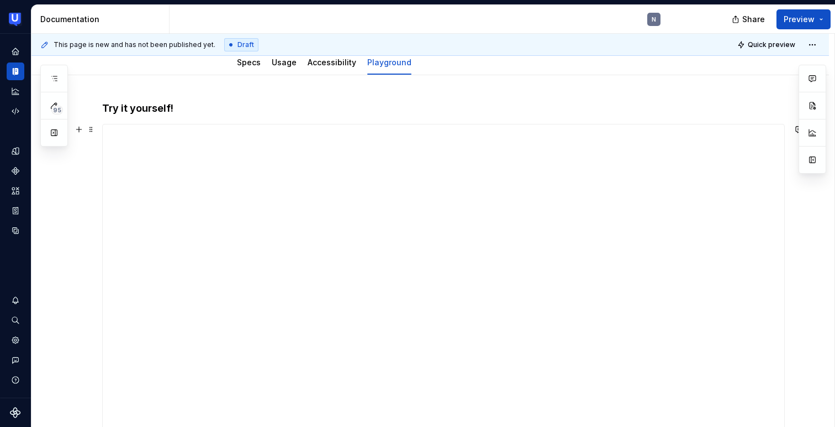
scroll to position [117, 0]
type textarea "*"
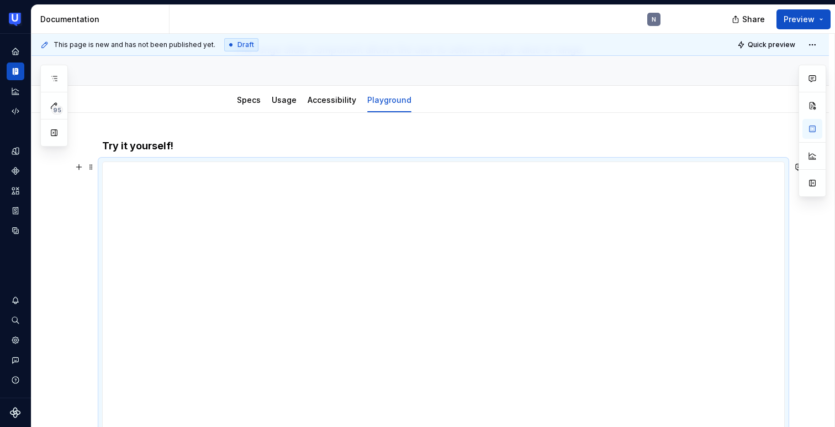
scroll to position [0, 0]
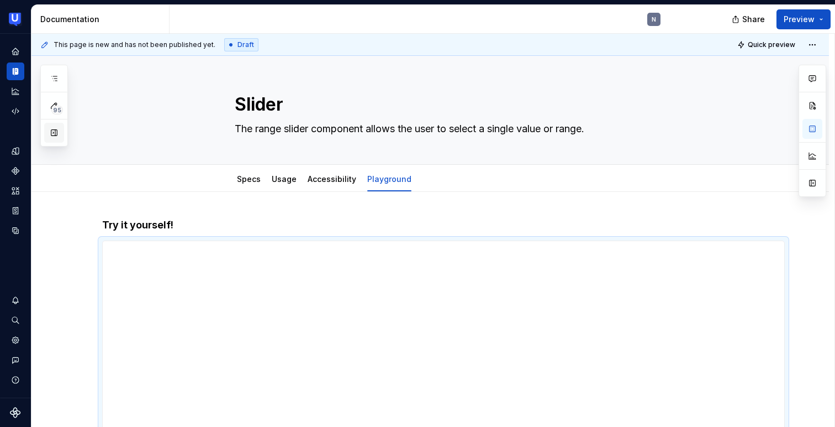
click at [58, 131] on button "button" at bounding box center [54, 133] width 20 height 20
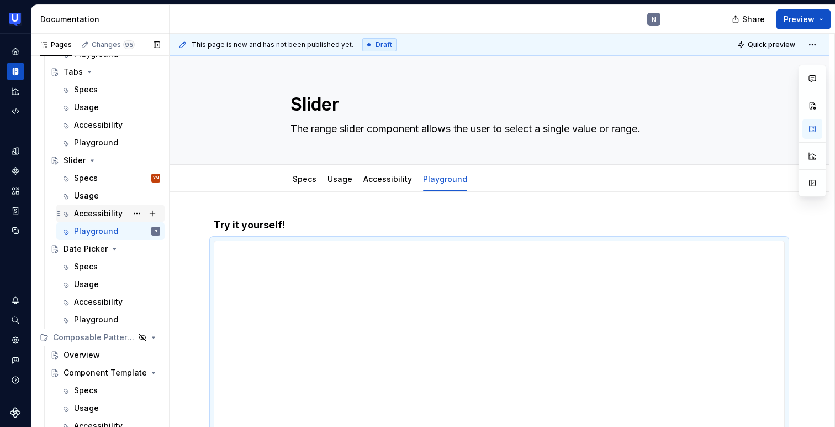
scroll to position [514, 0]
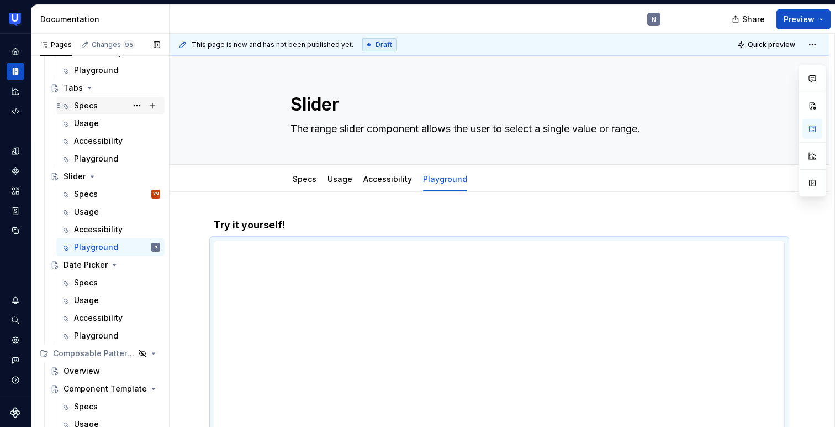
click at [93, 107] on div "Specs" at bounding box center [86, 105] width 24 height 11
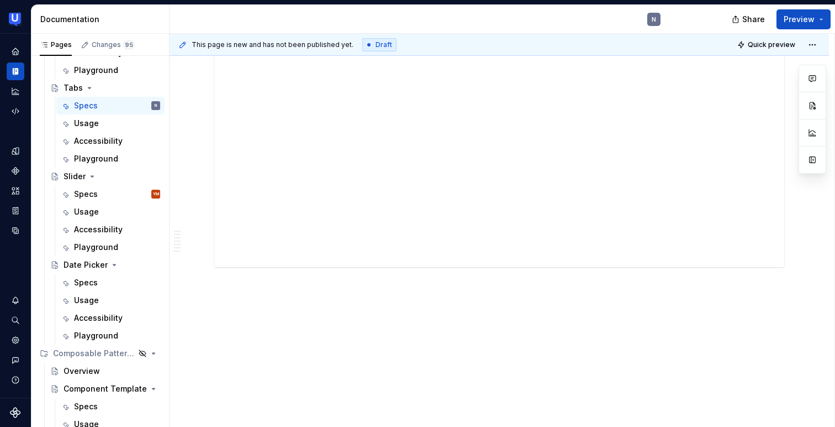
scroll to position [2312, 0]
click at [81, 125] on div "Usage" at bounding box center [86, 123] width 25 height 11
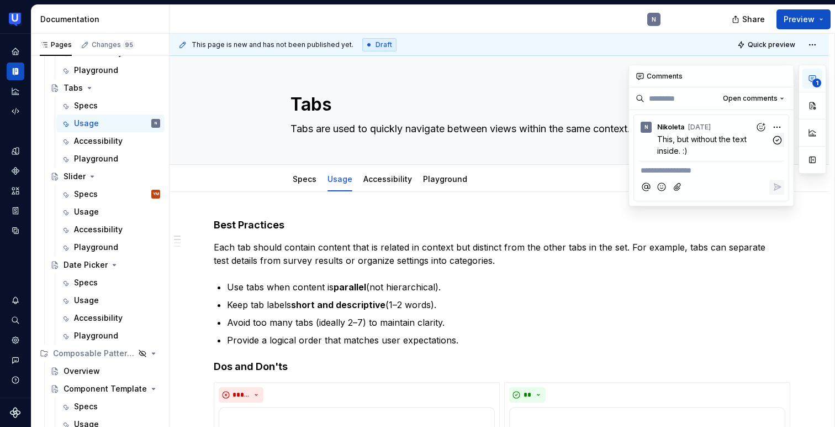
click at [771, 123] on div "**********" at bounding box center [728, 135] width 198 height 141
click at [749, 161] on span "Delete comment" at bounding box center [747, 162] width 63 height 11
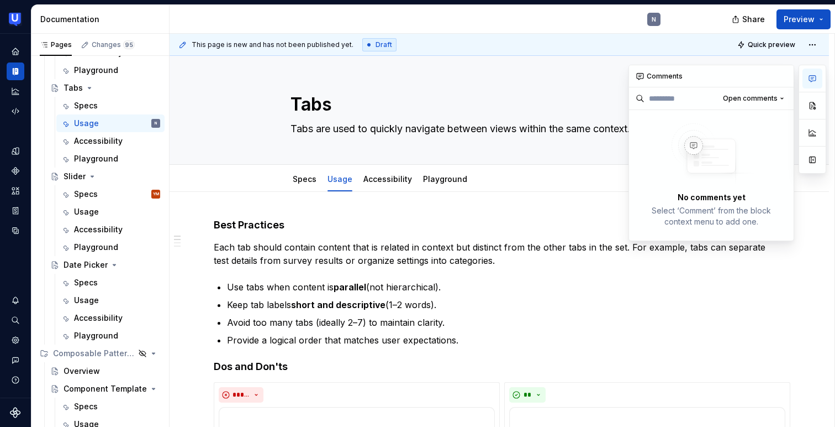
click at [807, 78] on button "button" at bounding box center [813, 79] width 20 height 20
click at [92, 112] on div "Specs" at bounding box center [117, 105] width 86 height 15
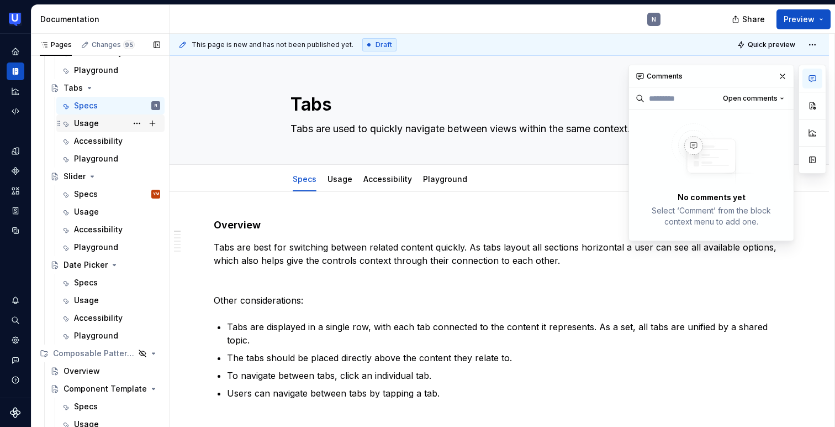
click at [95, 130] on div "Usage" at bounding box center [117, 122] width 86 height 15
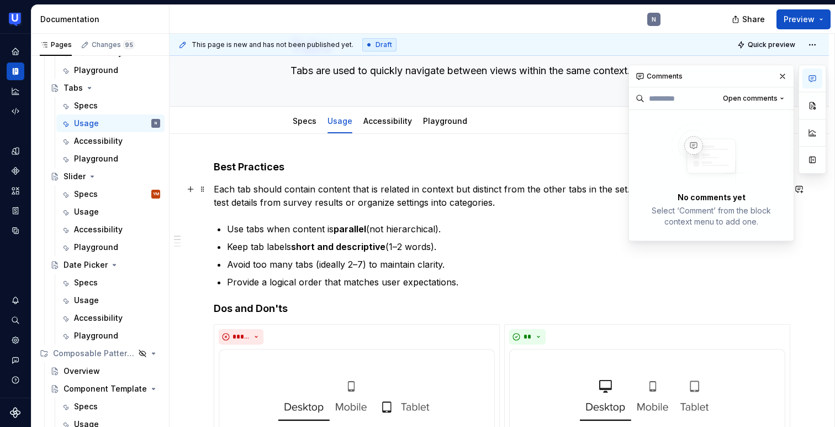
scroll to position [97, 0]
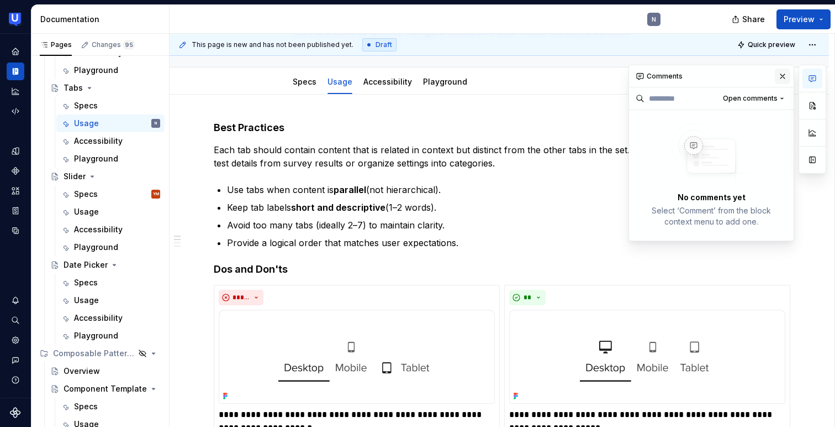
click at [784, 75] on button "button" at bounding box center [782, 76] width 15 height 15
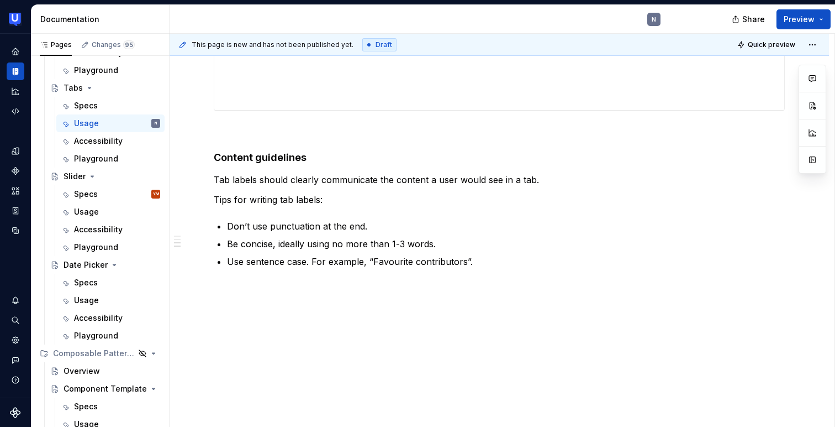
scroll to position [774, 0]
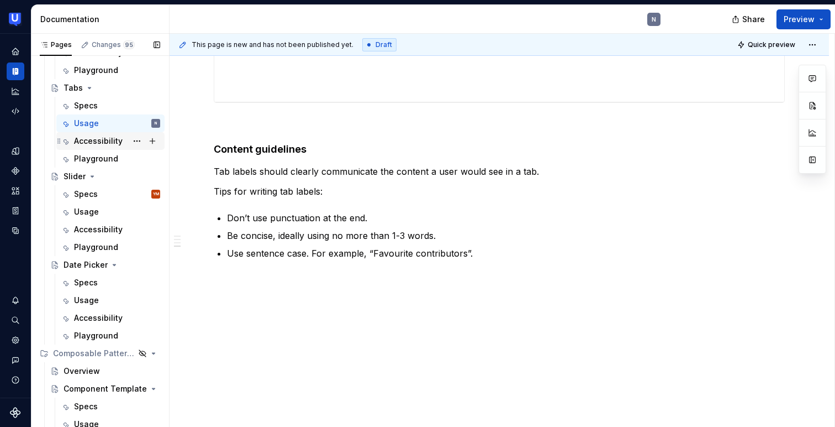
click at [99, 141] on div "Accessibility" at bounding box center [98, 140] width 49 height 11
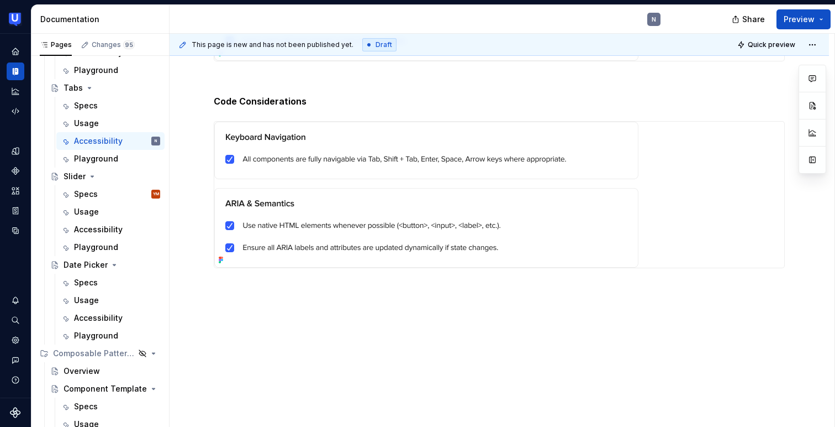
scroll to position [896, 0]
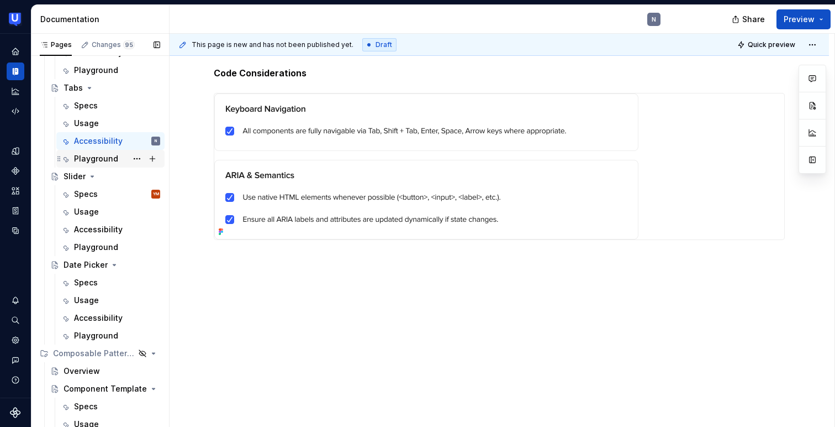
click at [95, 156] on div "Playground" at bounding box center [96, 158] width 44 height 11
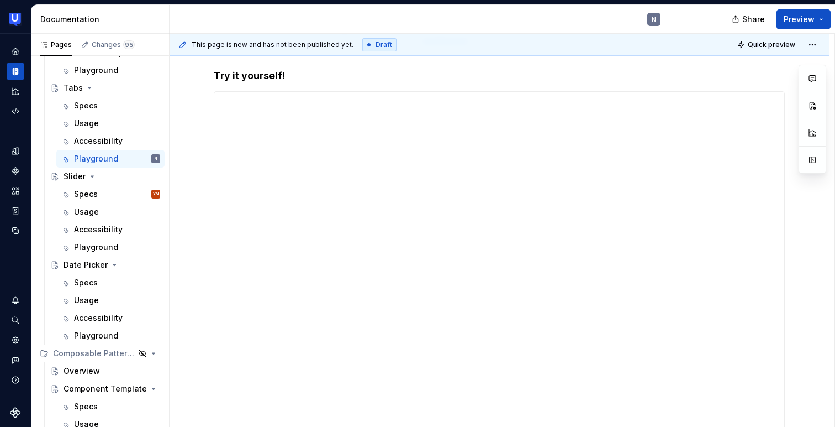
scroll to position [156, 0]
click at [99, 282] on div "Specs" at bounding box center [117, 282] width 86 height 15
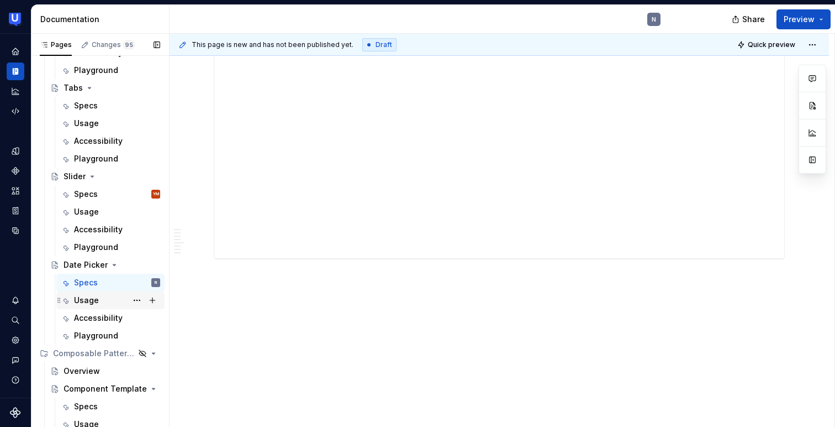
click at [102, 299] on div "Usage" at bounding box center [117, 299] width 86 height 15
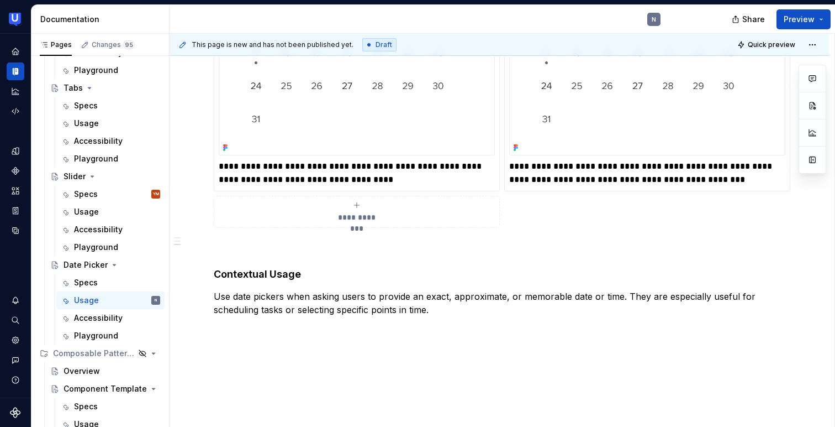
scroll to position [679, 0]
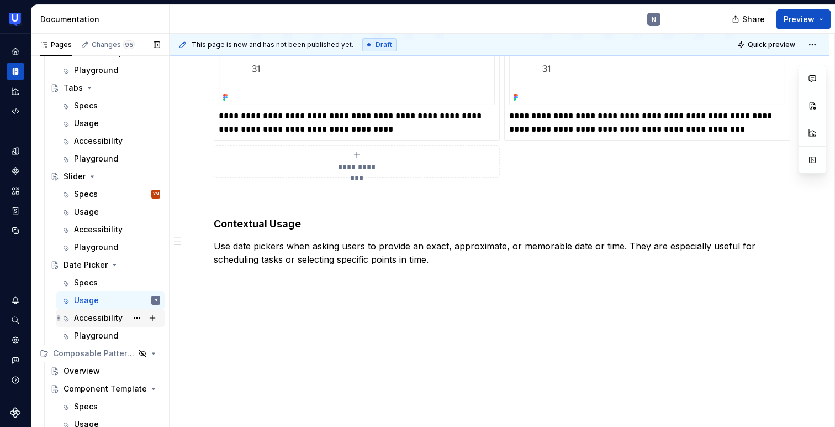
click at [94, 319] on div "Accessibility" at bounding box center [98, 317] width 49 height 11
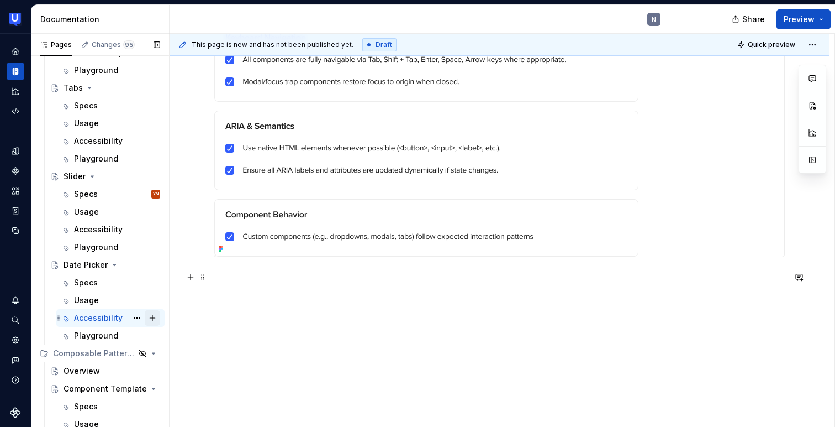
scroll to position [962, 0]
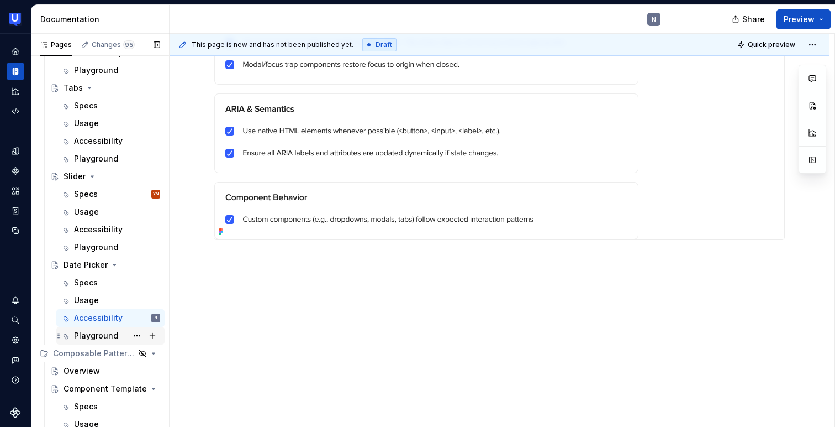
click at [110, 334] on div "Playground" at bounding box center [96, 335] width 44 height 11
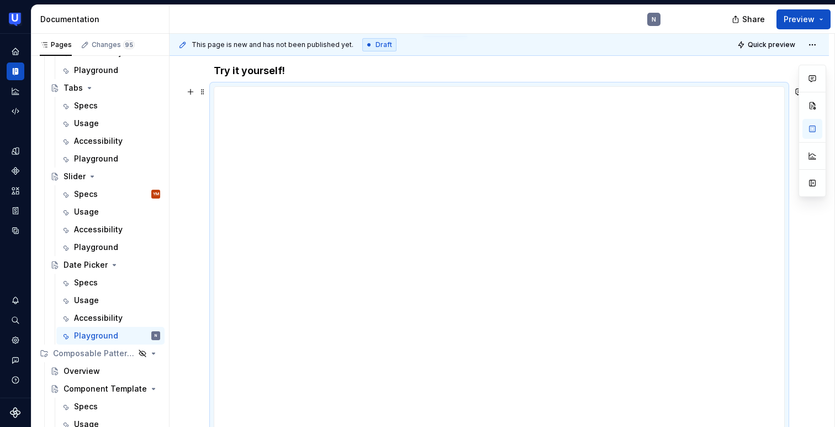
scroll to position [176, 0]
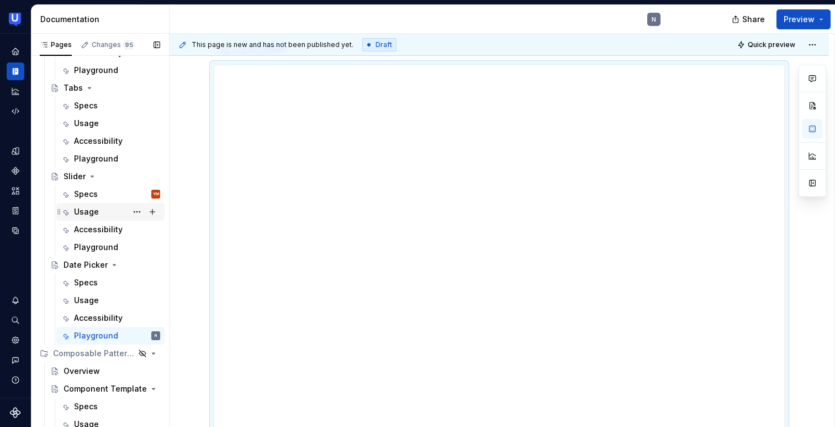
click at [102, 209] on div "Usage" at bounding box center [117, 211] width 86 height 15
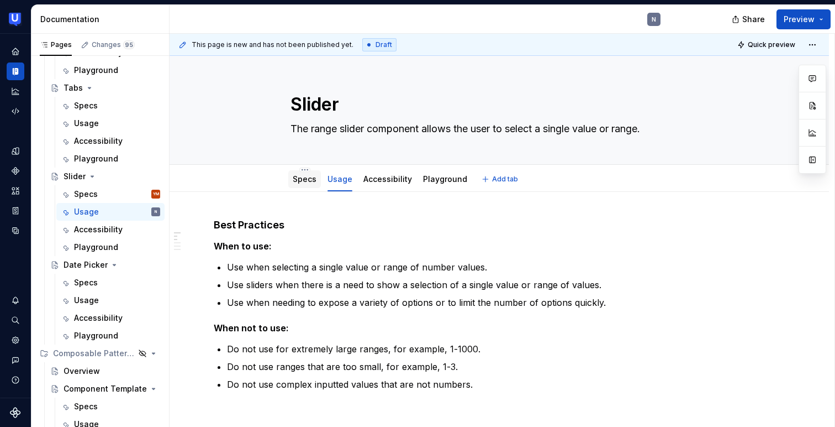
click at [302, 178] on link "Specs" at bounding box center [305, 178] width 24 height 9
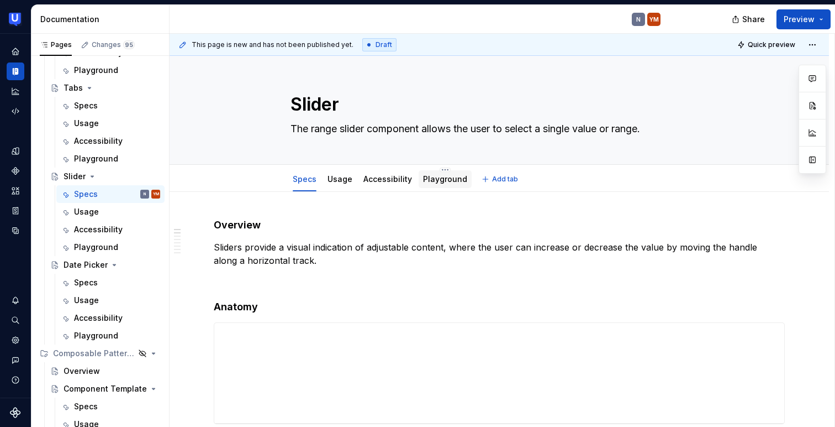
click at [433, 177] on link "Playground" at bounding box center [445, 178] width 44 height 9
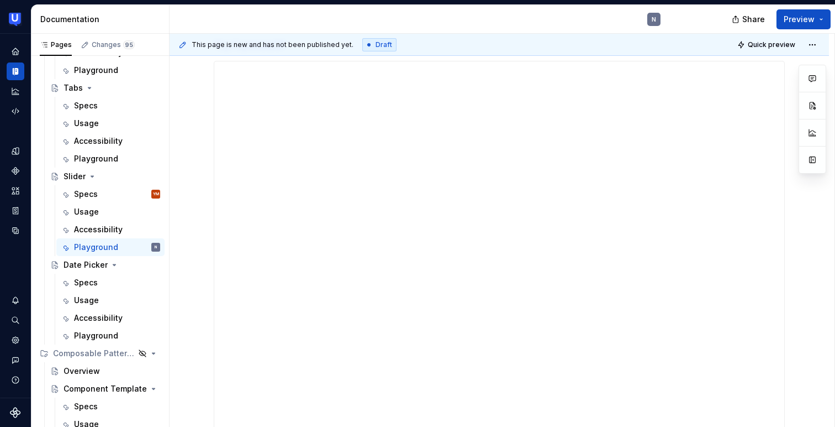
scroll to position [18, 0]
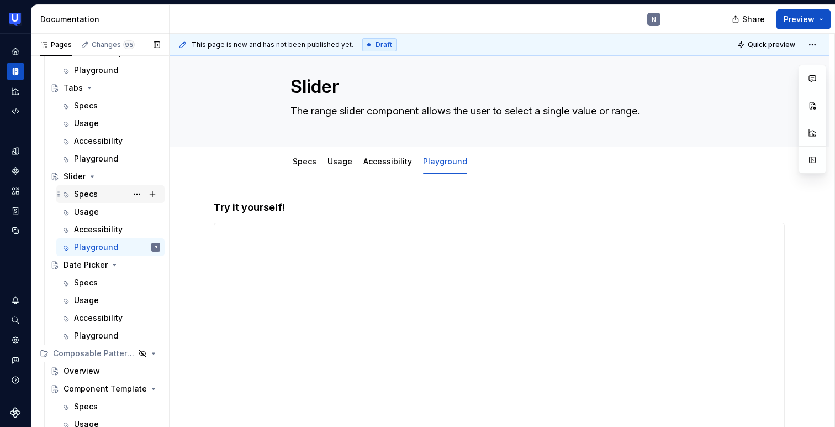
click at [99, 196] on div "Specs YM" at bounding box center [117, 193] width 86 height 15
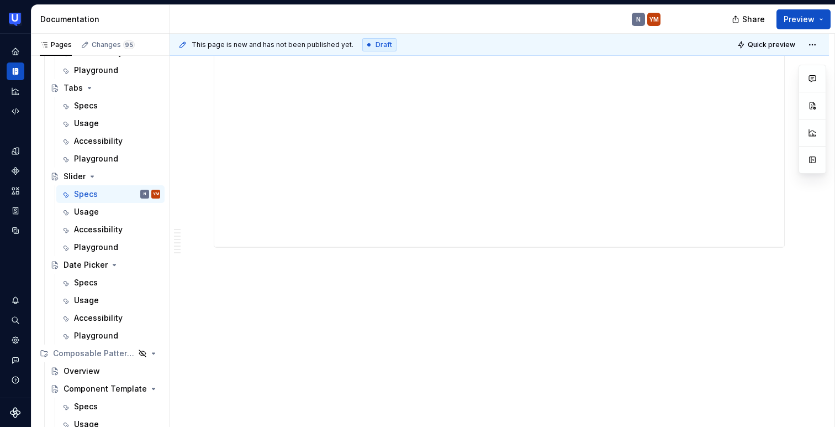
scroll to position [2211, 0]
click at [87, 278] on div "Specs" at bounding box center [86, 282] width 24 height 11
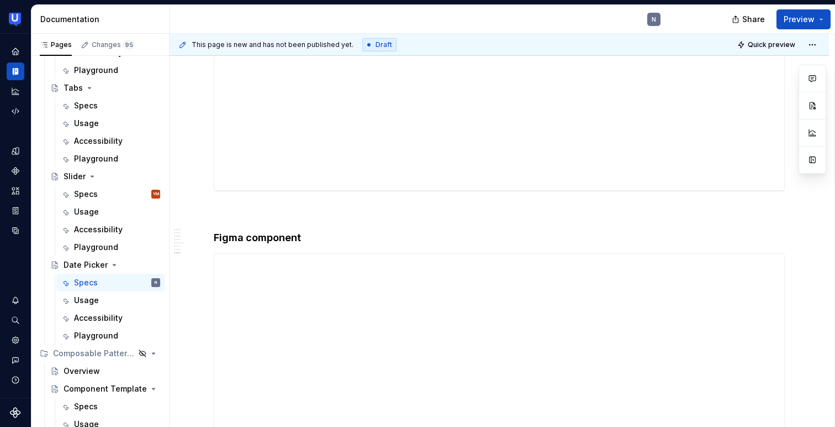
scroll to position [3371, 0]
click at [91, 300] on div "Usage" at bounding box center [86, 299] width 25 height 11
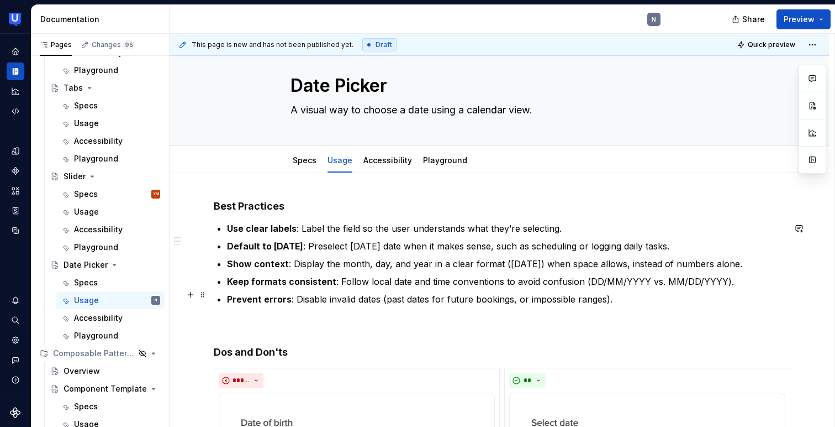
scroll to position [15, 0]
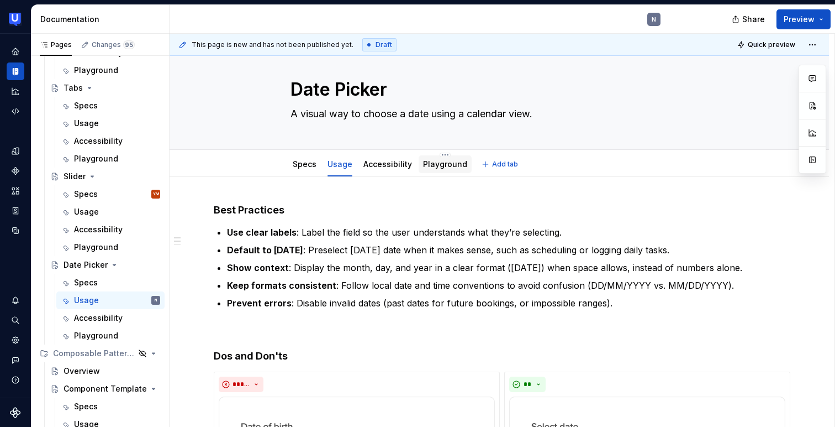
click at [431, 167] on link "Playground" at bounding box center [445, 163] width 44 height 9
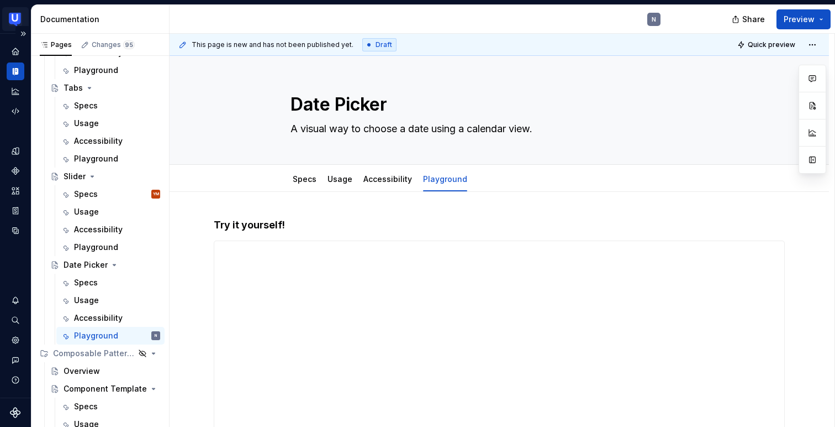
click at [13, 24] on html "UserTesting Design System N Design system data Documentation N Share Preview Pa…" at bounding box center [417, 213] width 835 height 427
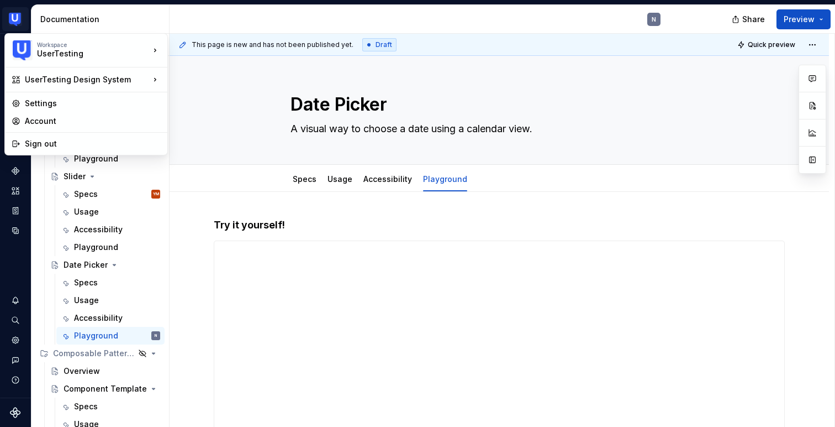
click at [310, 15] on html "UserTesting Design System N Design system data Documentation N Share Preview Pa…" at bounding box center [417, 213] width 835 height 427
type textarea "*"
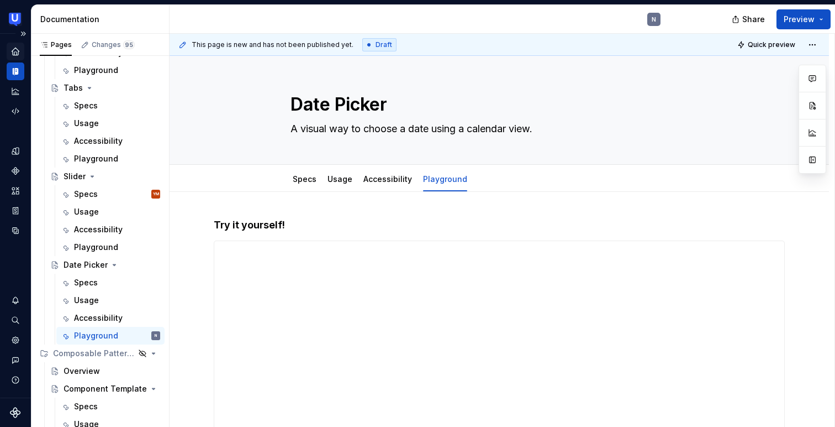
click at [11, 49] on icon "Home" at bounding box center [15, 51] width 10 height 10
